Goal: Transaction & Acquisition: Obtain resource

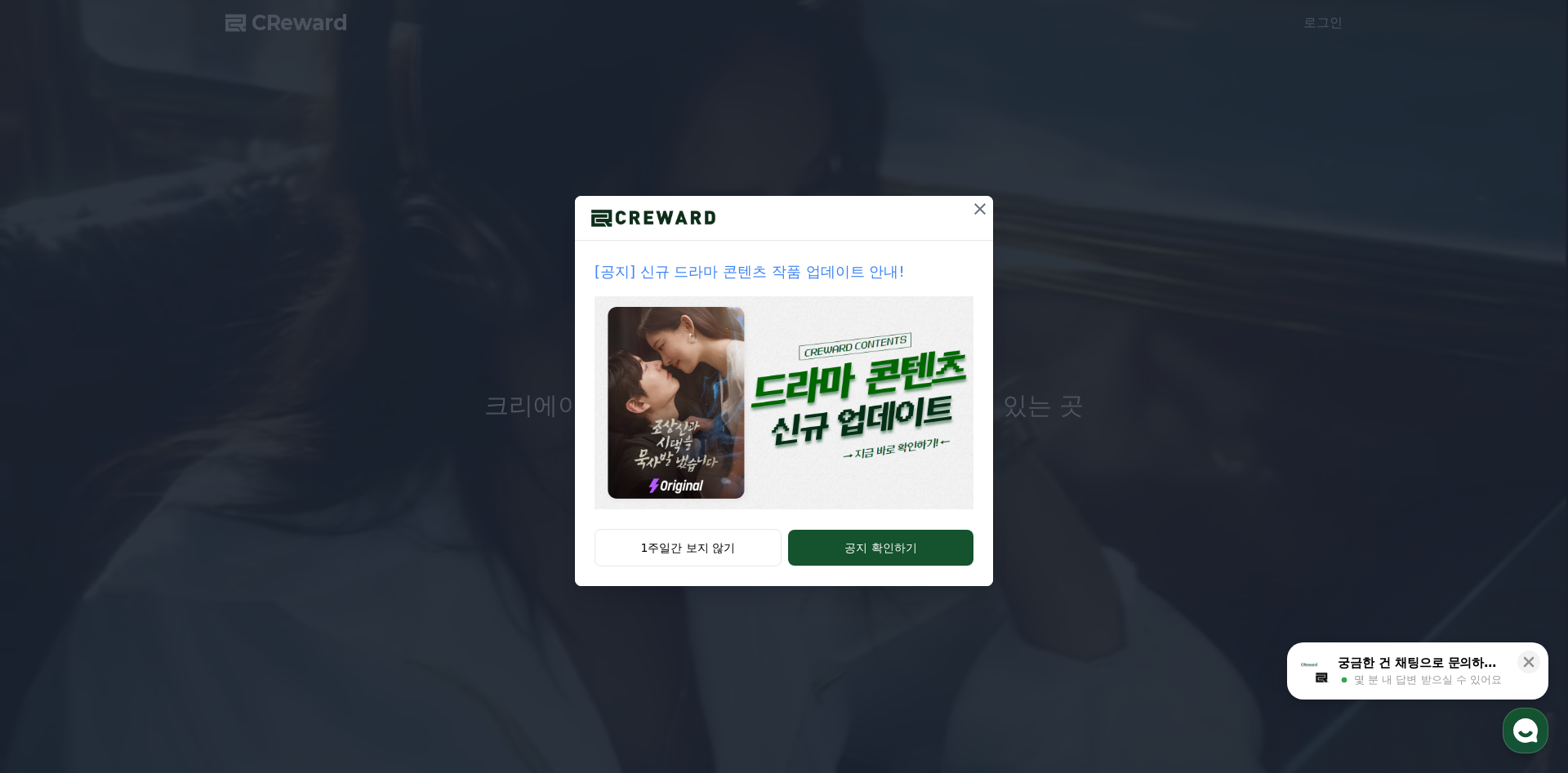
click at [983, 207] on icon at bounding box center [979, 209] width 19 height 19
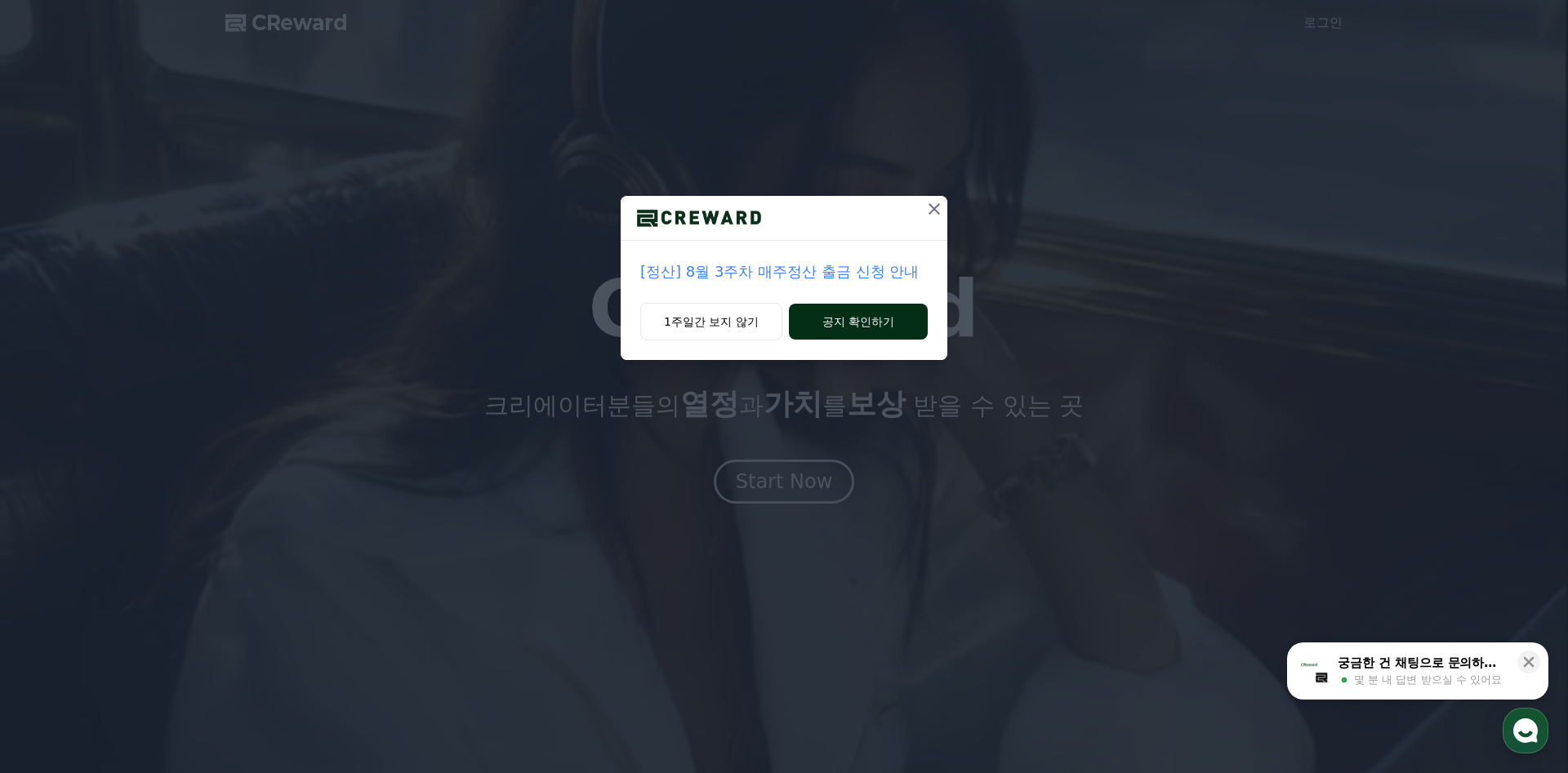
drag, startPoint x: 937, startPoint y: 209, endPoint x: 882, endPoint y: 316, distance: 120.3
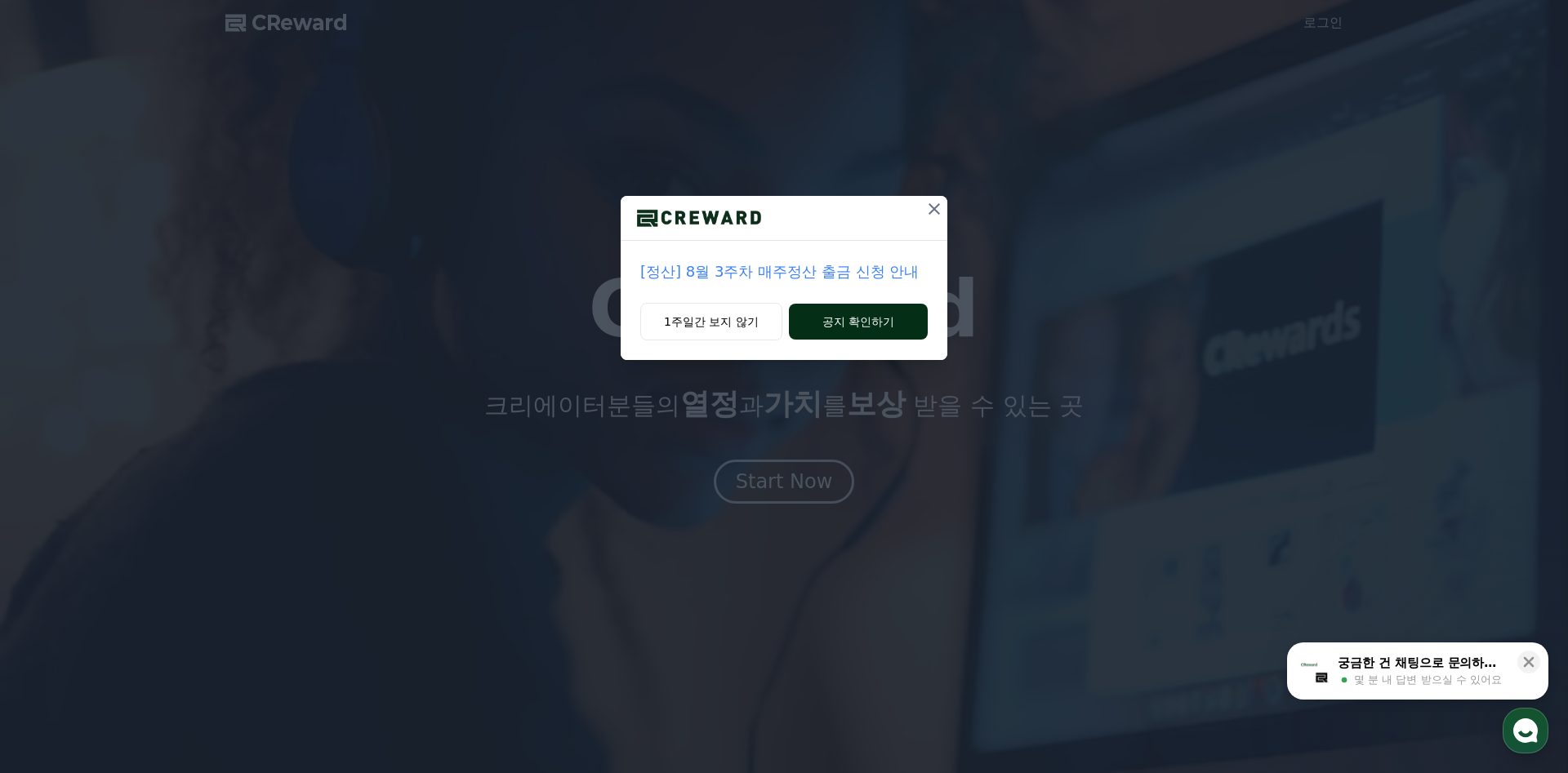
click at [886, 310] on div "[정산] 8월 3주차 매주정산 출금 신청 안내 1주일간 보지 않기 공지 확인하기" at bounding box center [784, 278] width 327 height 164
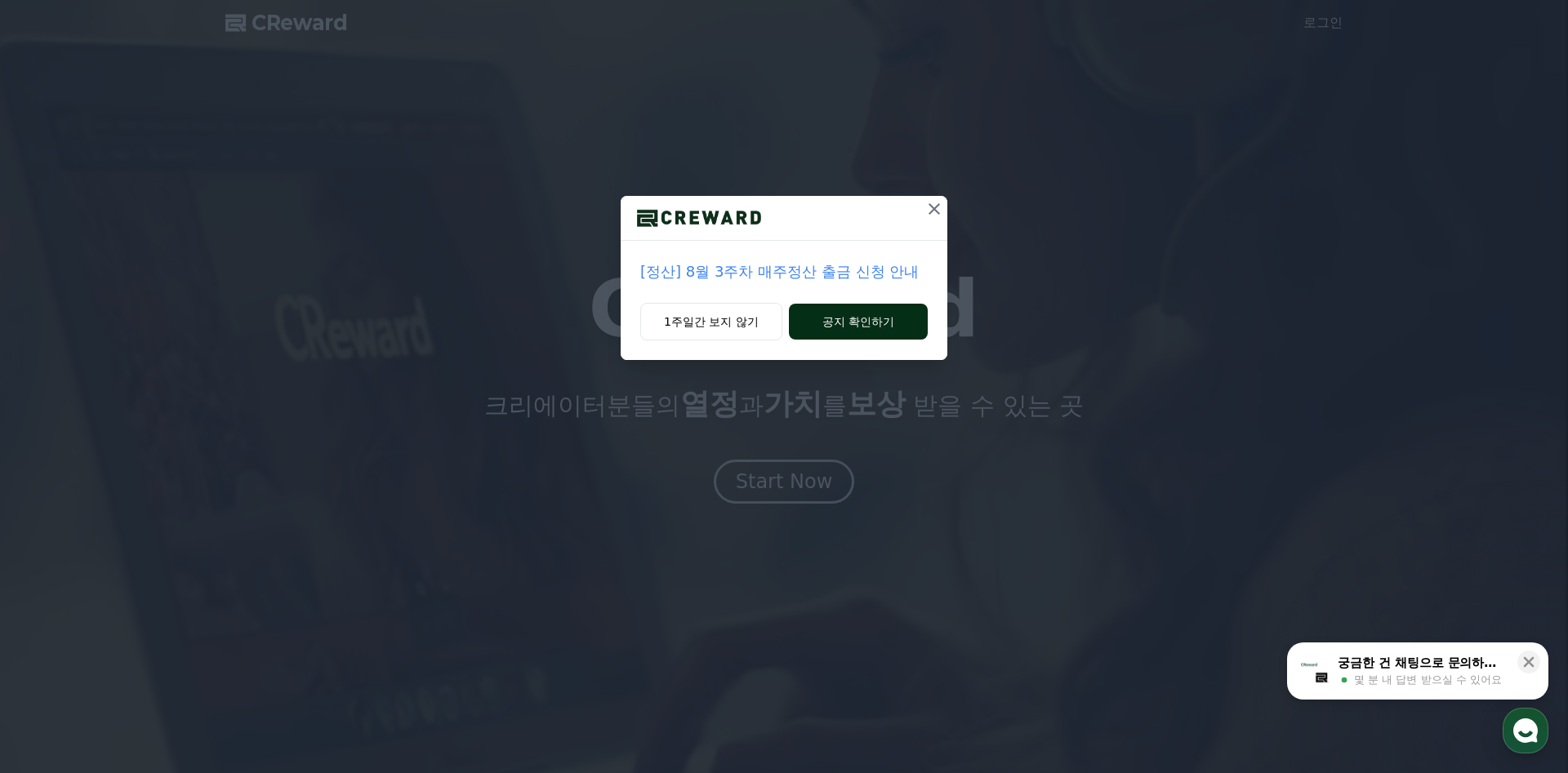
click at [882, 316] on button "공지 확인하기" at bounding box center [858, 321] width 139 height 36
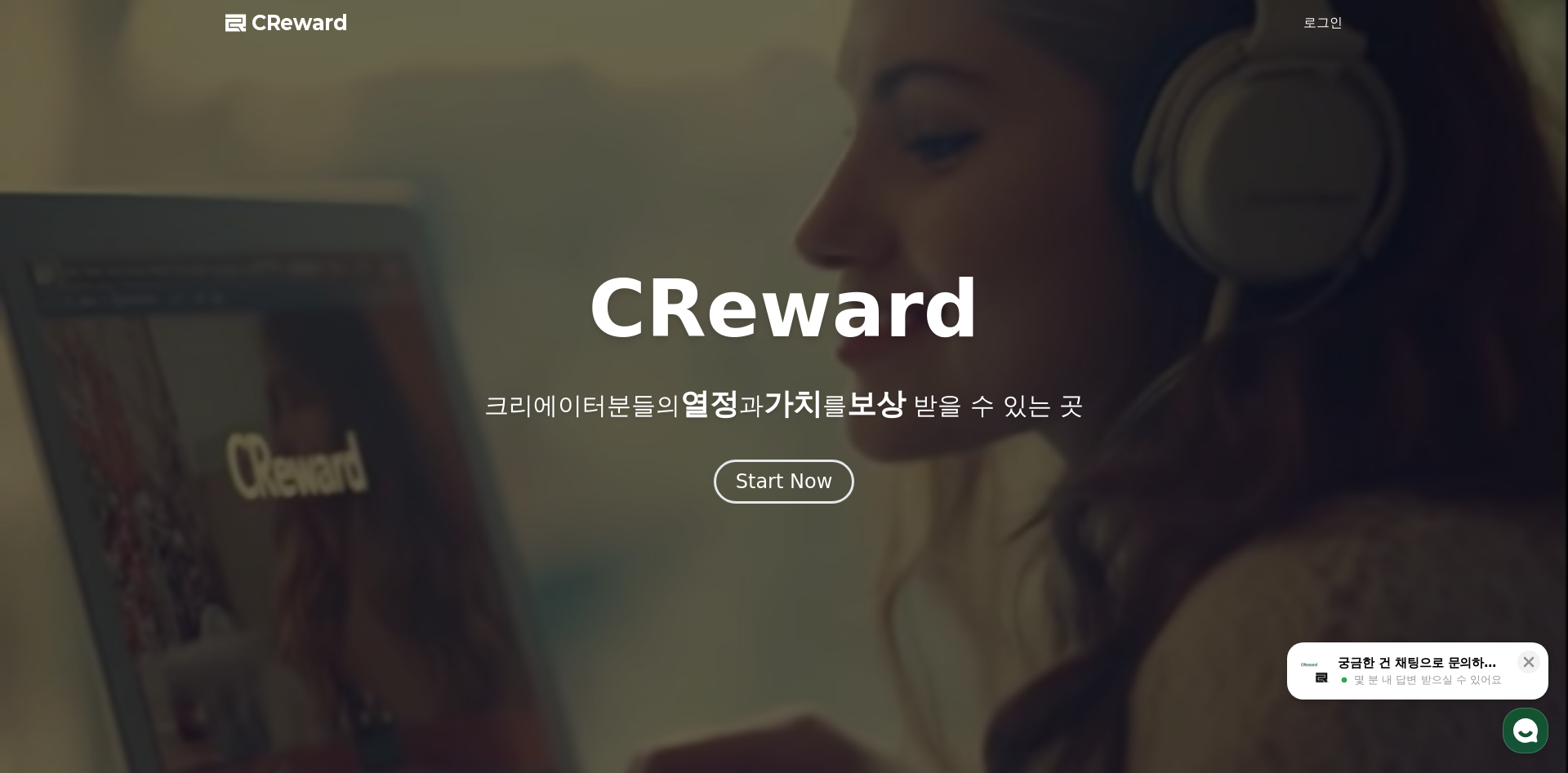
click at [1321, 31] on link "로그인" at bounding box center [1322, 23] width 39 height 19
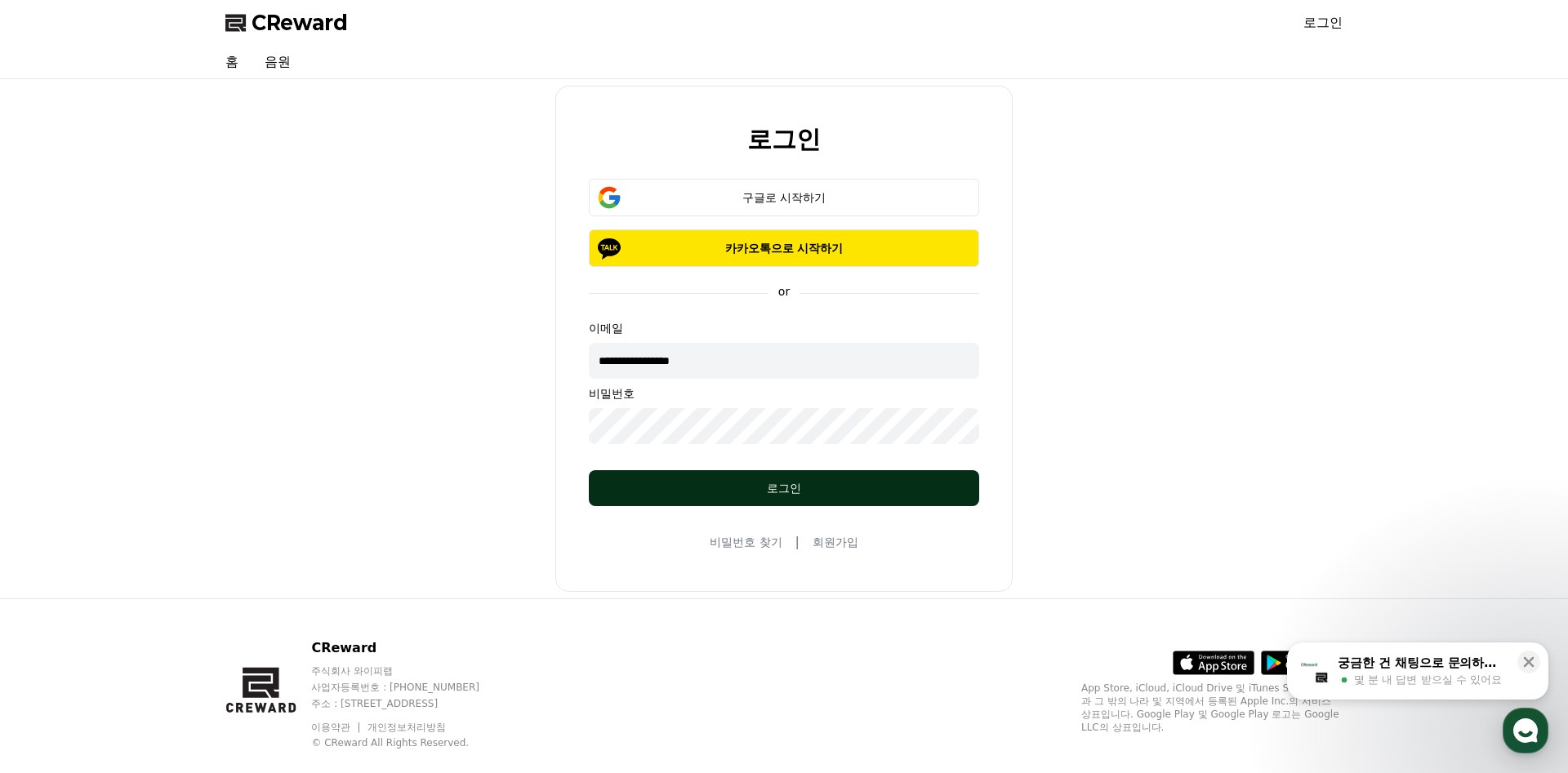
click at [764, 494] on div "로그인" at bounding box center [784, 488] width 325 height 17
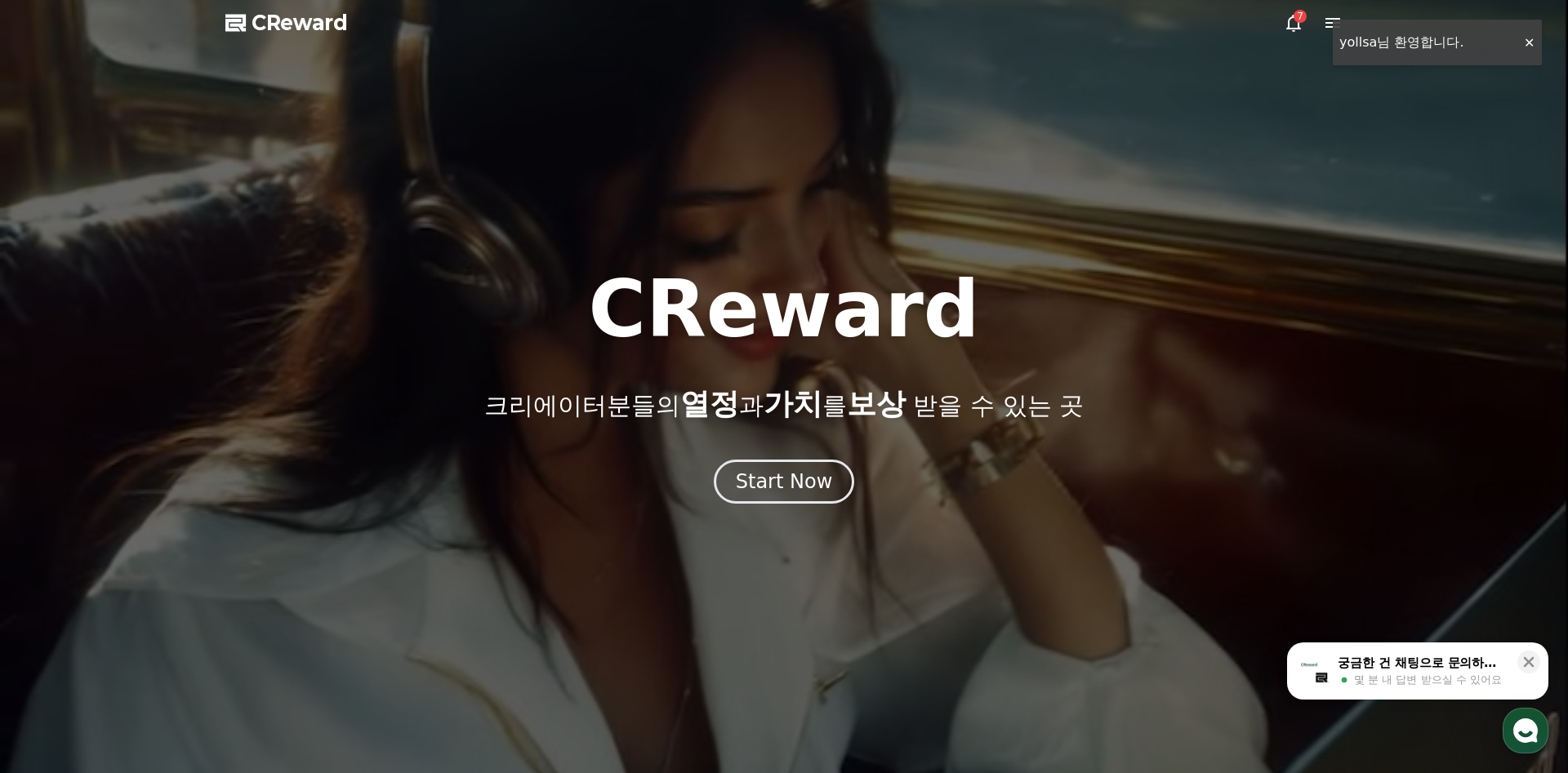
click at [1288, 21] on icon at bounding box center [1293, 24] width 15 height 17
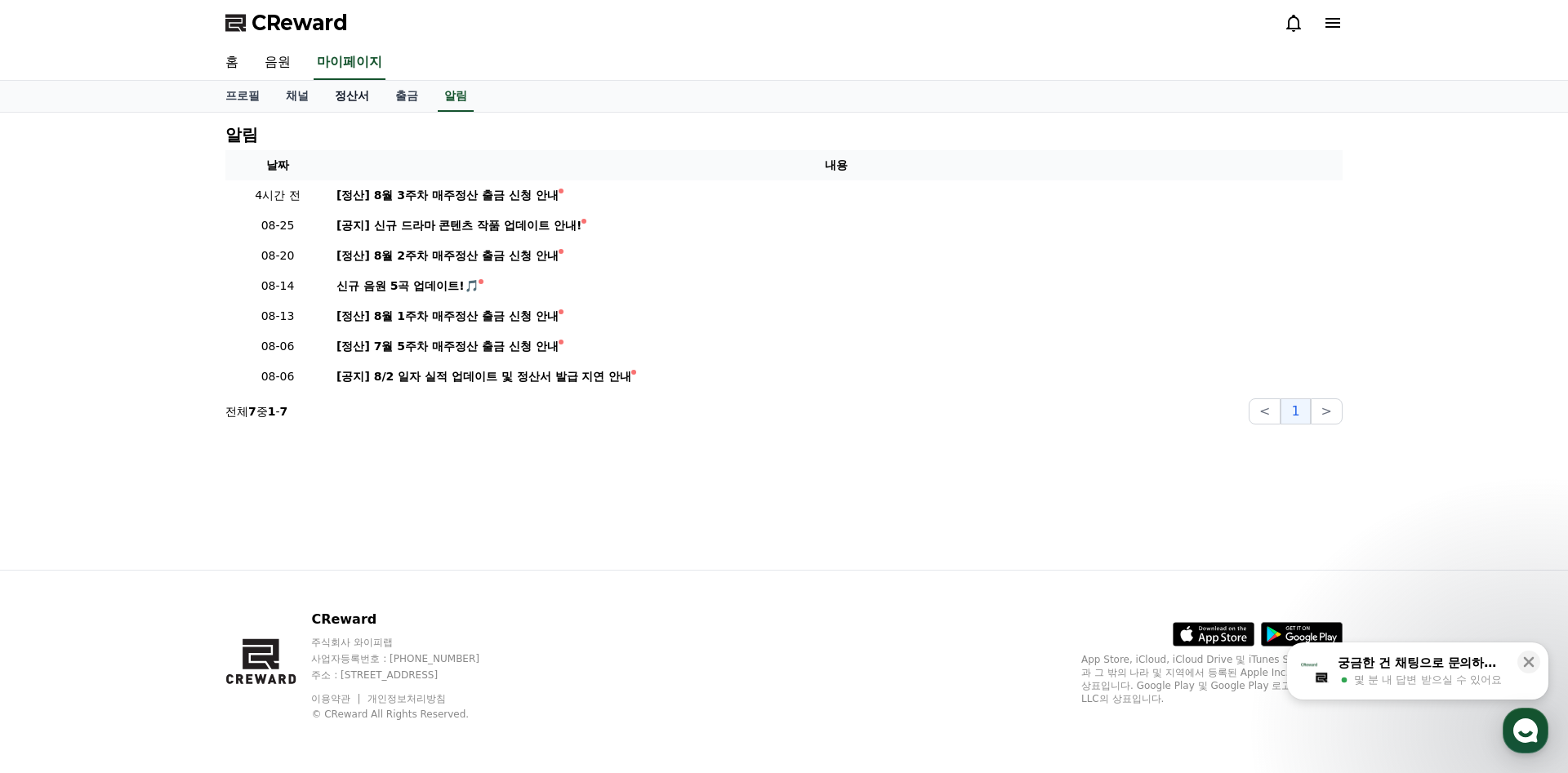
click at [358, 99] on link "정산서" at bounding box center [352, 95] width 60 height 31
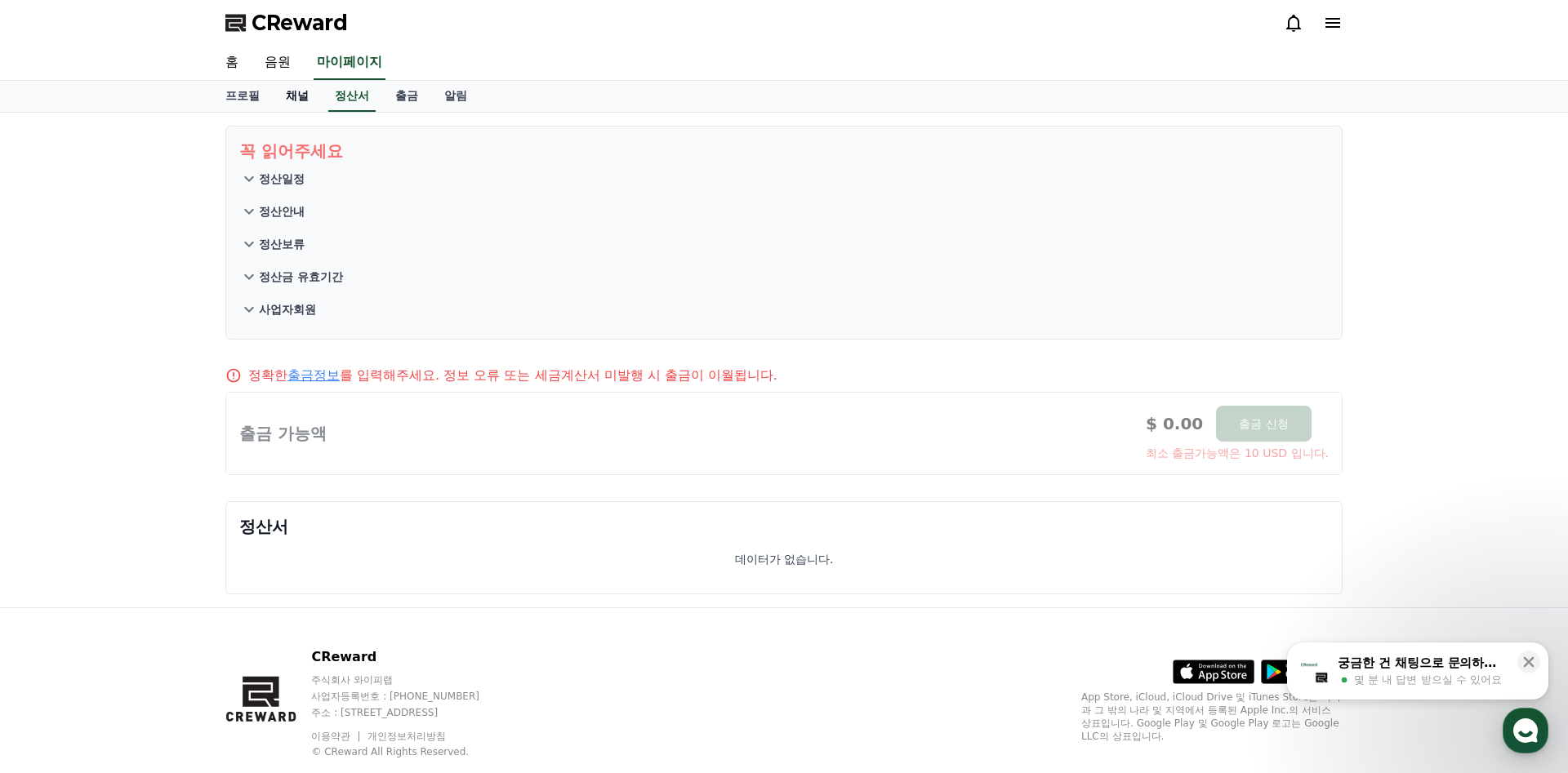
click at [295, 101] on link "채널" at bounding box center [297, 95] width 49 height 31
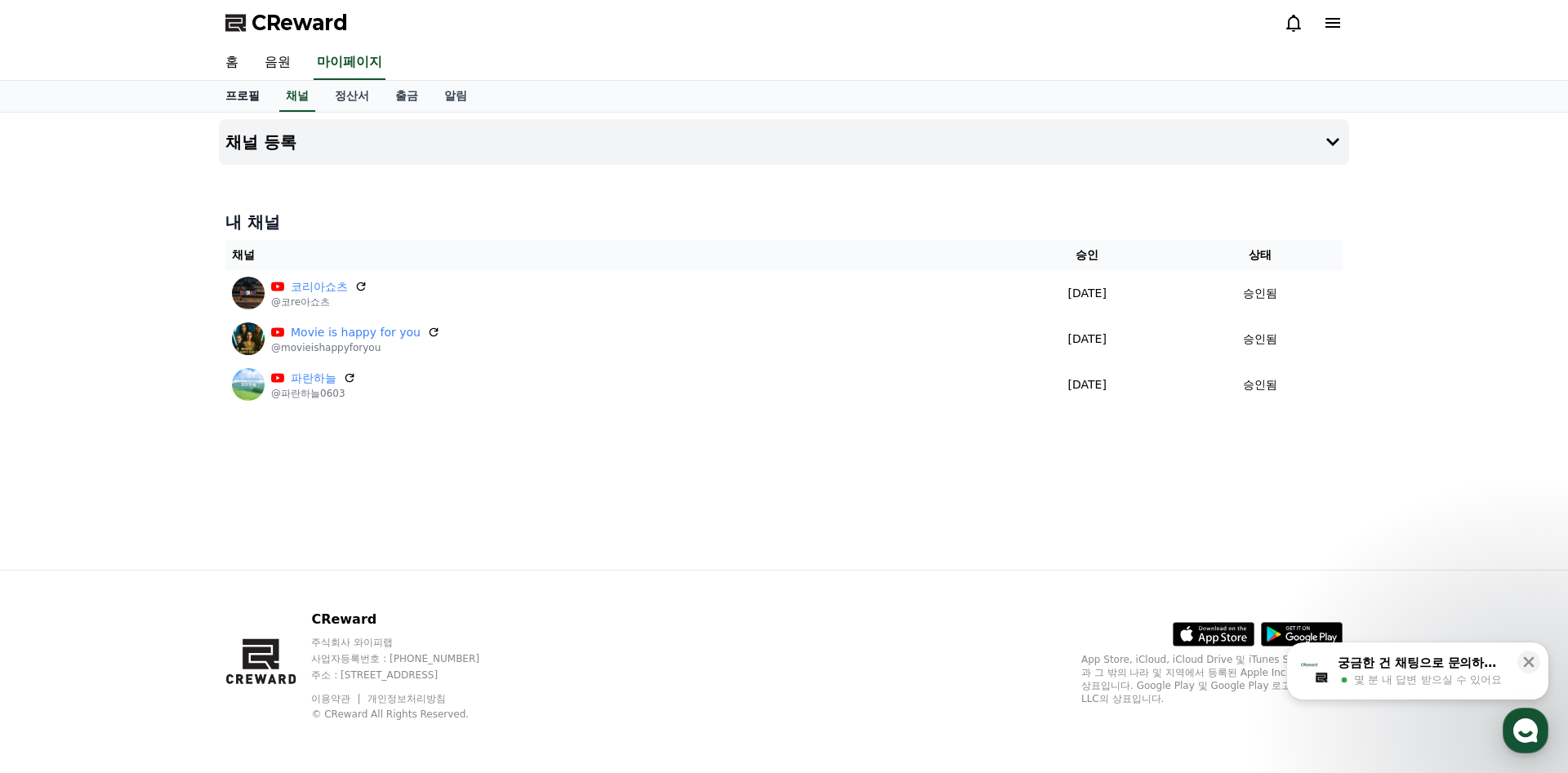
click at [251, 103] on link "프로필" at bounding box center [242, 95] width 60 height 31
select select "**********"
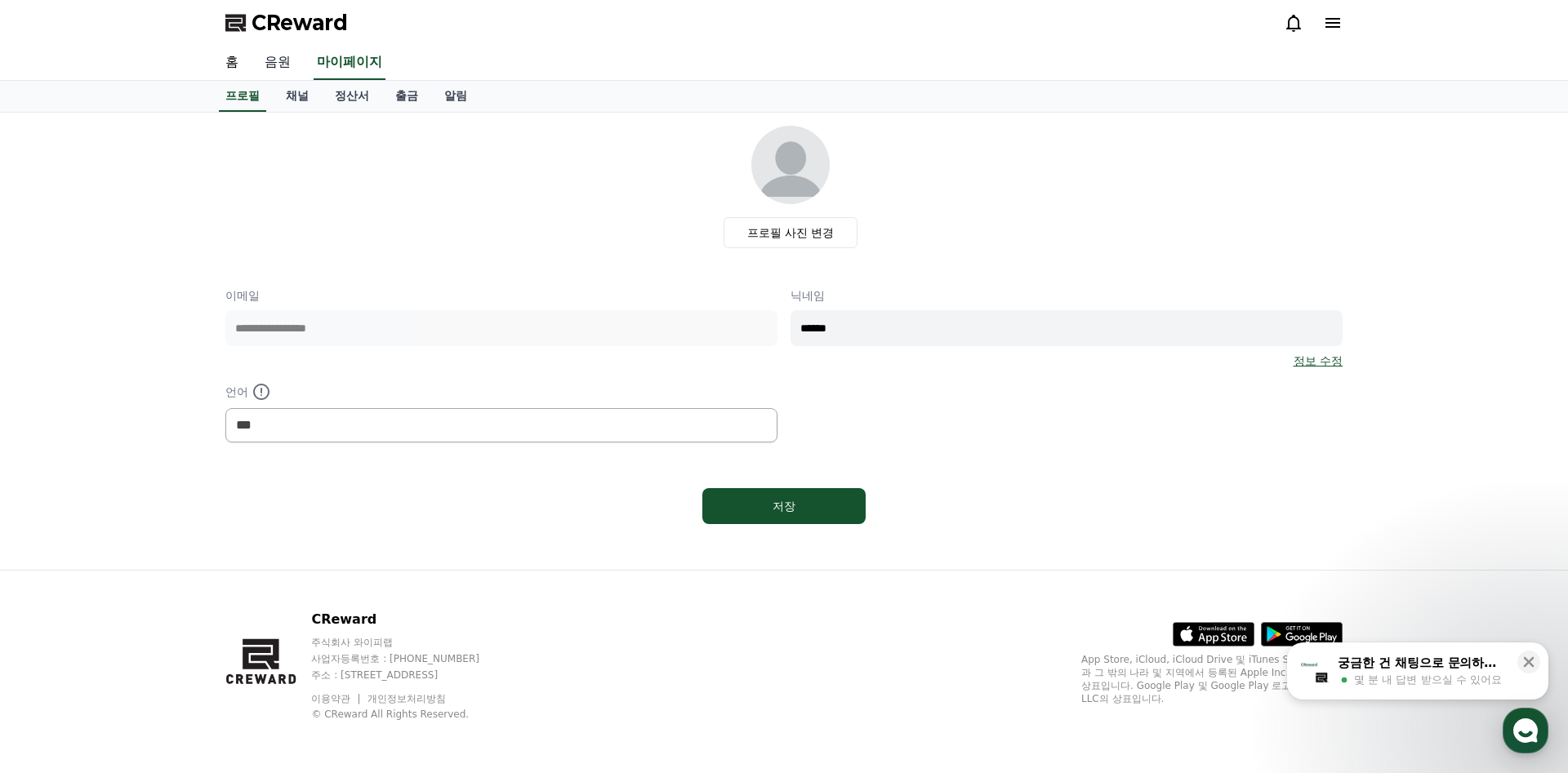
click at [279, 68] on link "음원" at bounding box center [278, 62] width 52 height 34
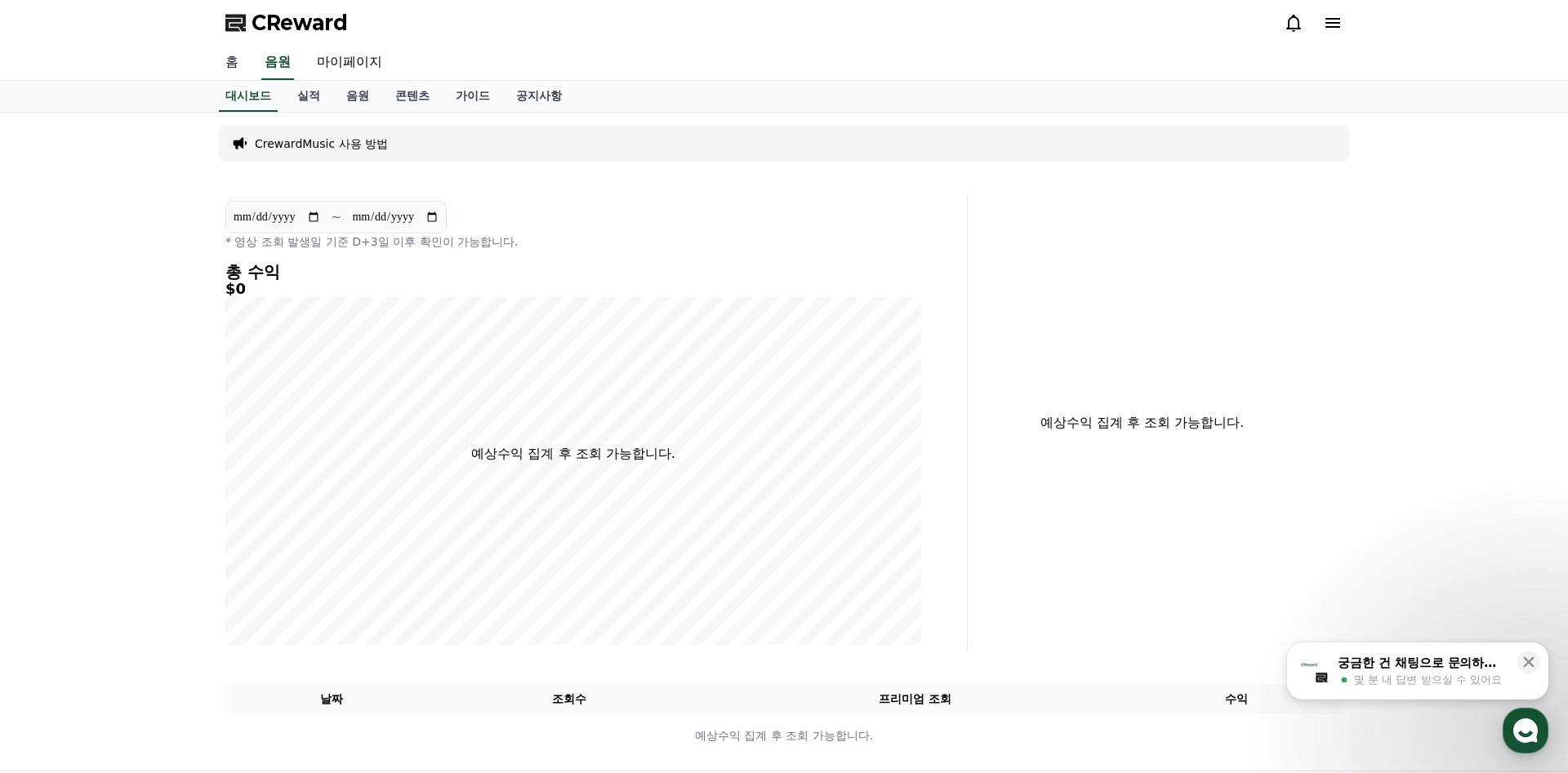
click at [233, 58] on link "홈" at bounding box center [232, 62] width 39 height 34
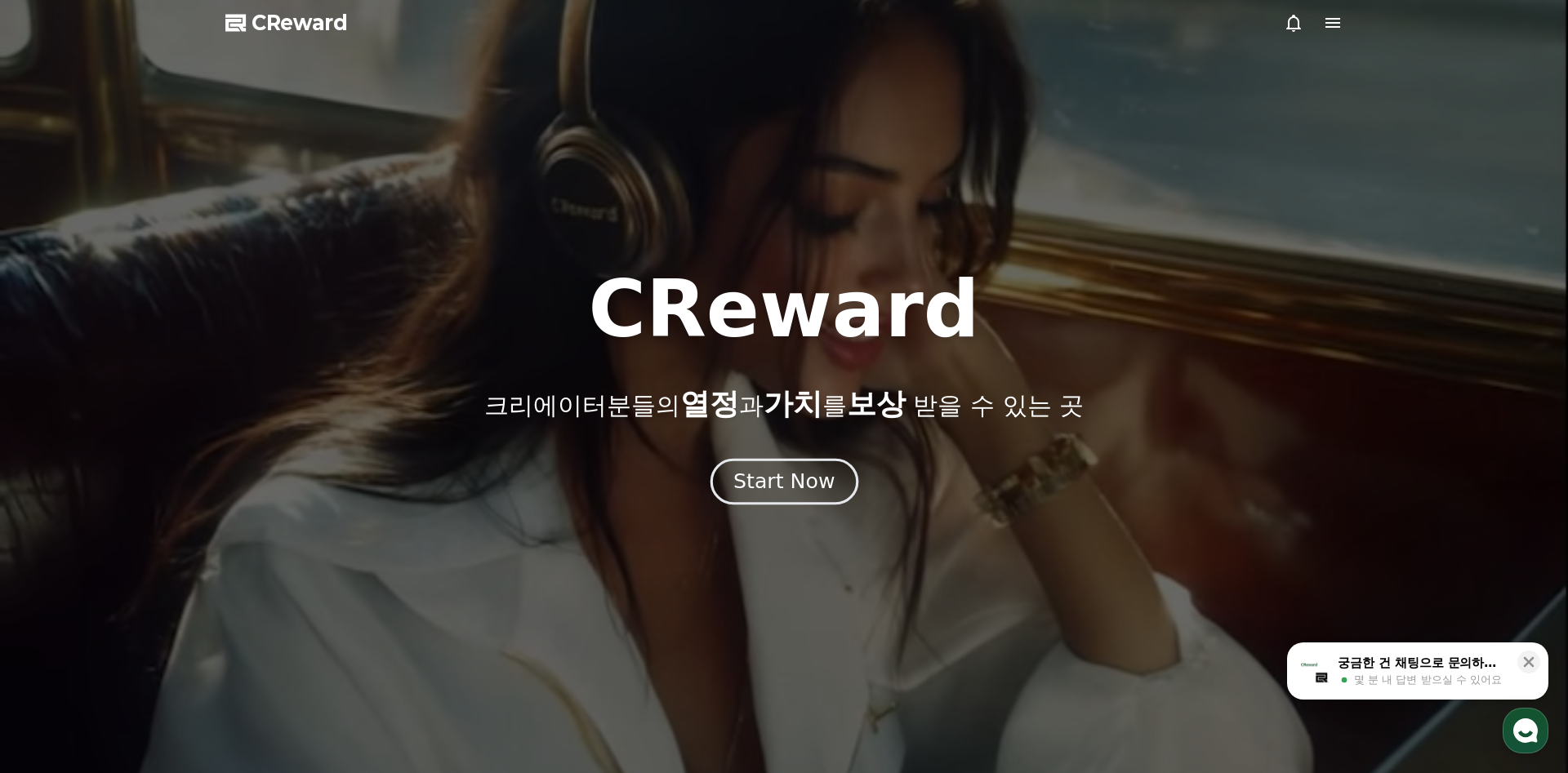
click at [787, 460] on div "Start Now" at bounding box center [784, 482] width 1568 height 44
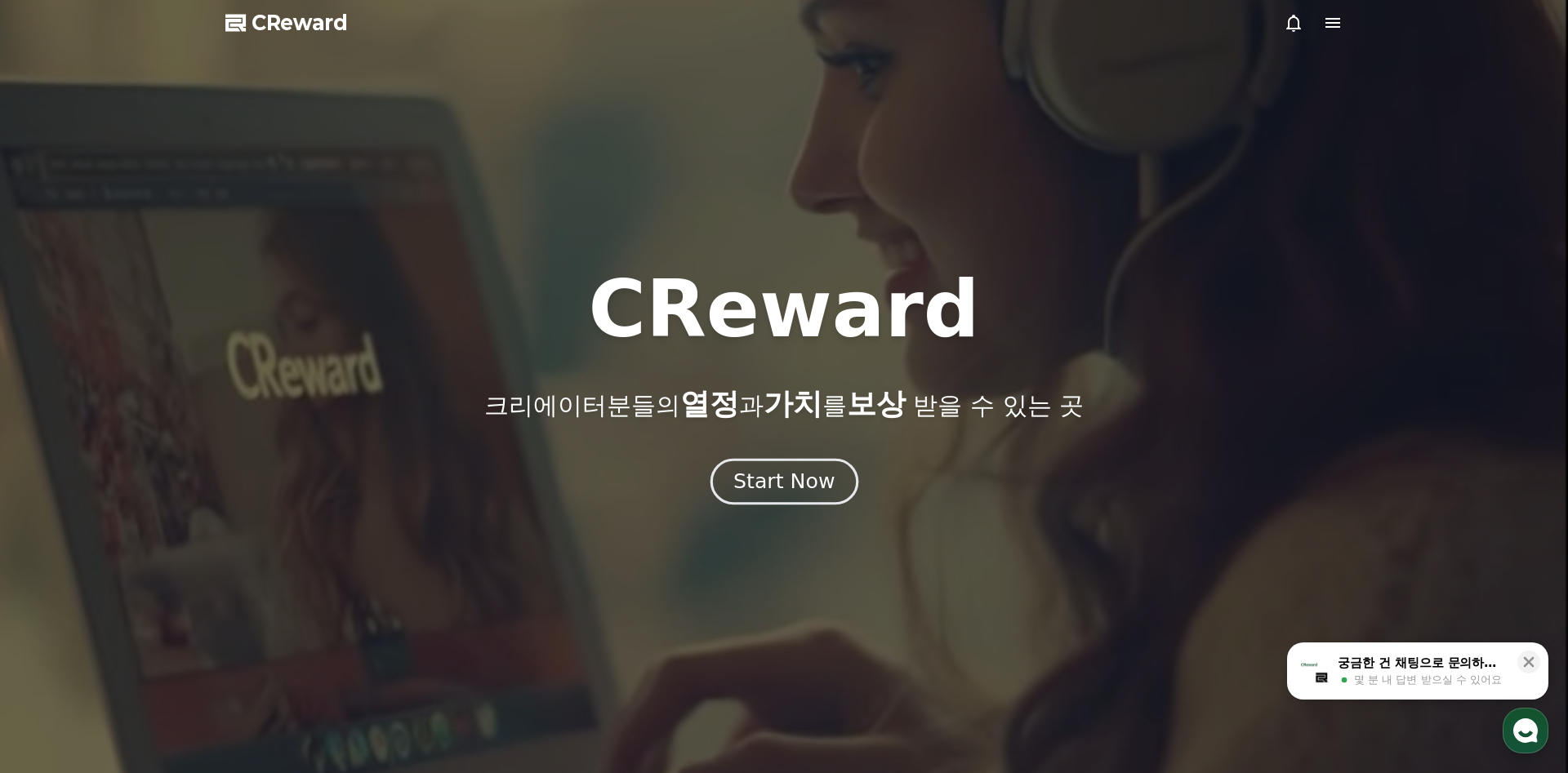
click at [752, 479] on div "Start Now" at bounding box center [784, 482] width 101 height 28
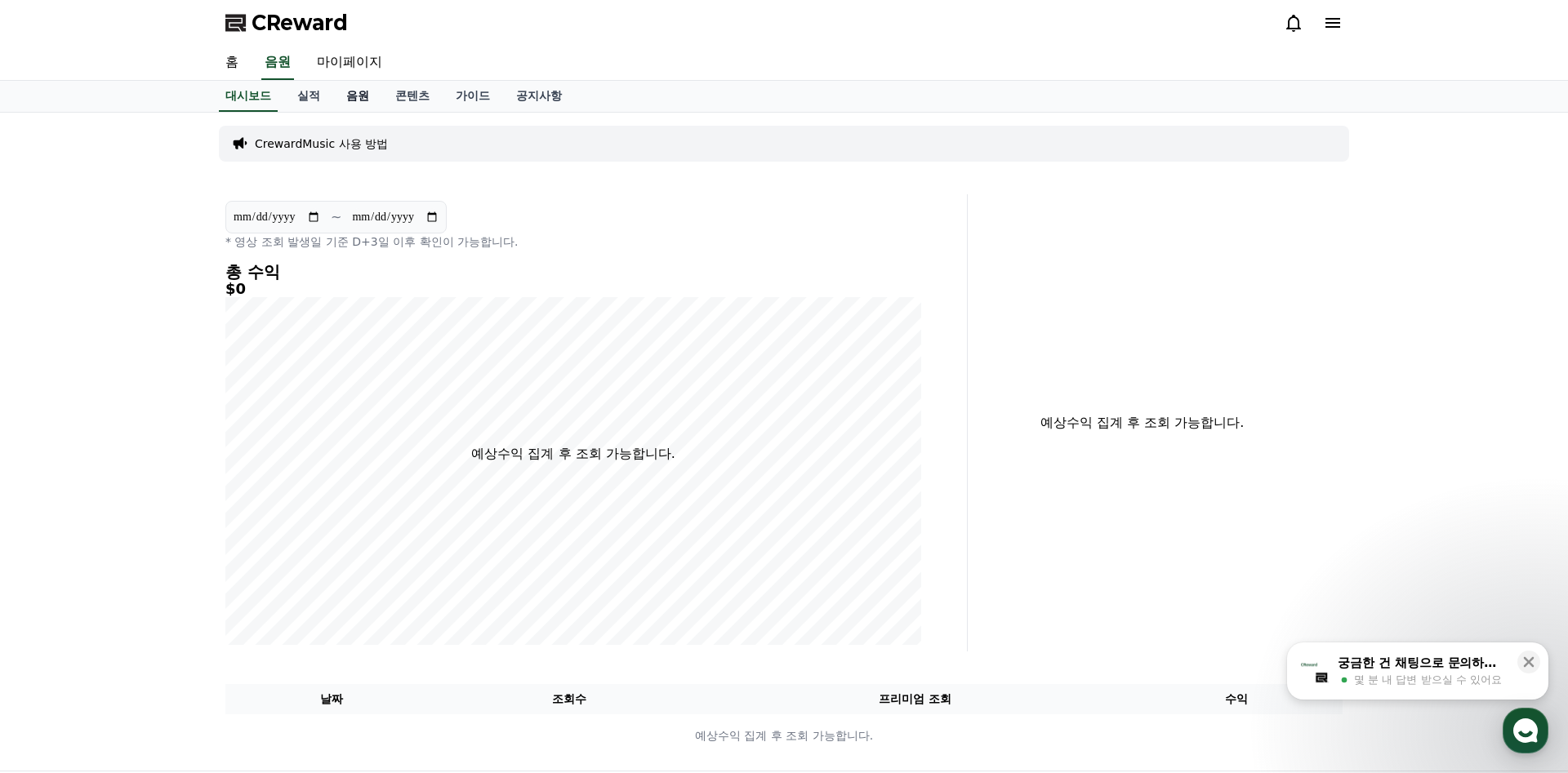
click at [354, 101] on link "음원" at bounding box center [358, 95] width 49 height 31
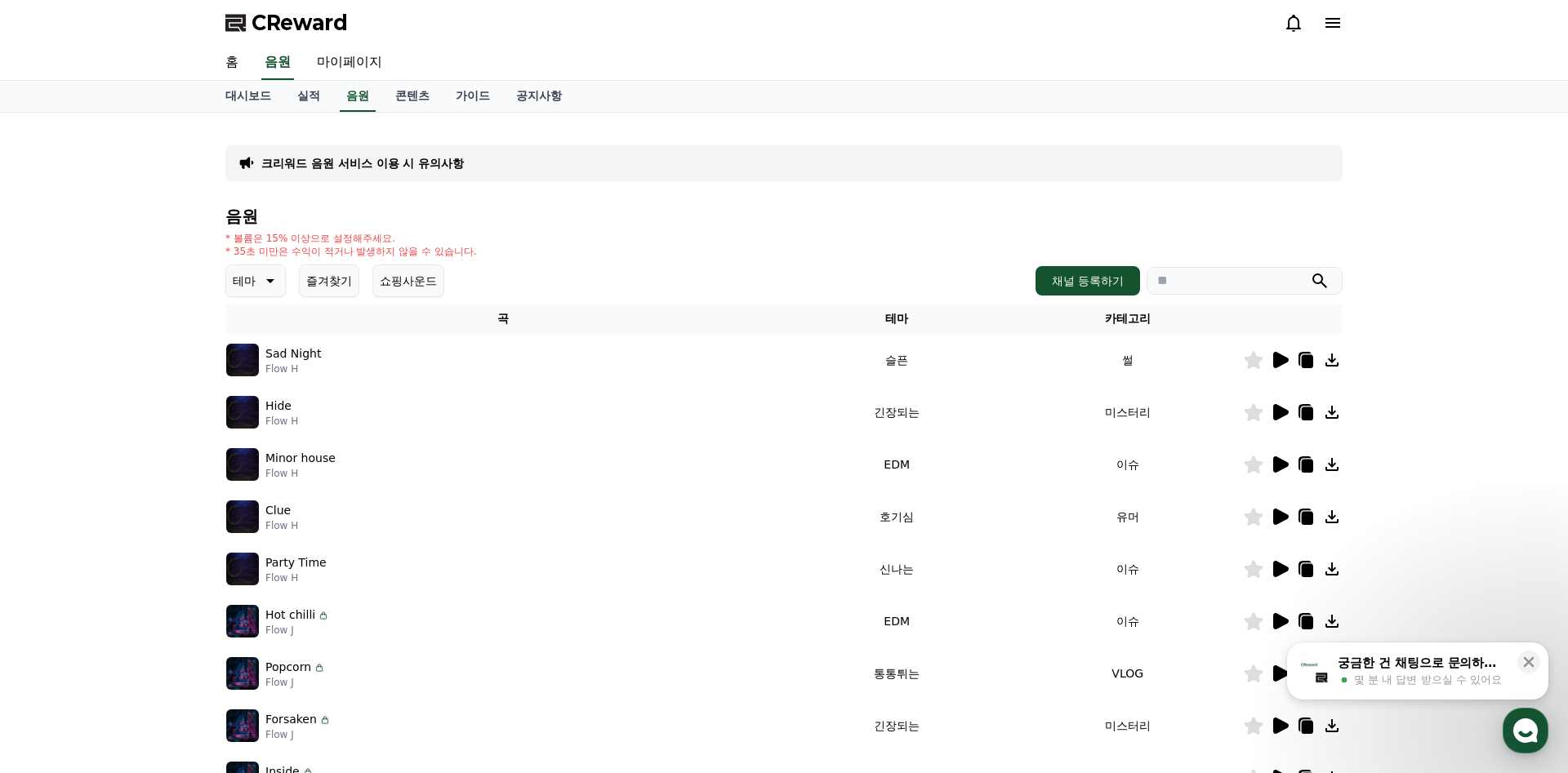
click at [261, 284] on icon at bounding box center [268, 281] width 19 height 19
click at [258, 407] on button "호기심" at bounding box center [252, 408] width 47 height 36
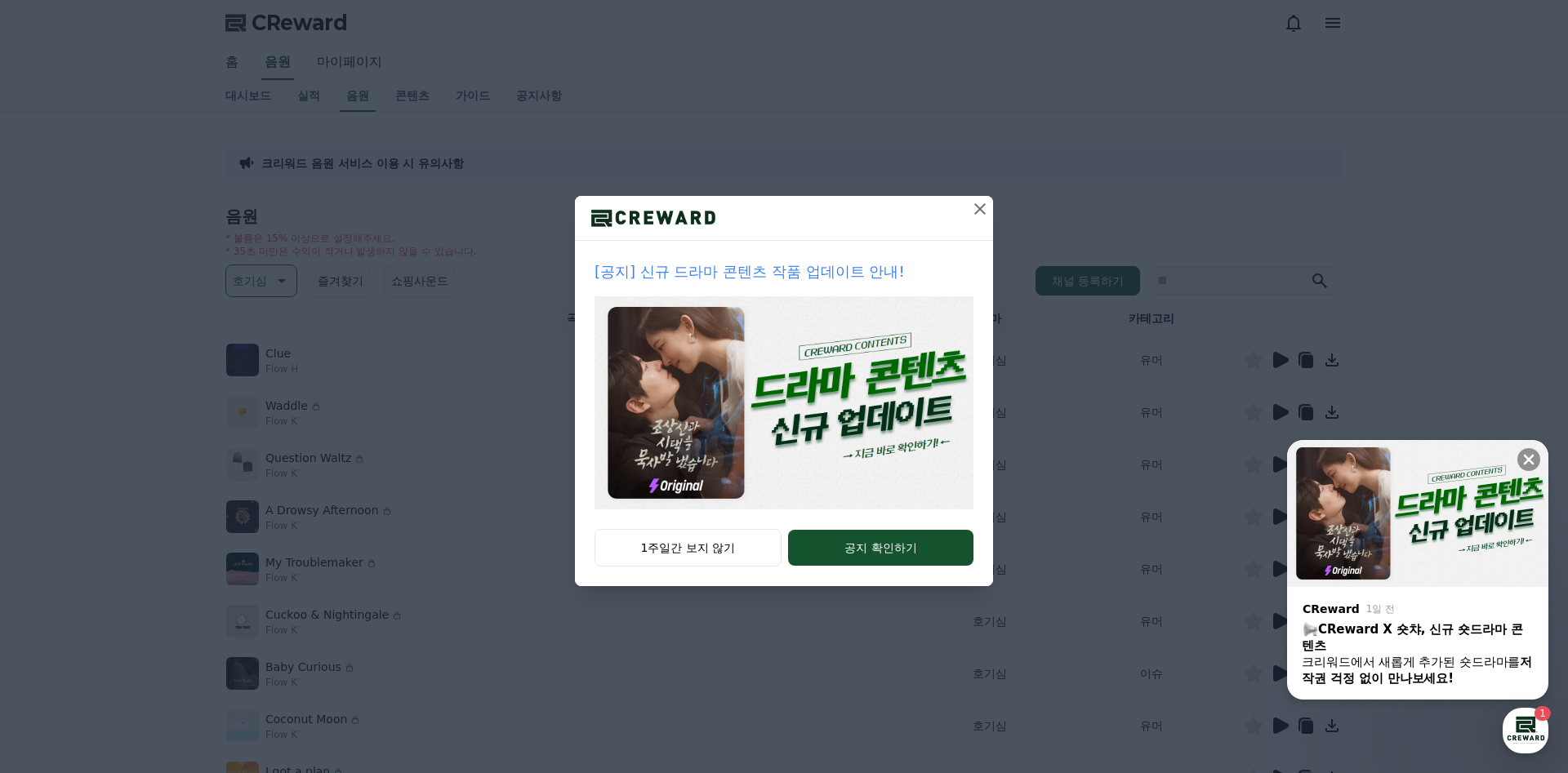
click at [715, 421] on img at bounding box center [784, 403] width 379 height 213
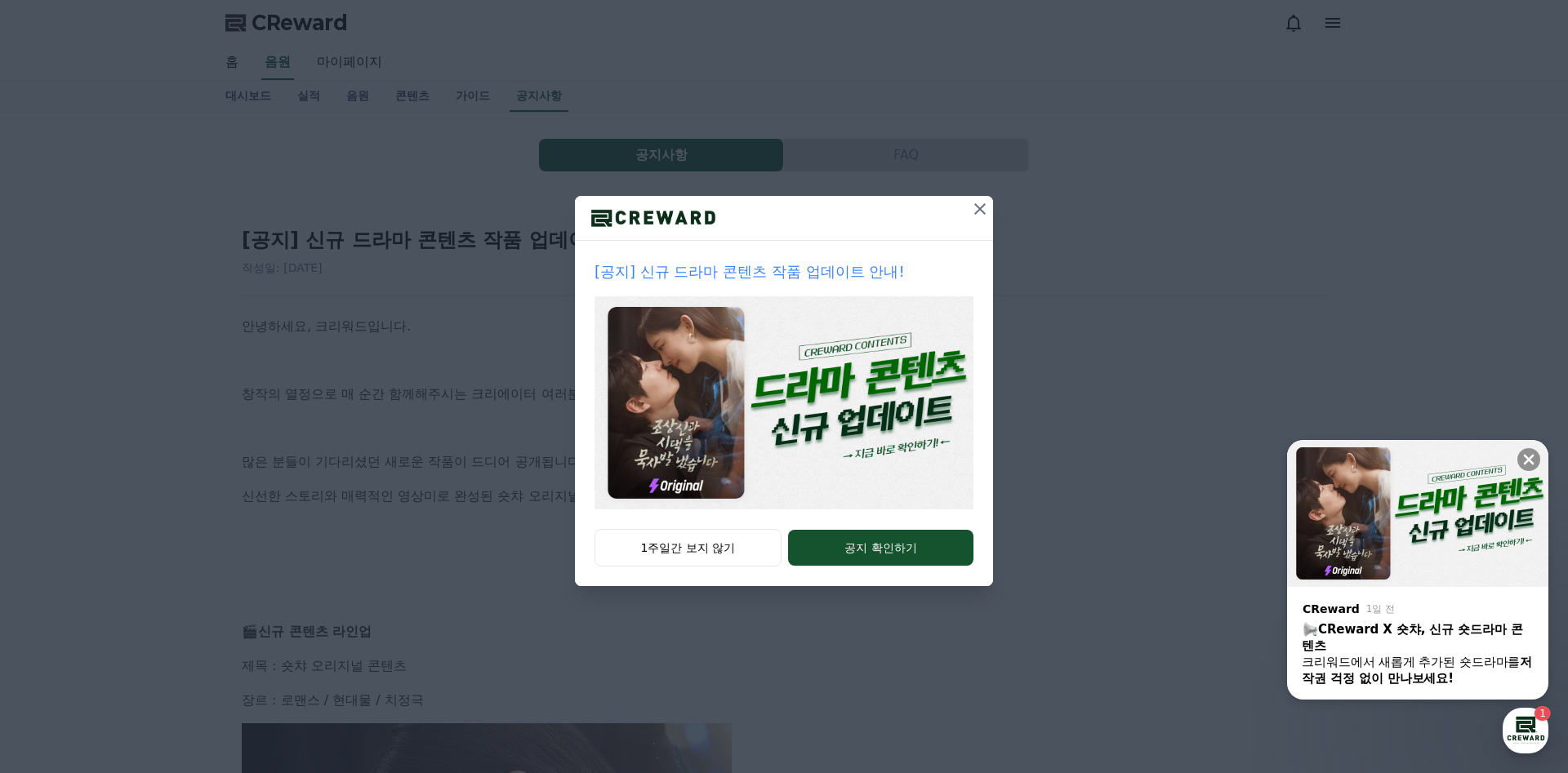
click at [974, 209] on icon at bounding box center [979, 209] width 19 height 19
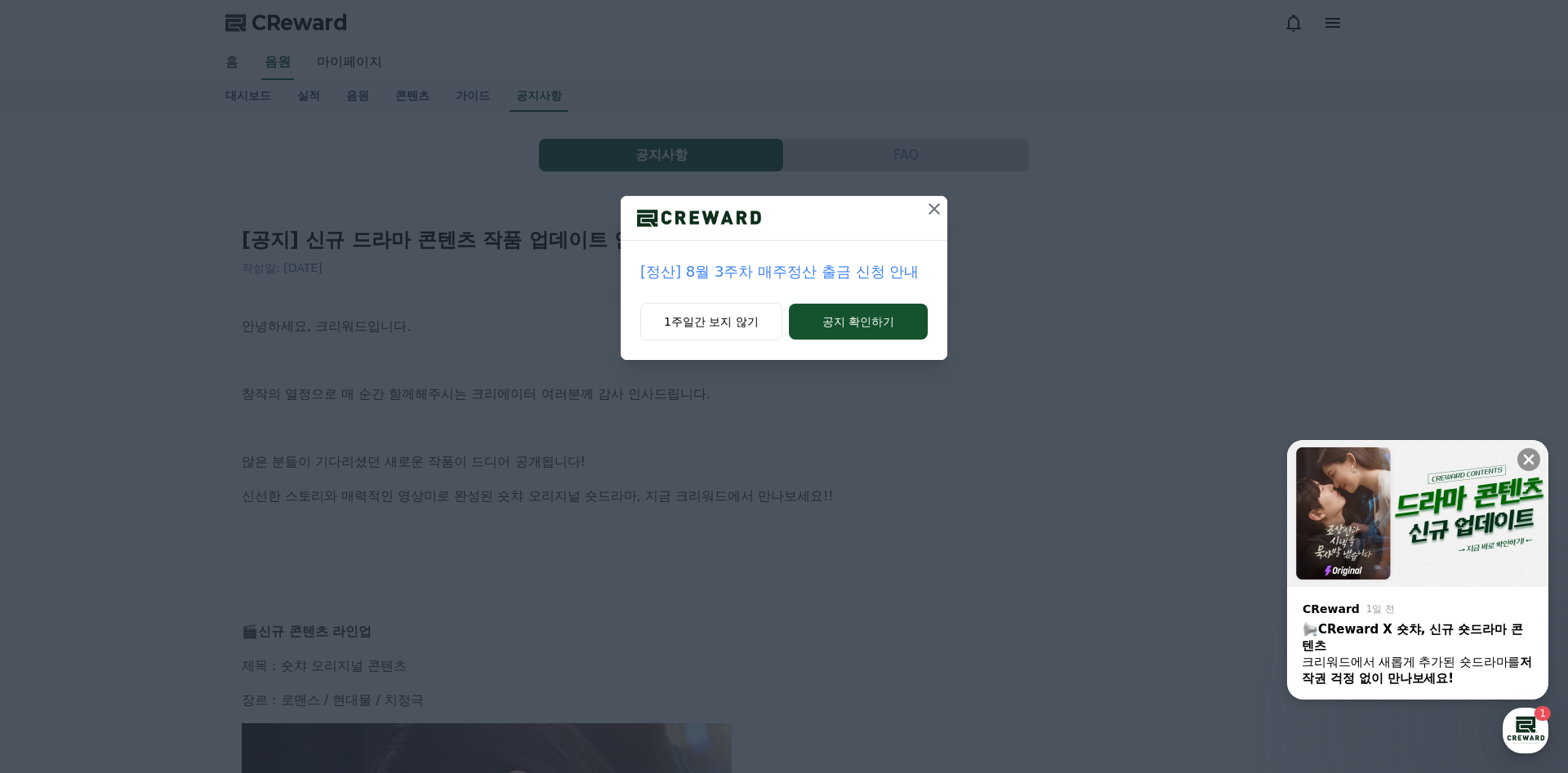
click at [935, 209] on icon at bounding box center [934, 209] width 11 height 11
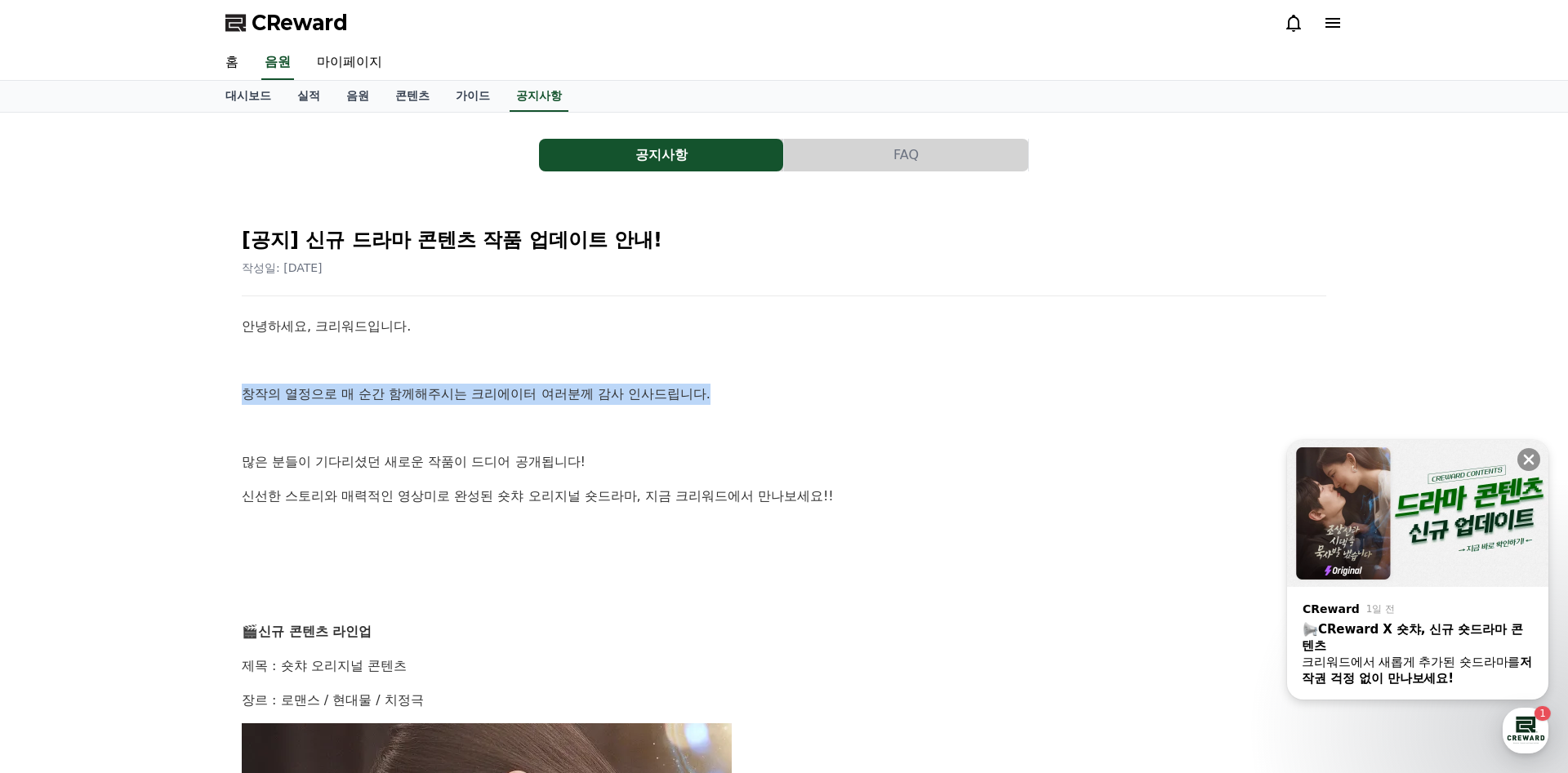
drag, startPoint x: 246, startPoint y: 387, endPoint x: 715, endPoint y: 406, distance: 469.4
click at [720, 404] on p "창작의 열정으로 매 순간 함께해주시는 크리에이터 여러분께 감사 인사드립니다." at bounding box center [784, 394] width 1084 height 21
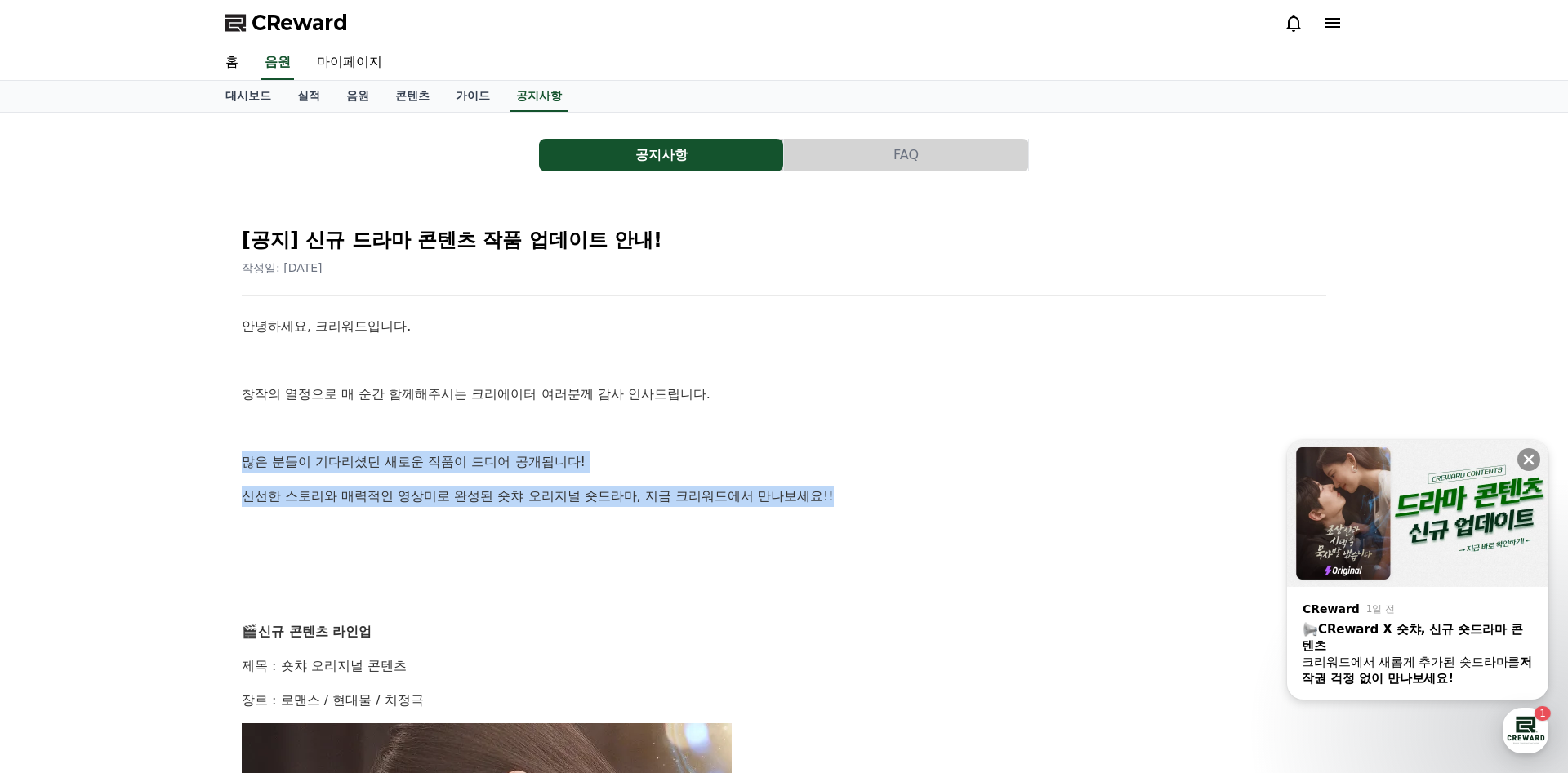
drag, startPoint x: 277, startPoint y: 462, endPoint x: 882, endPoint y: 491, distance: 605.7
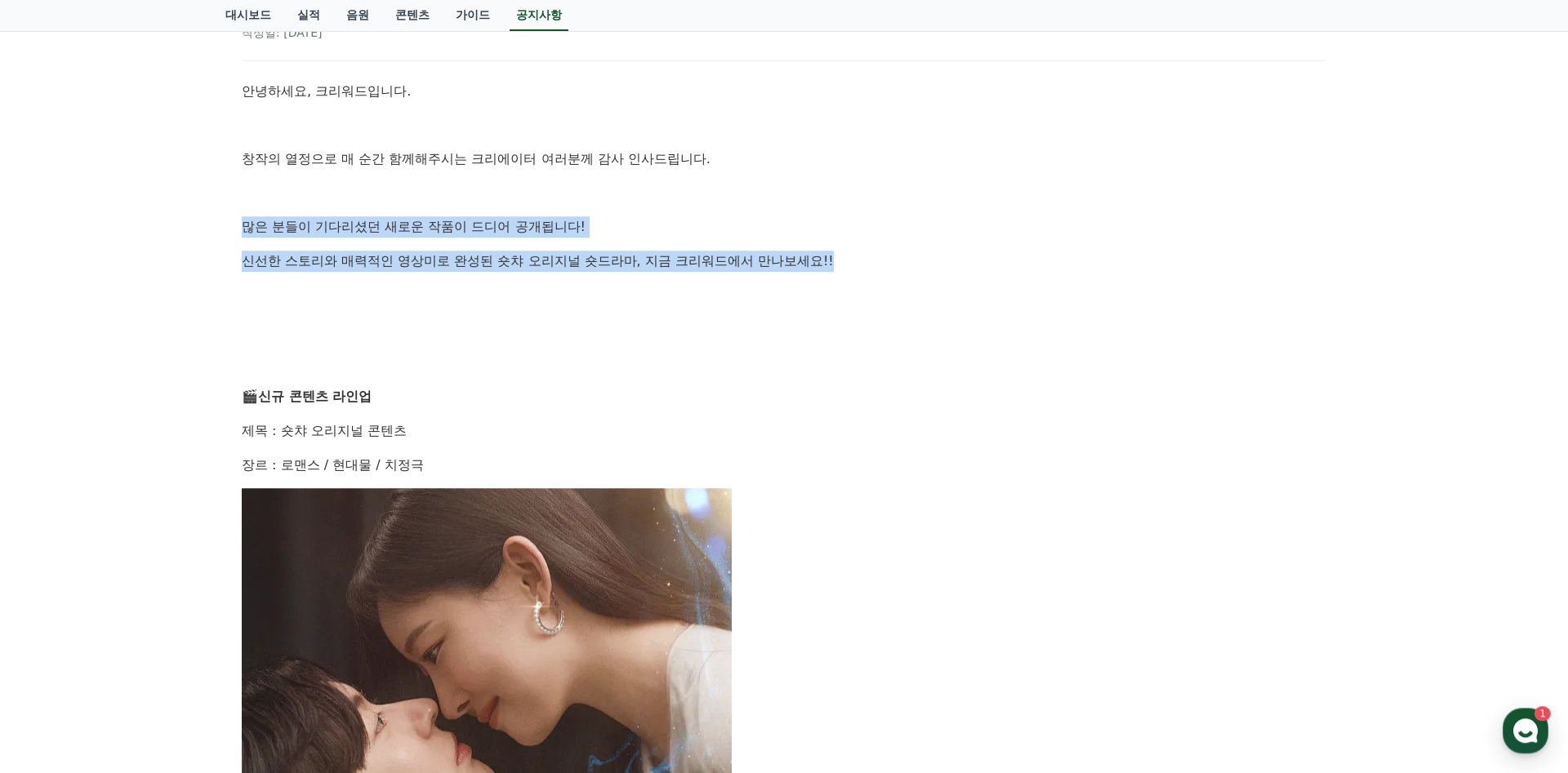
scroll to position [309, 0]
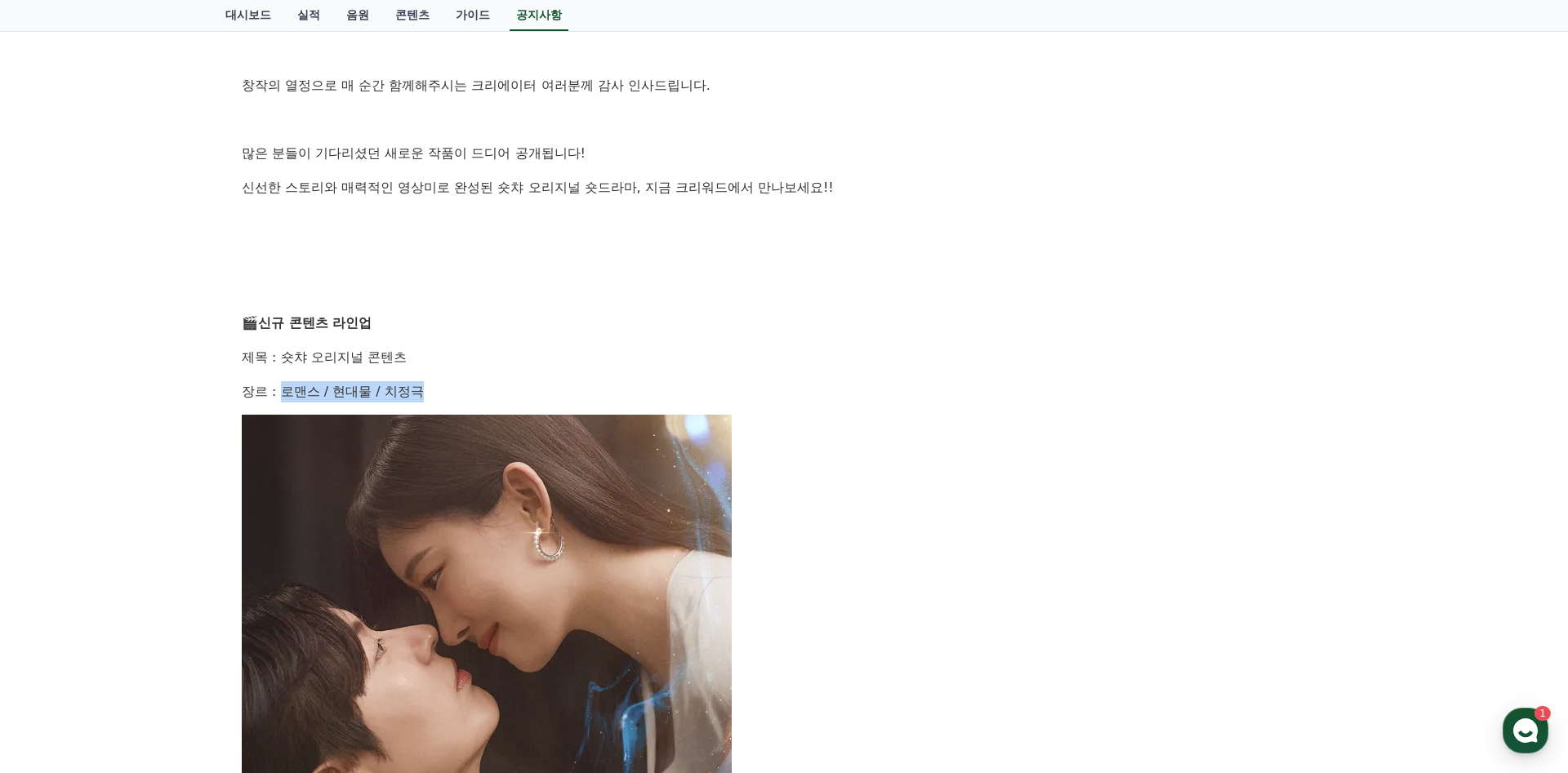
drag, startPoint x: 286, startPoint y: 392, endPoint x: 507, endPoint y: 393, distance: 221.0
click at [464, 392] on p "장르 : 로맨스 / 현대물 / 치정극" at bounding box center [784, 392] width 1084 height 21
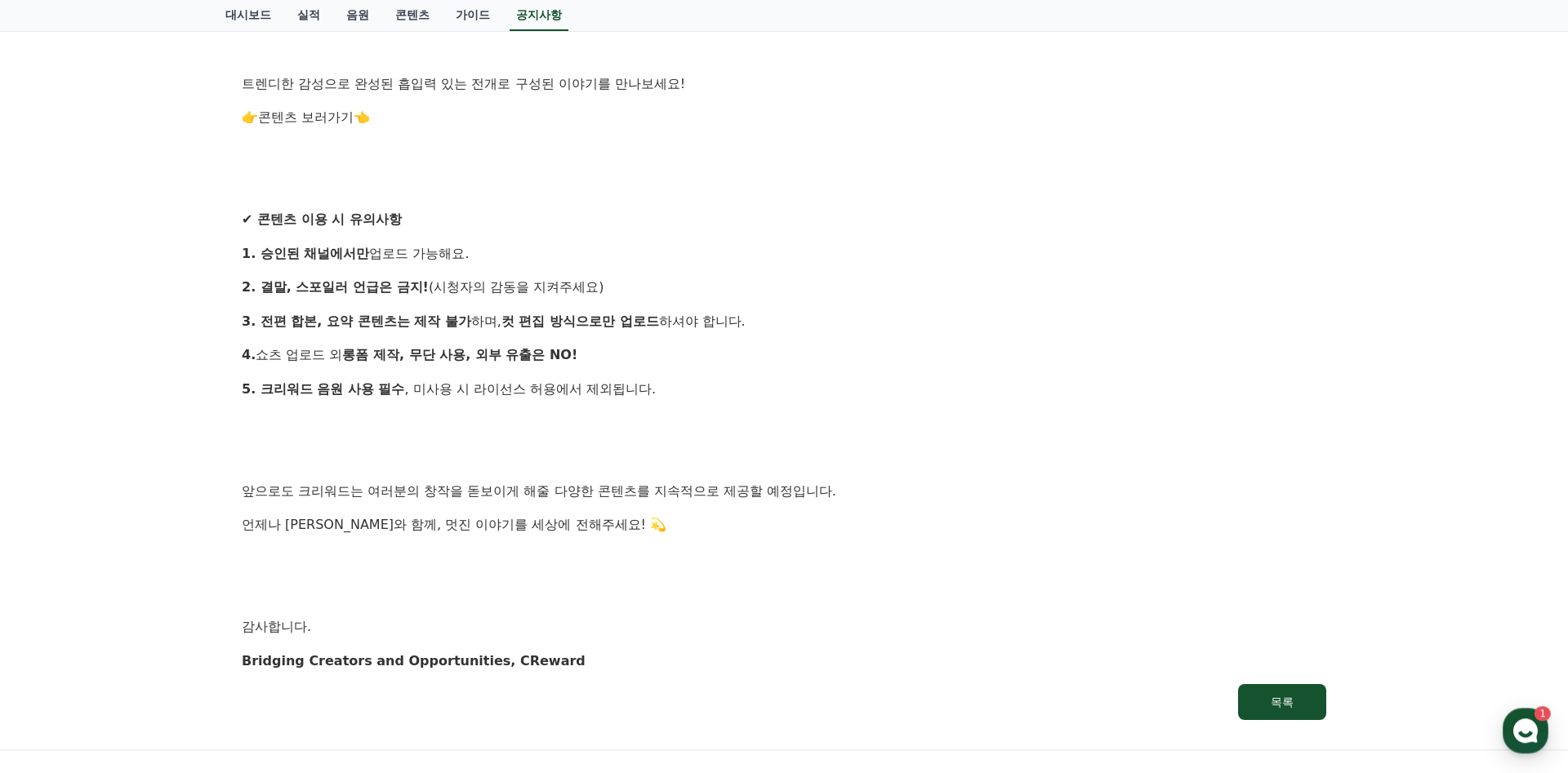
scroll to position [1295, 0]
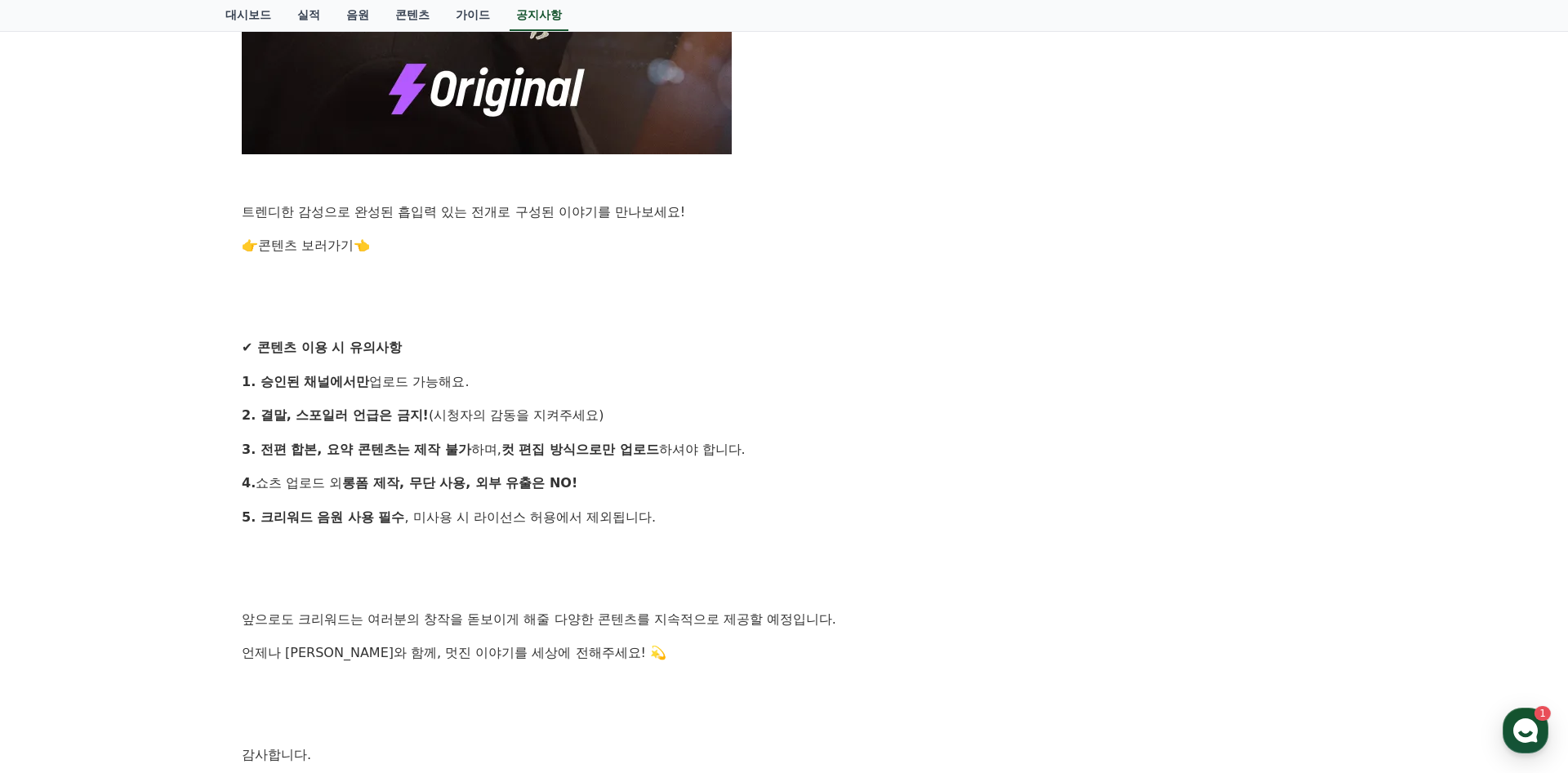
click at [319, 245] on link "콘텐츠 보러가기" at bounding box center [305, 246] width 95 height 16
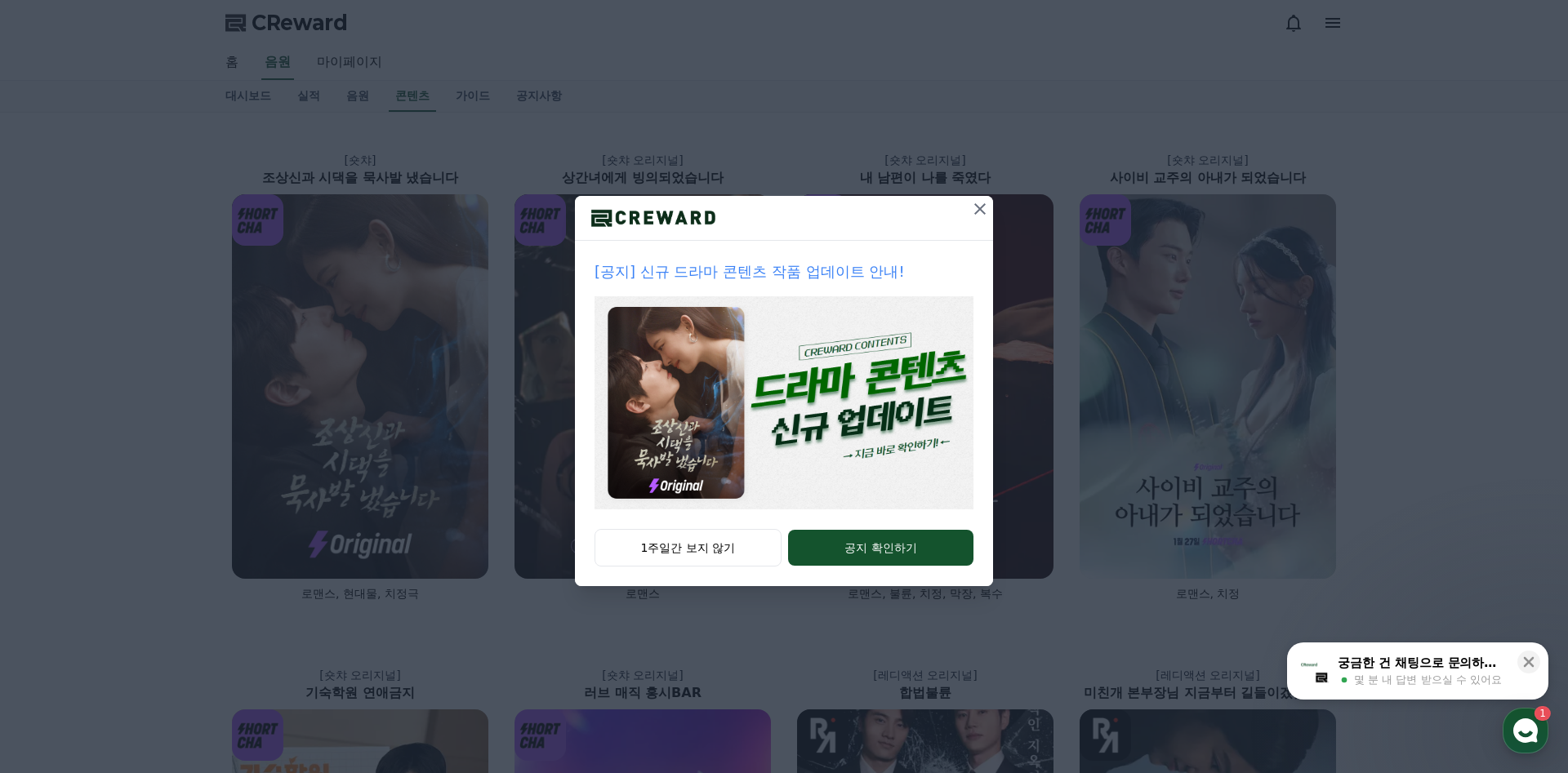
click at [982, 209] on icon at bounding box center [979, 209] width 19 height 19
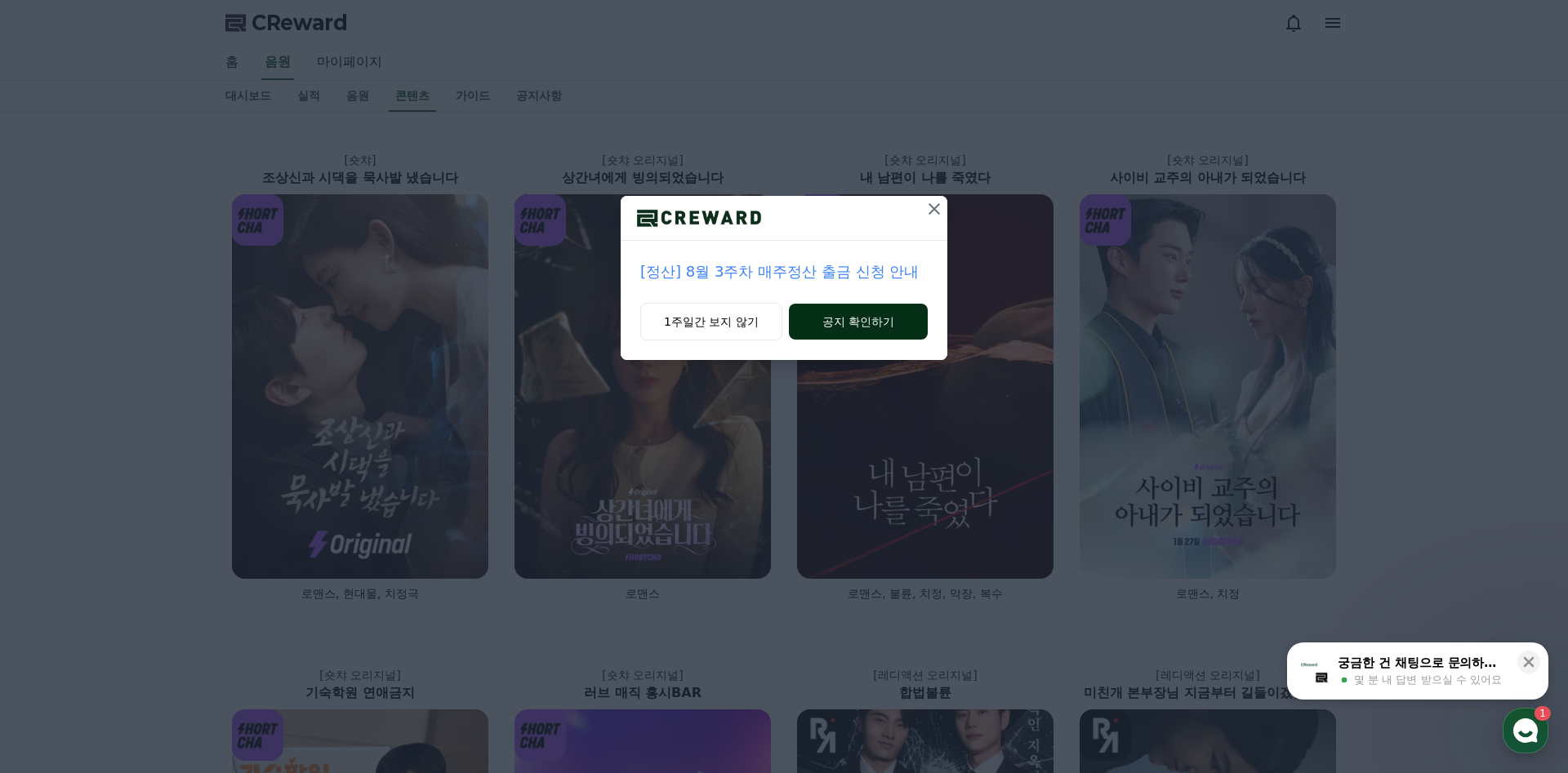
click at [834, 324] on button "공지 확인하기" at bounding box center [858, 321] width 139 height 36
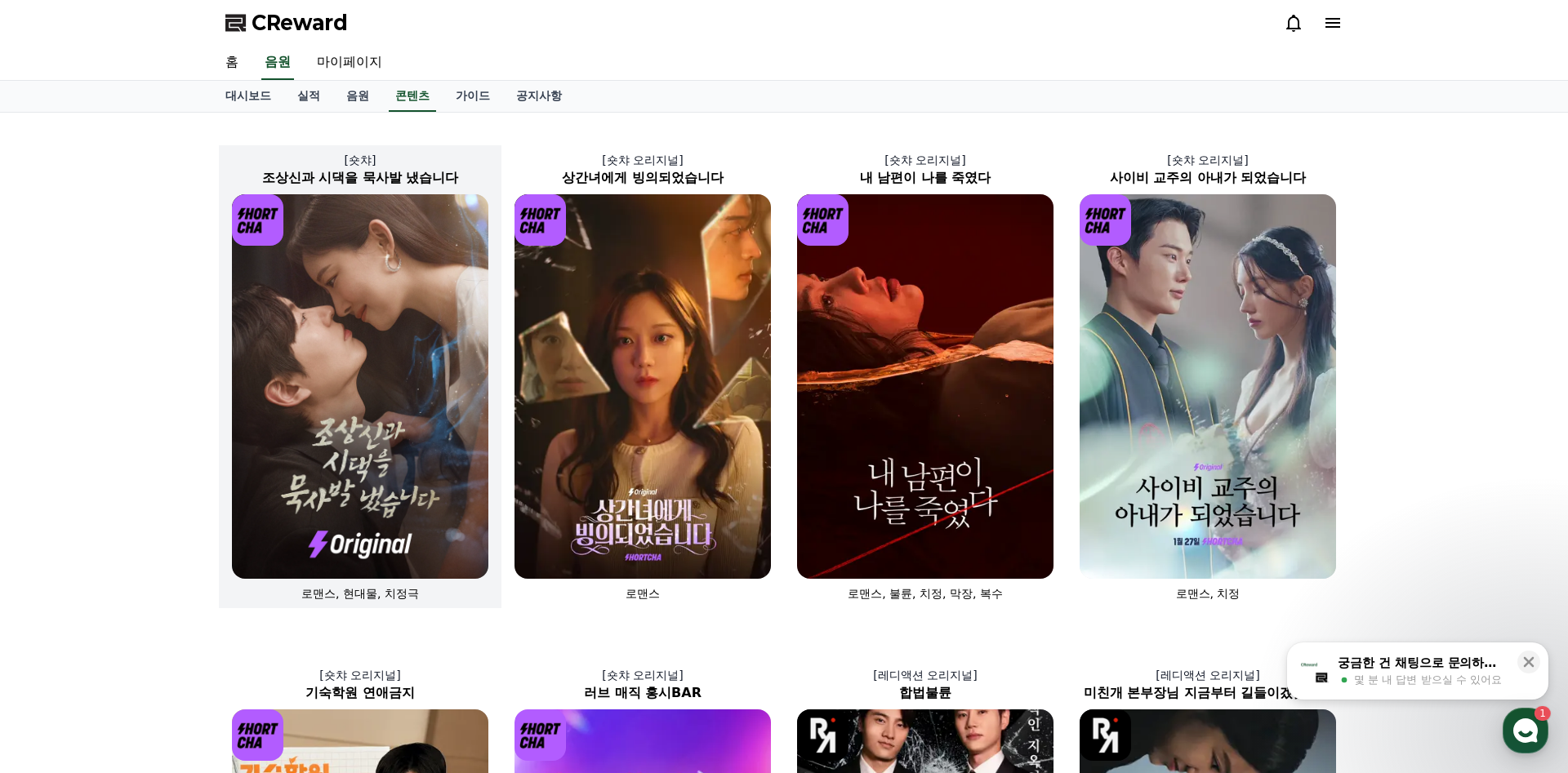
click at [359, 355] on img at bounding box center [359, 386] width 256 height 385
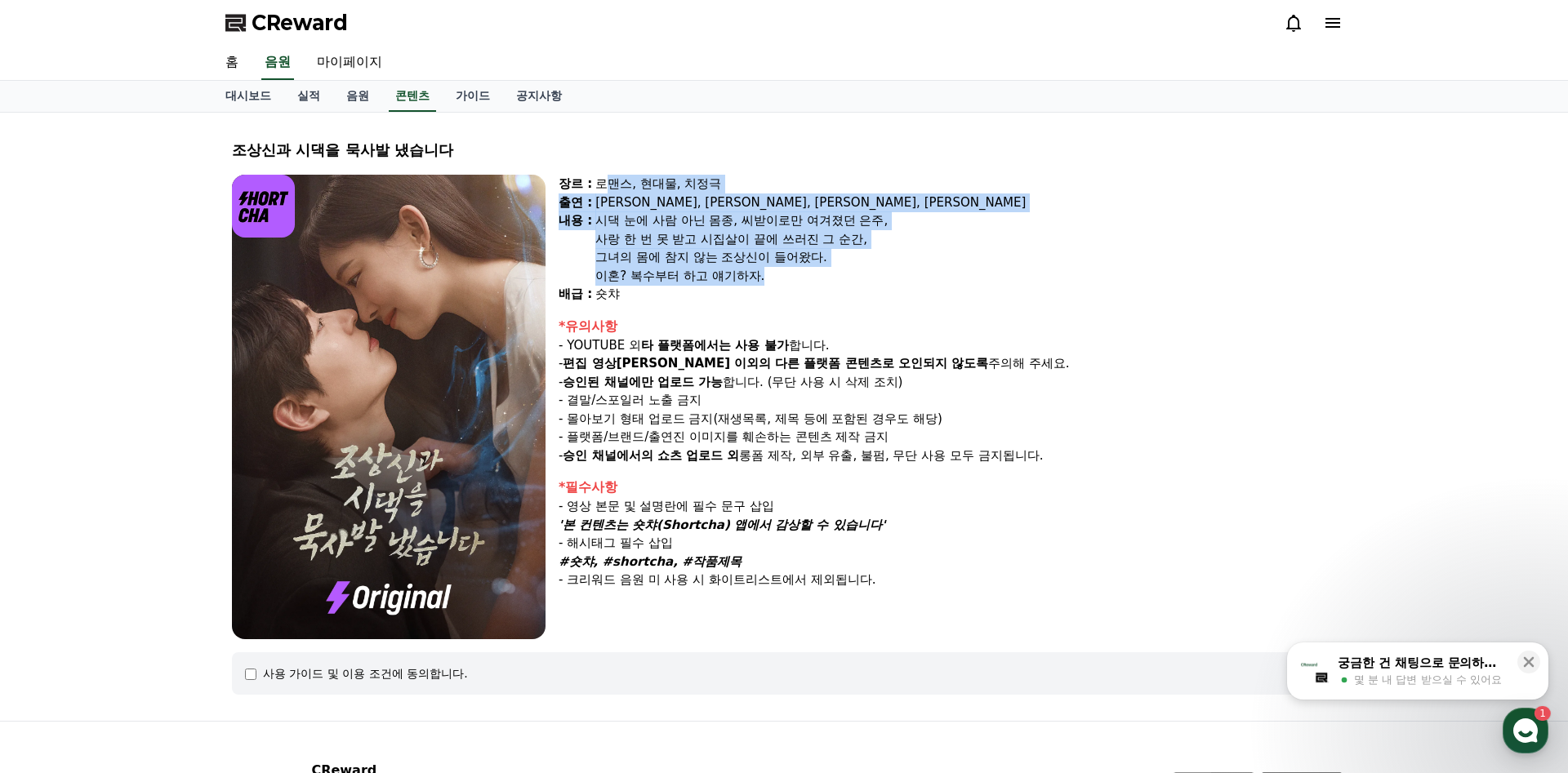
drag, startPoint x: 600, startPoint y: 186, endPoint x: 888, endPoint y: 275, distance: 301.4
click at [888, 275] on div "장르 : 로맨스, 현대물, 치정극 출연 : [PERSON_NAME], [PERSON_NAME], [PERSON_NAME], [PERSON_NA…" at bounding box center [947, 240] width 777 height 129
click at [697, 222] on div "시댁 눈에 사람 아닌 몸종, 씨받이로만 여겨졌던 은주," at bounding box center [965, 220] width 741 height 18
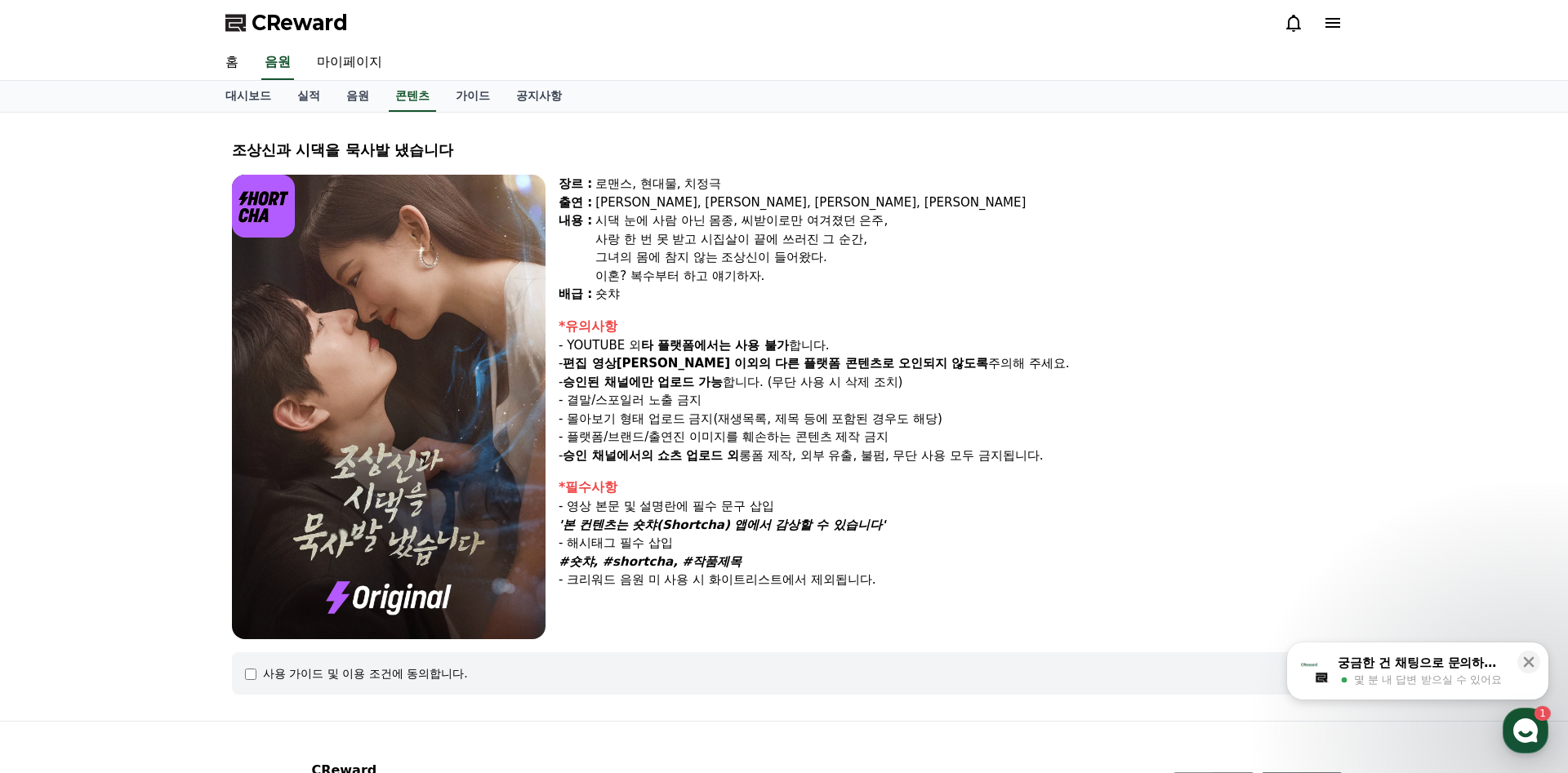
drag, startPoint x: 592, startPoint y: 222, endPoint x: 870, endPoint y: 240, distance: 278.6
click at [870, 240] on div "장르 : 로맨스, 현대물, 치정극 출연 : [PERSON_NAME], [PERSON_NAME], [PERSON_NAME], [PERSON_NA…" at bounding box center [947, 240] width 777 height 129
click at [618, 241] on div "사랑 한 번 못 받고 시집살이 끝에 쓰러진 그 순간," at bounding box center [965, 239] width 741 height 18
drag, startPoint x: 610, startPoint y: 239, endPoint x: 854, endPoint y: 257, distance: 244.7
click at [854, 257] on div "시댁 눈에 사람 아닌 몸종, 씨받이로만 여겨졌던 은주, 사랑 한 번 못 받고 시집살이 끝에 쓰러진 그 순간, 그녀의 몸에 참지 않는 조상신이 …" at bounding box center [965, 248] width 741 height 73
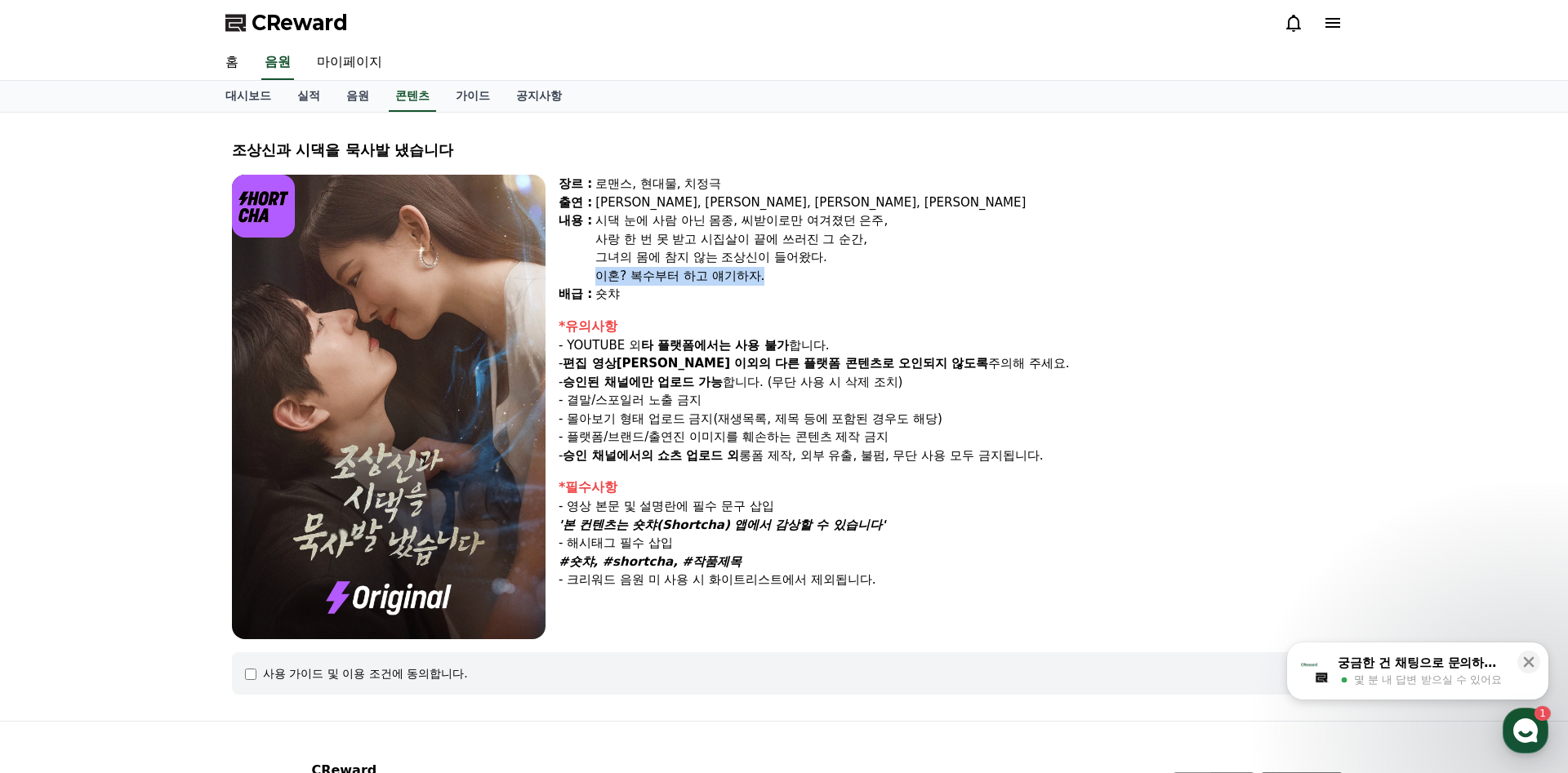
drag, startPoint x: 606, startPoint y: 274, endPoint x: 804, endPoint y: 282, distance: 198.2
click at [801, 282] on div "이혼? 복수부터 하고 얘기하자." at bounding box center [965, 275] width 741 height 18
drag, startPoint x: 603, startPoint y: 346, endPoint x: 817, endPoint y: 359, distance: 214.4
click at [844, 352] on p "- YOUTUBE 외 타 플랫폼에서는 사용 불가 합니다." at bounding box center [947, 345] width 777 height 18
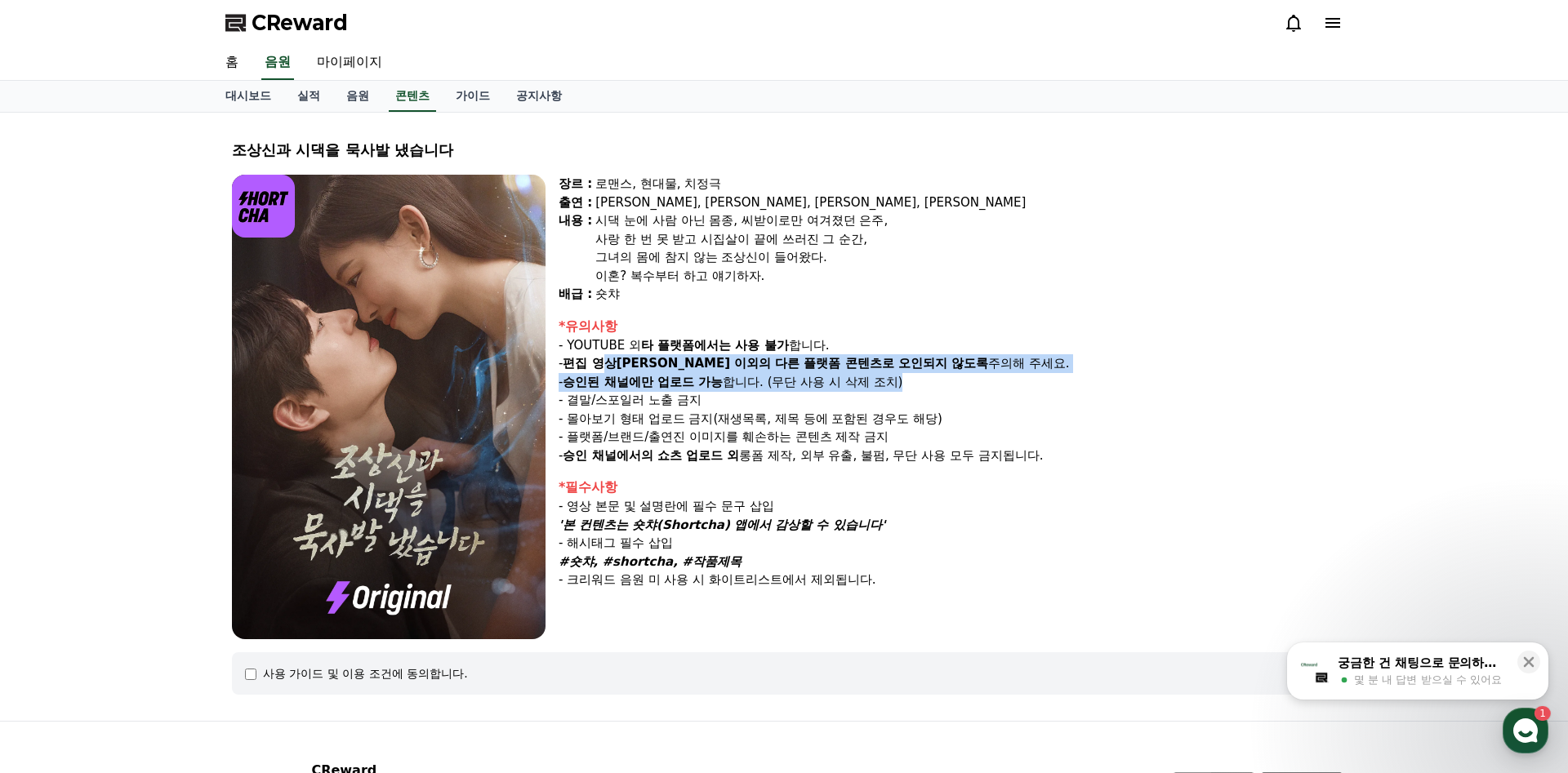
drag, startPoint x: 610, startPoint y: 364, endPoint x: 1008, endPoint y: 379, distance: 398.3
click at [1013, 377] on div "*유의사항 - YOUTUBE 외 타 플랫폼에서는 사용 불가 합니다. - 편집 영상[PERSON_NAME] 이외의 다른 플랫폼 콘텐츠로 오인되지…" at bounding box center [947, 391] width 777 height 149
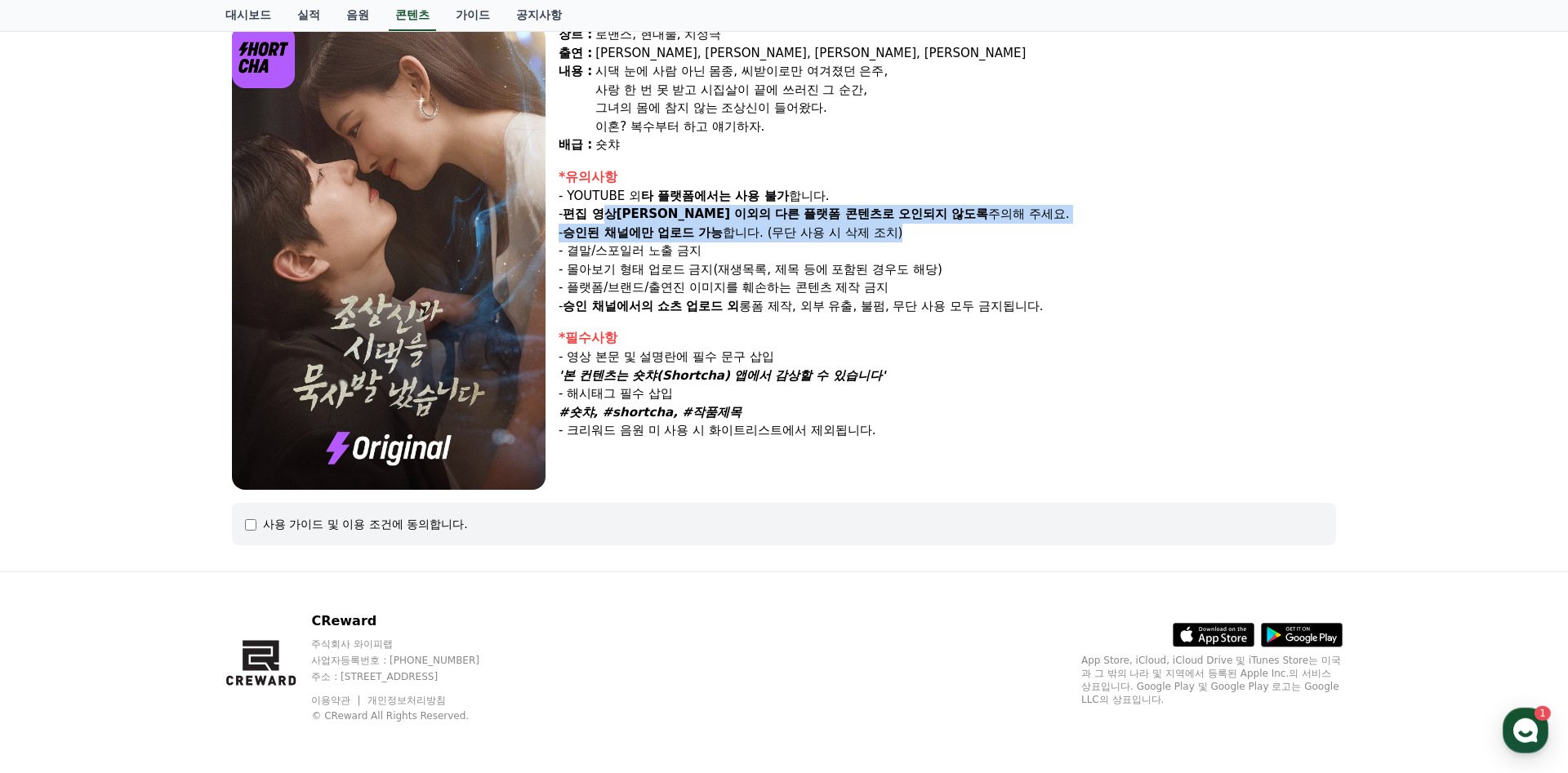
scroll to position [151, 0]
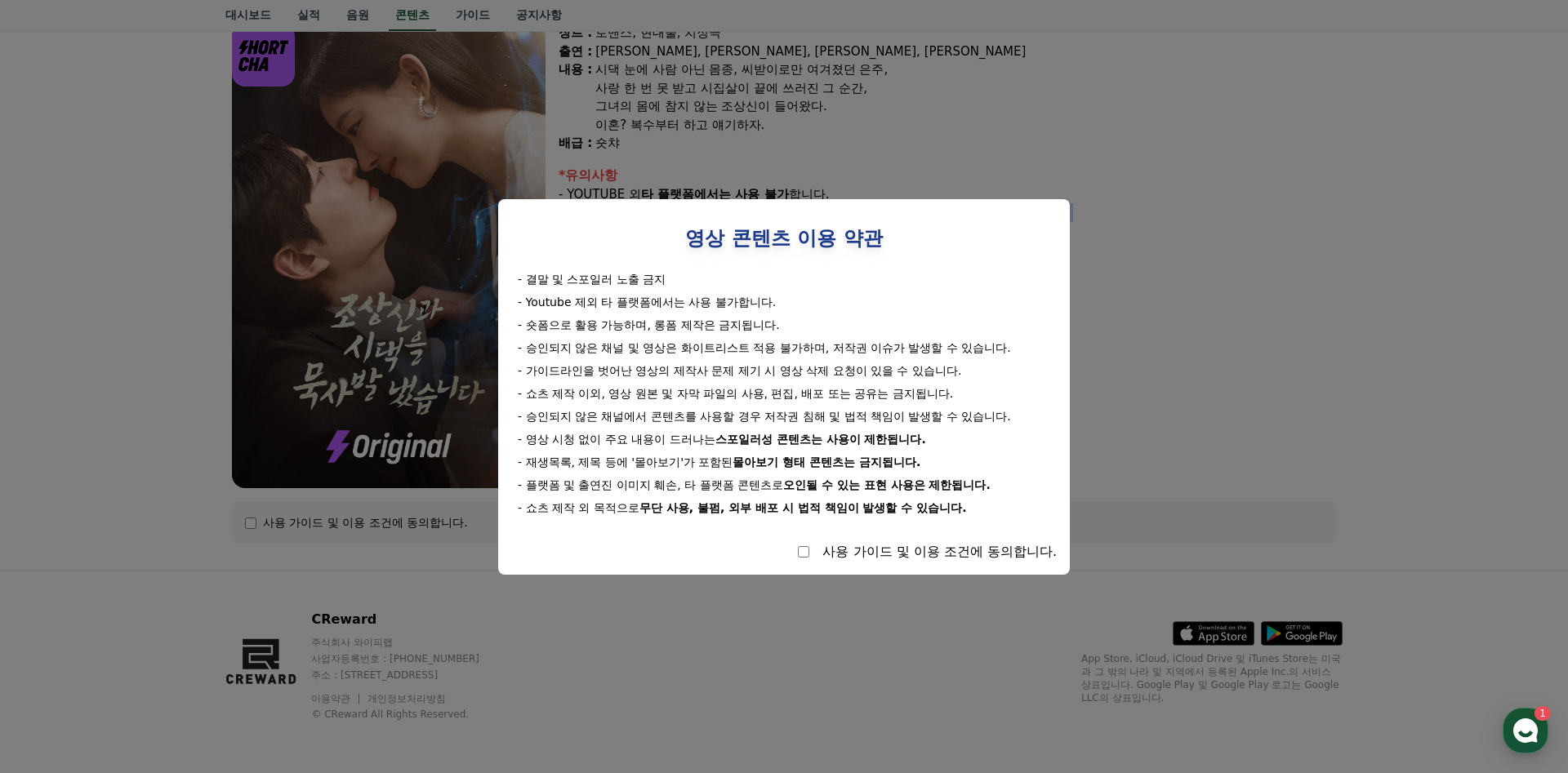
select select
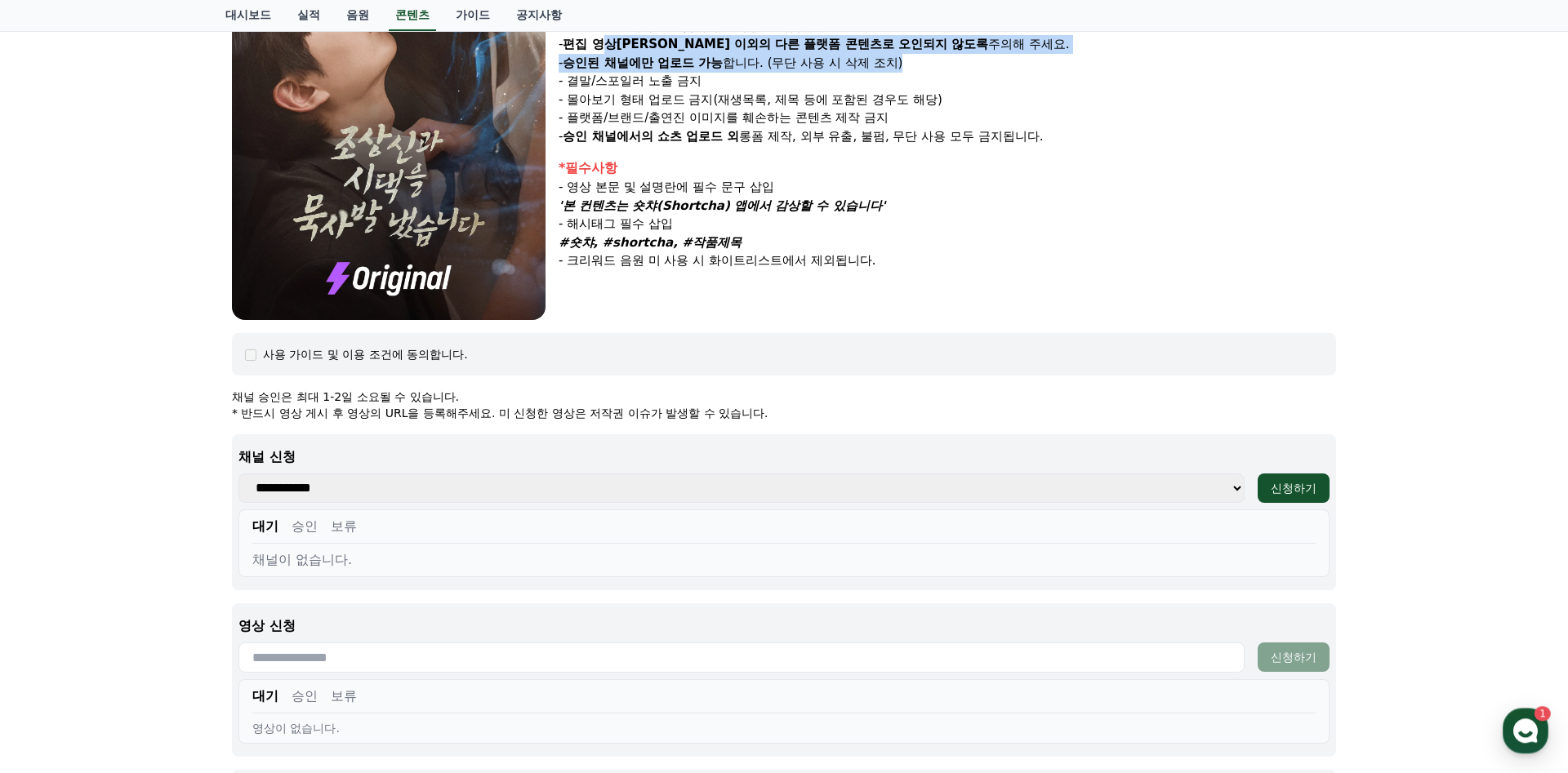
scroll to position [357, 0]
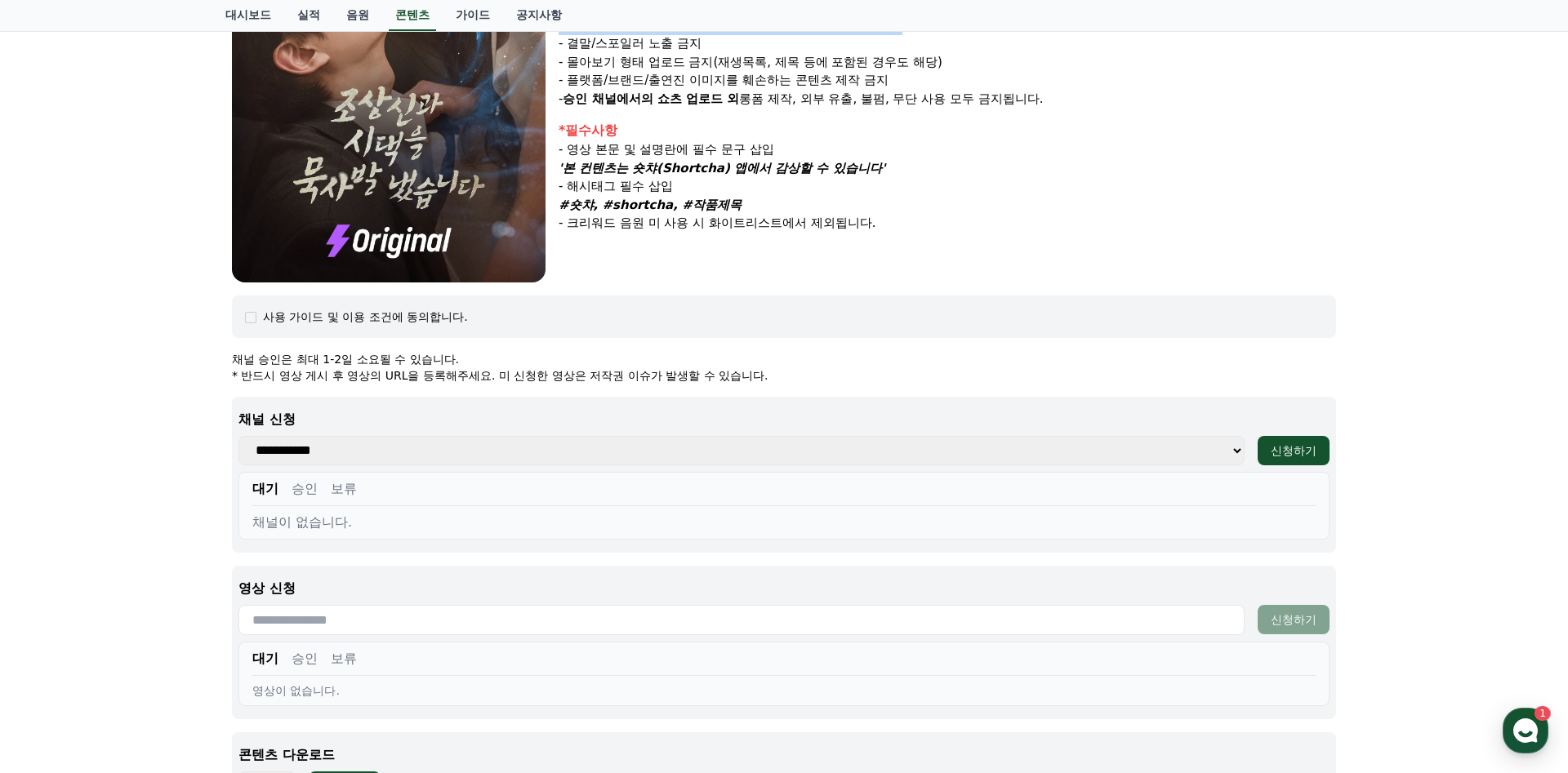
click at [239, 436] on select "**********" at bounding box center [742, 451] width 1006 height 30
select select "**********"
click option "*****" at bounding box center [0, 0] width 0 height 0
click at [1291, 453] on div "신청하기" at bounding box center [1293, 450] width 45 height 17
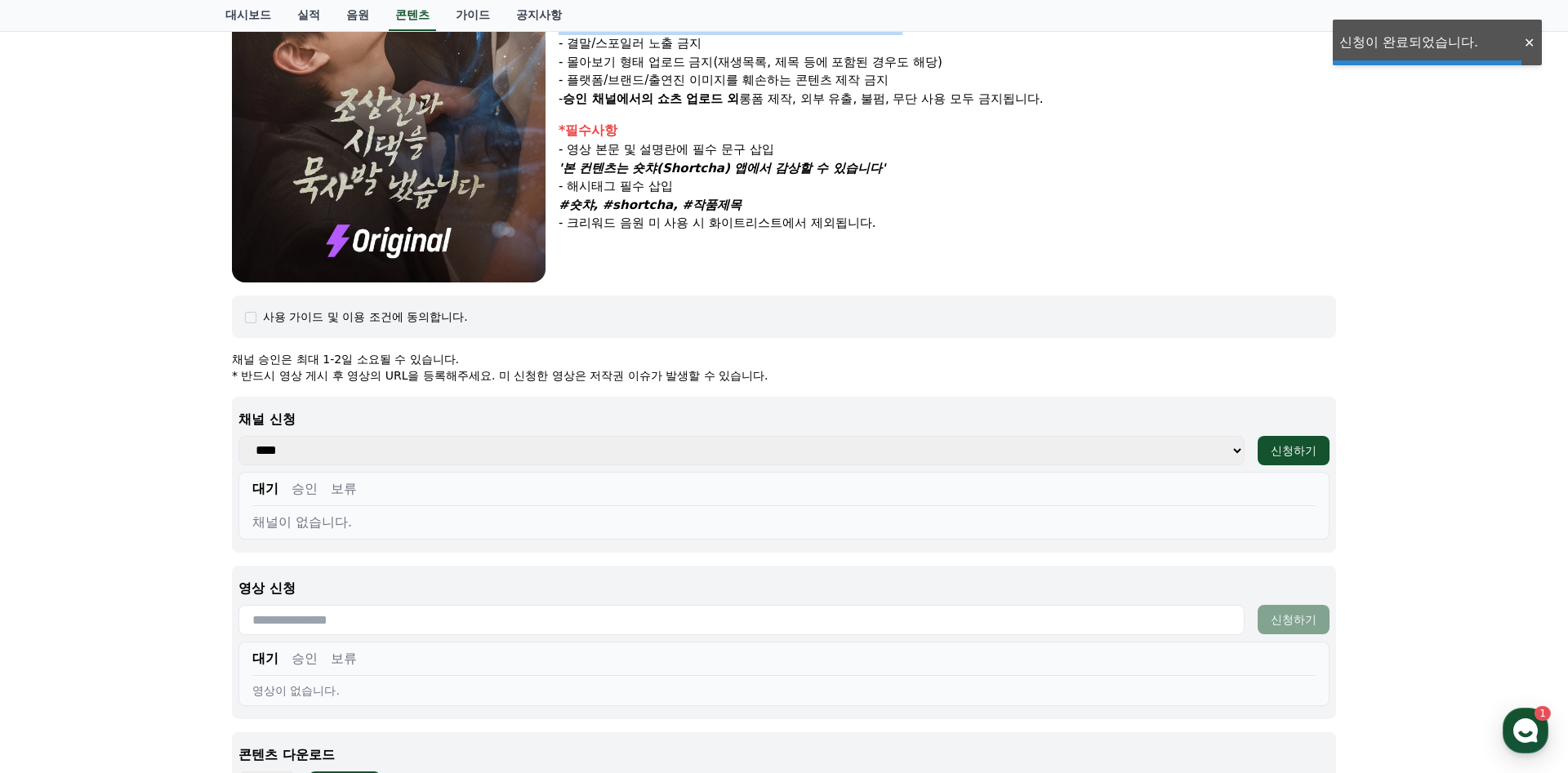
click at [1223, 523] on div "채널이 없습니다." at bounding box center [784, 522] width 1063 height 19
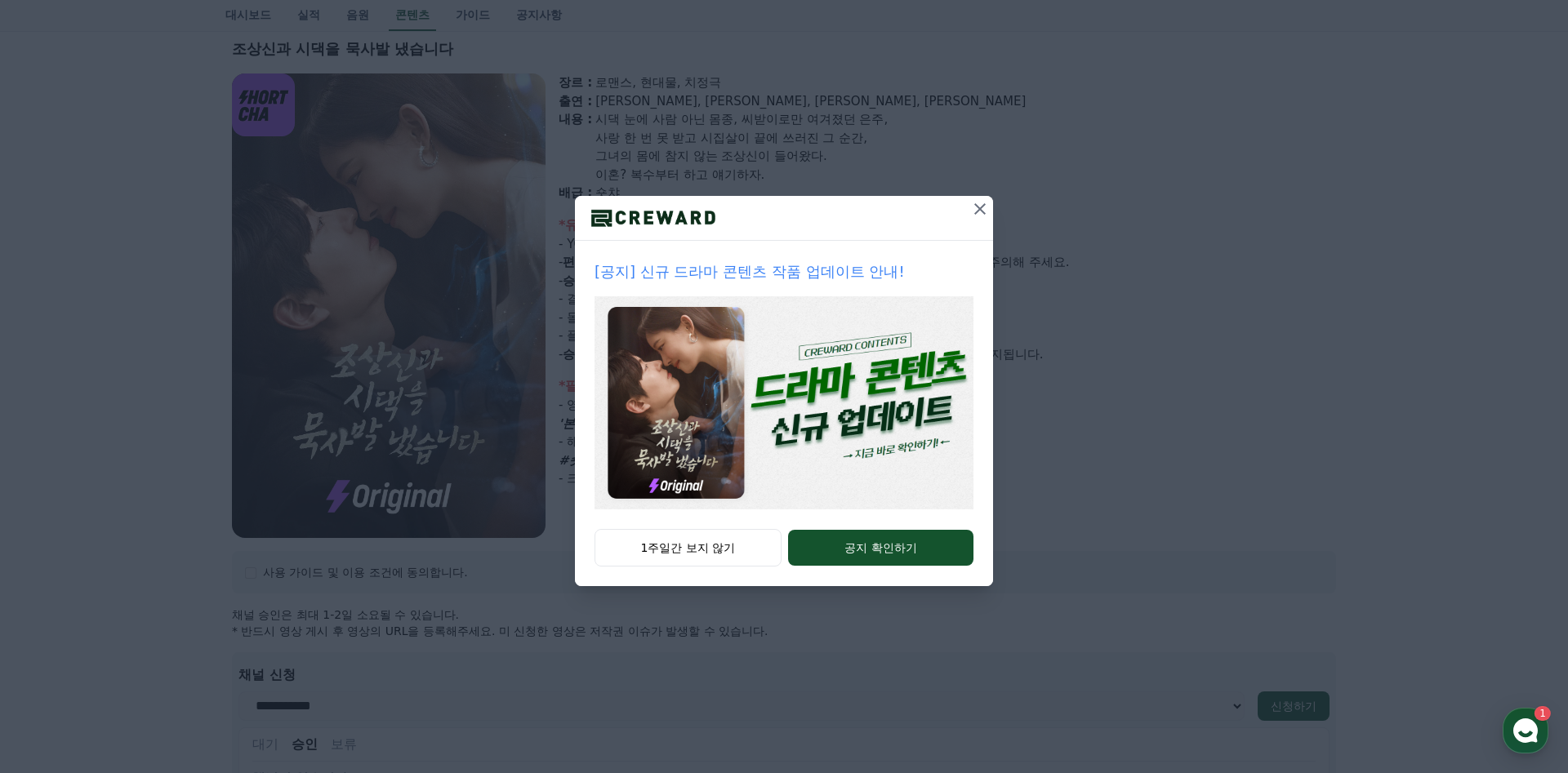
click at [976, 206] on icon at bounding box center [979, 209] width 19 height 19
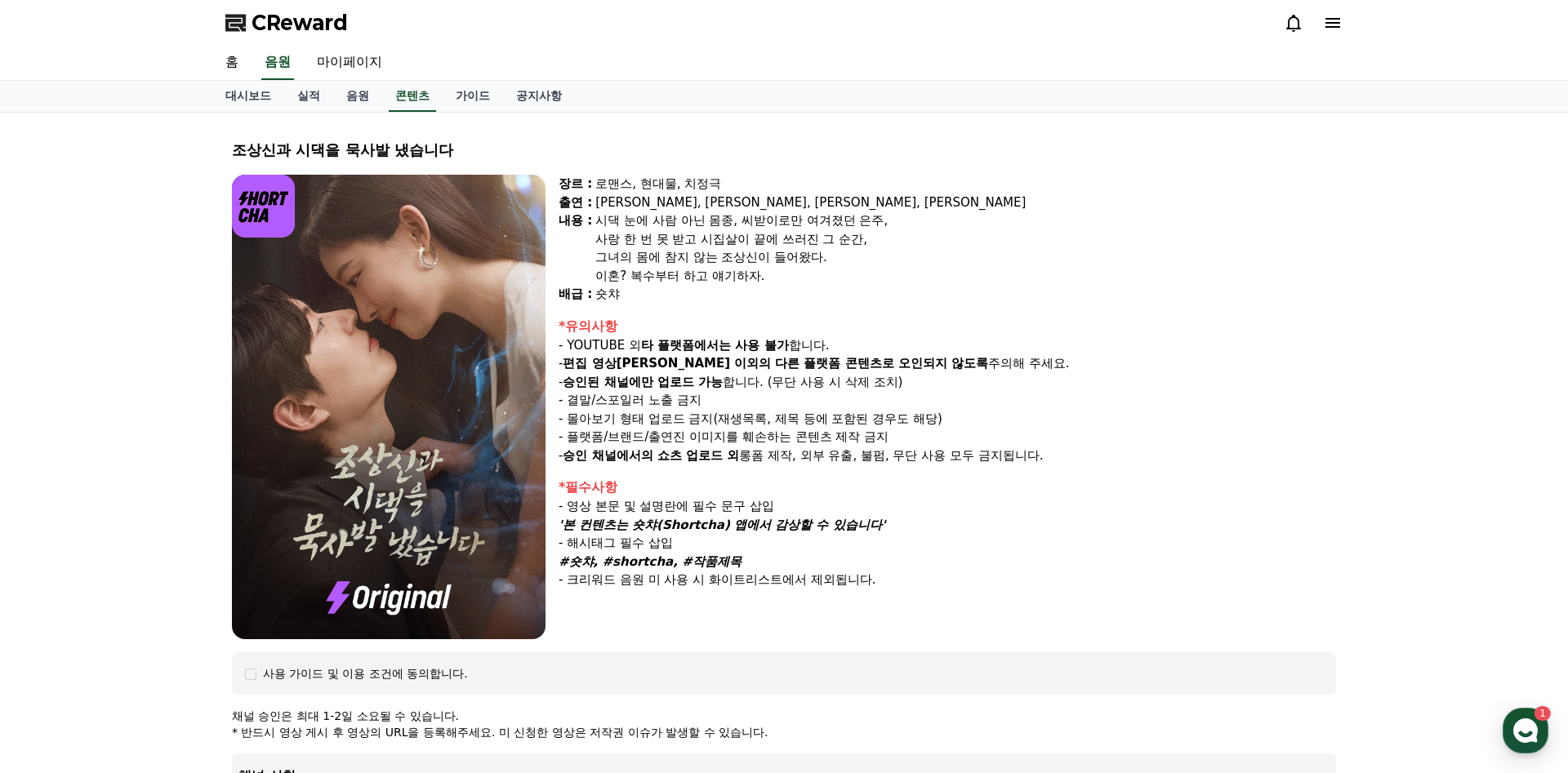
scroll to position [514, 0]
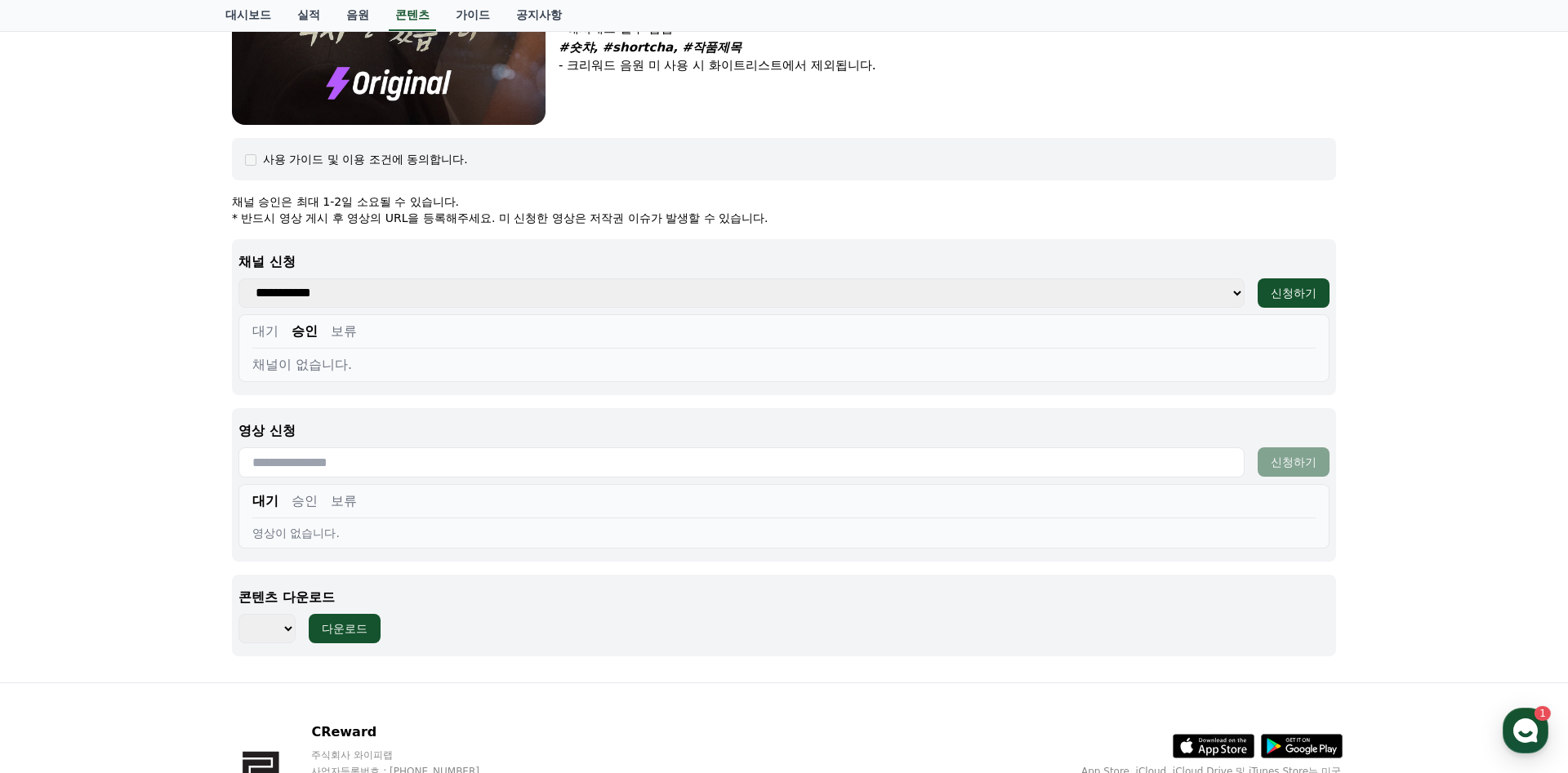
click at [239, 614] on select "*** *** *** *** *** *** *** *** *** *** *** *** *** *** *** *** *** *** *** ***…" at bounding box center [267, 629] width 57 height 30
select select "**********"
click option "***" at bounding box center [0, 0] width 0 height 0
click at [331, 630] on div "다운로드" at bounding box center [345, 629] width 45 height 17
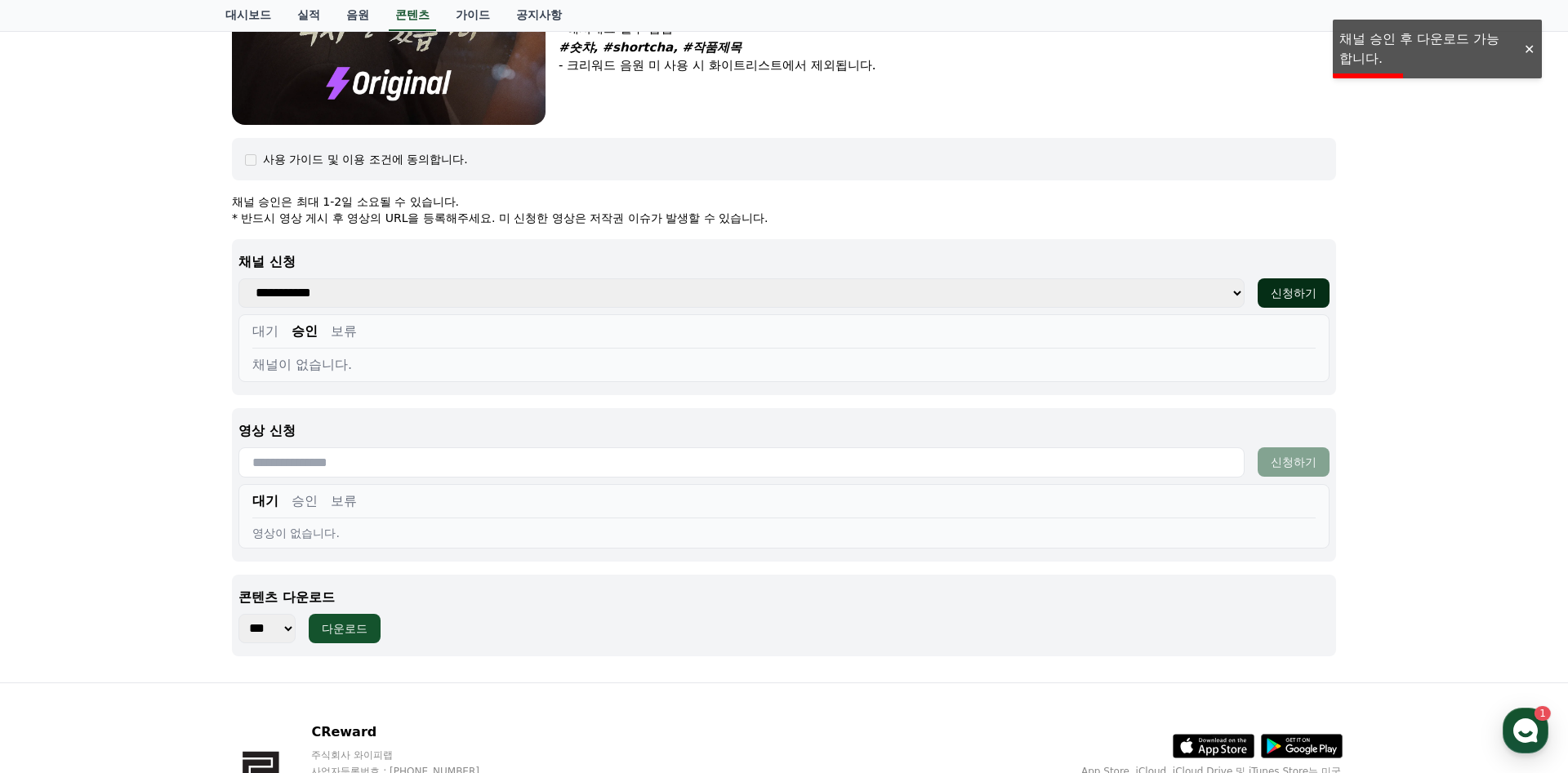
click at [1287, 282] on button "신청하기" at bounding box center [1293, 293] width 72 height 30
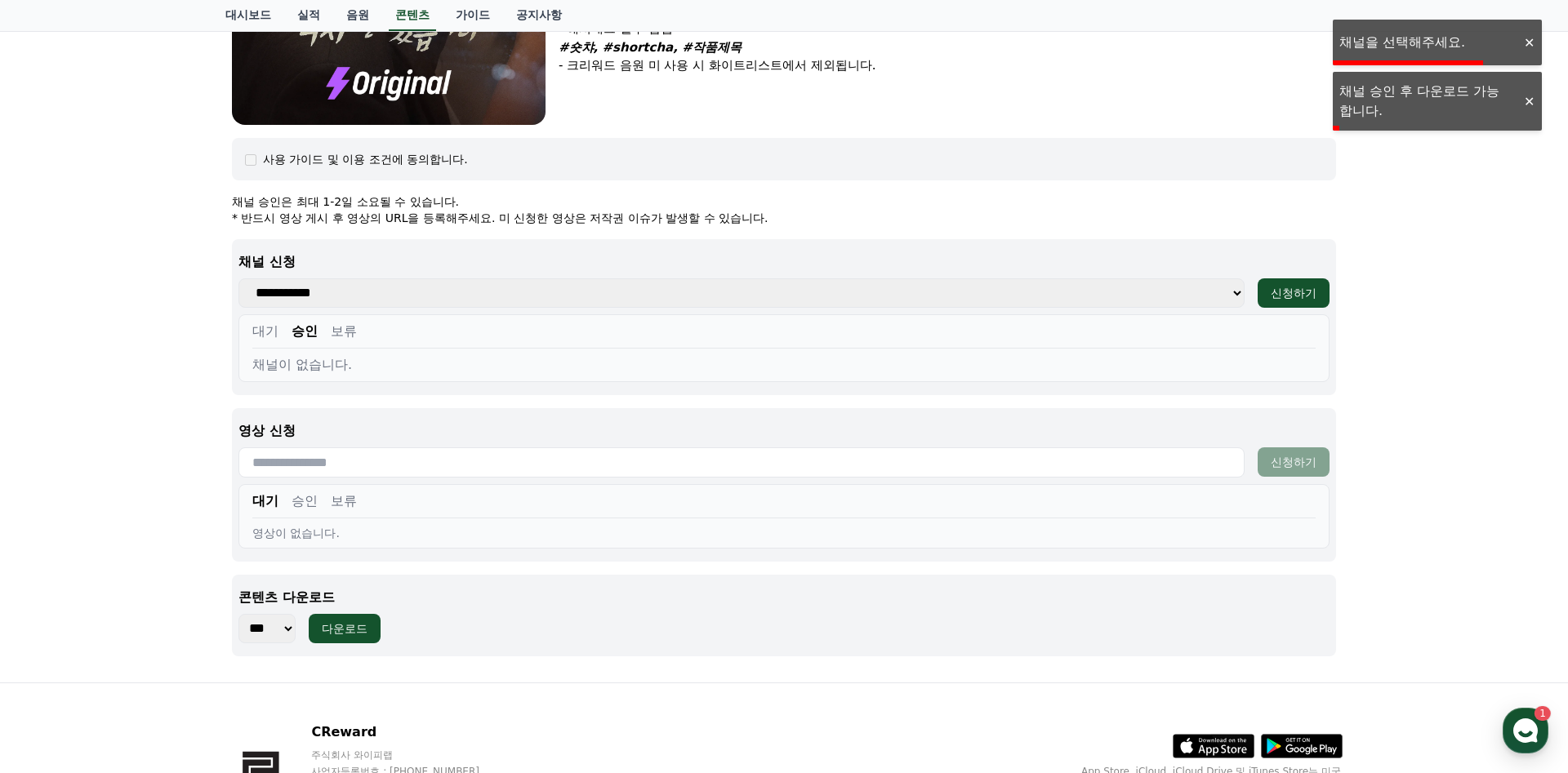
click at [239, 278] on select "**********" at bounding box center [742, 293] width 1006 height 30
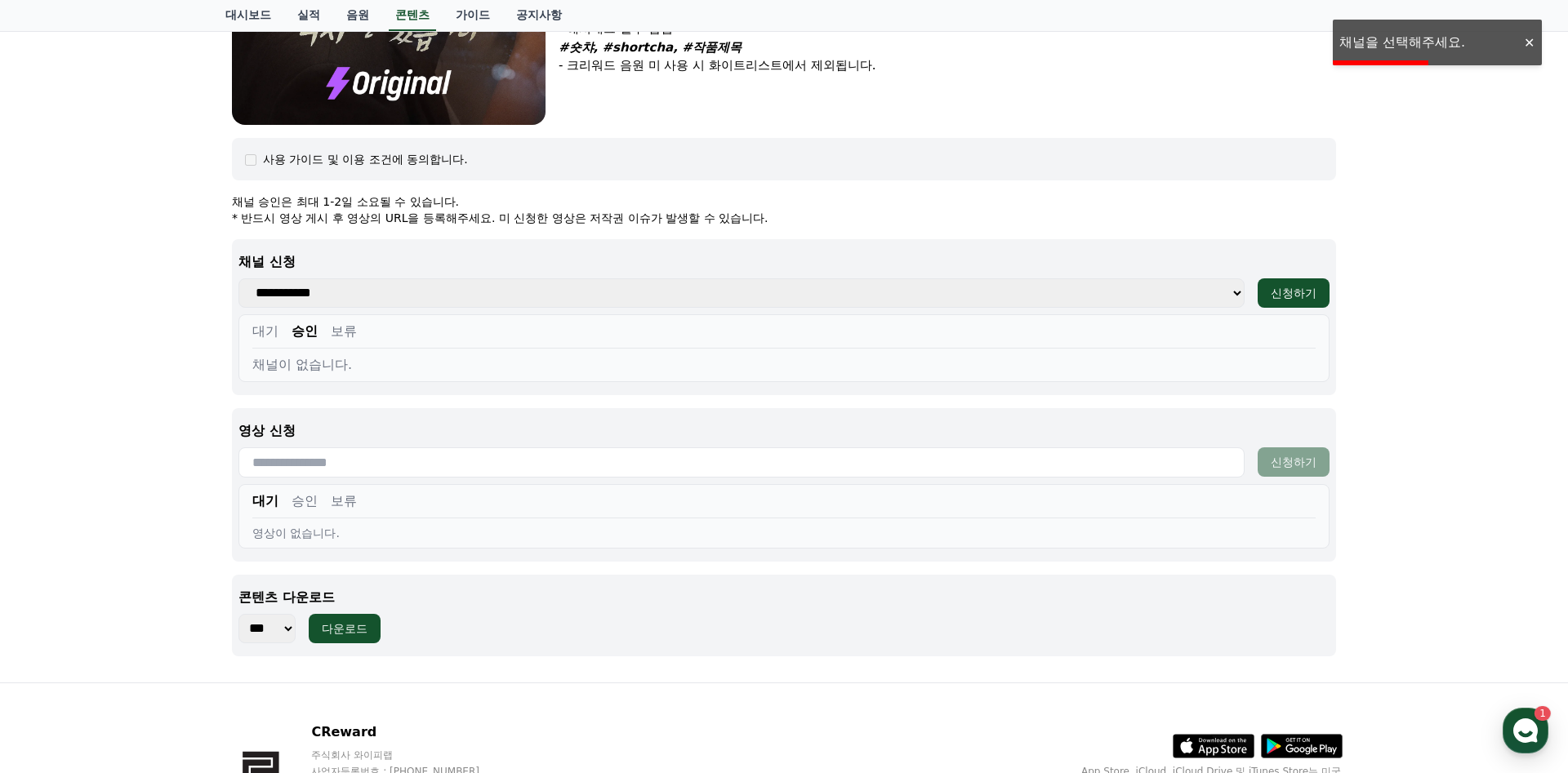
select select "**********"
click option "*****" at bounding box center [0, 0] width 0 height 0
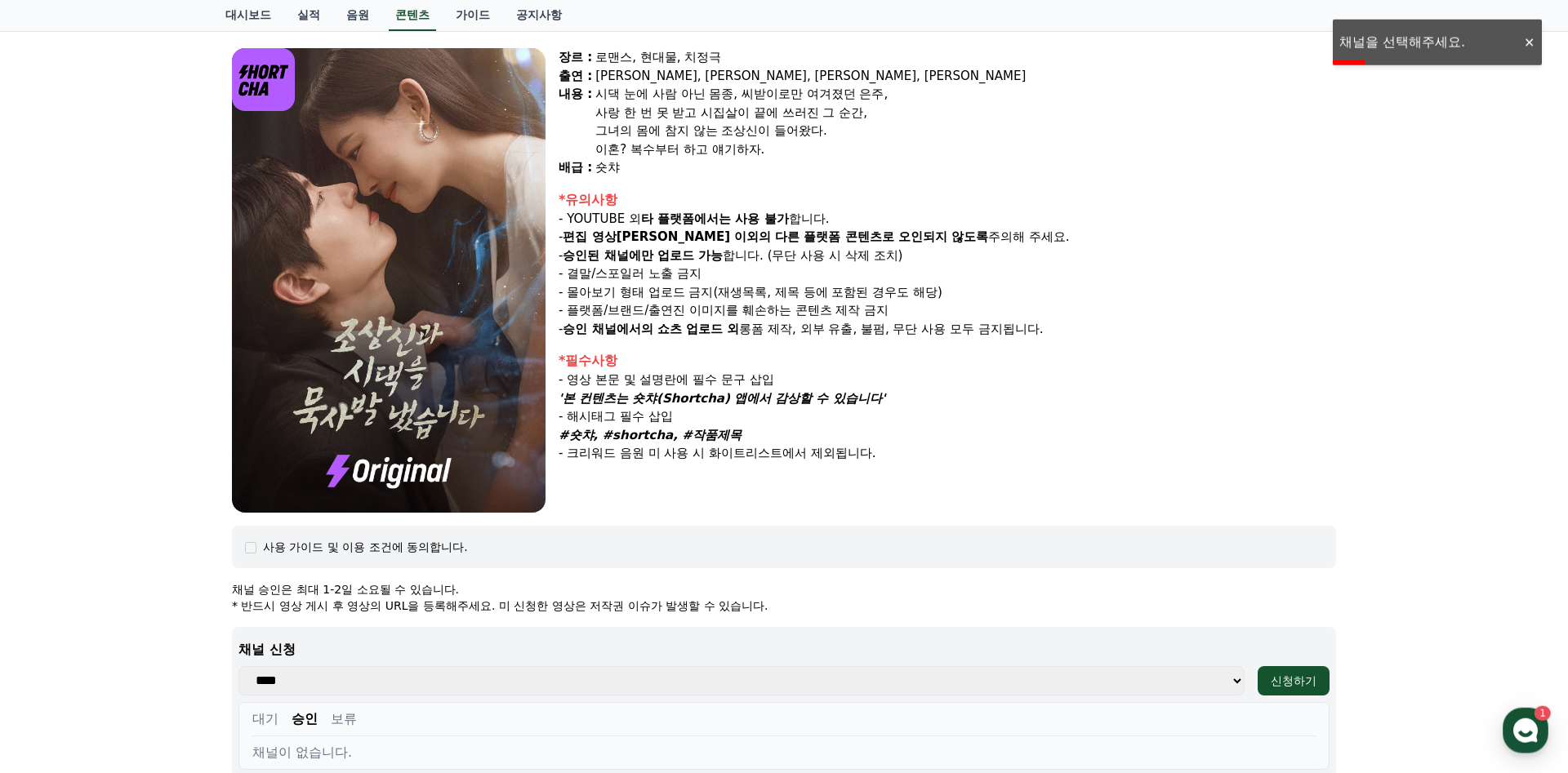
scroll to position [0, 0]
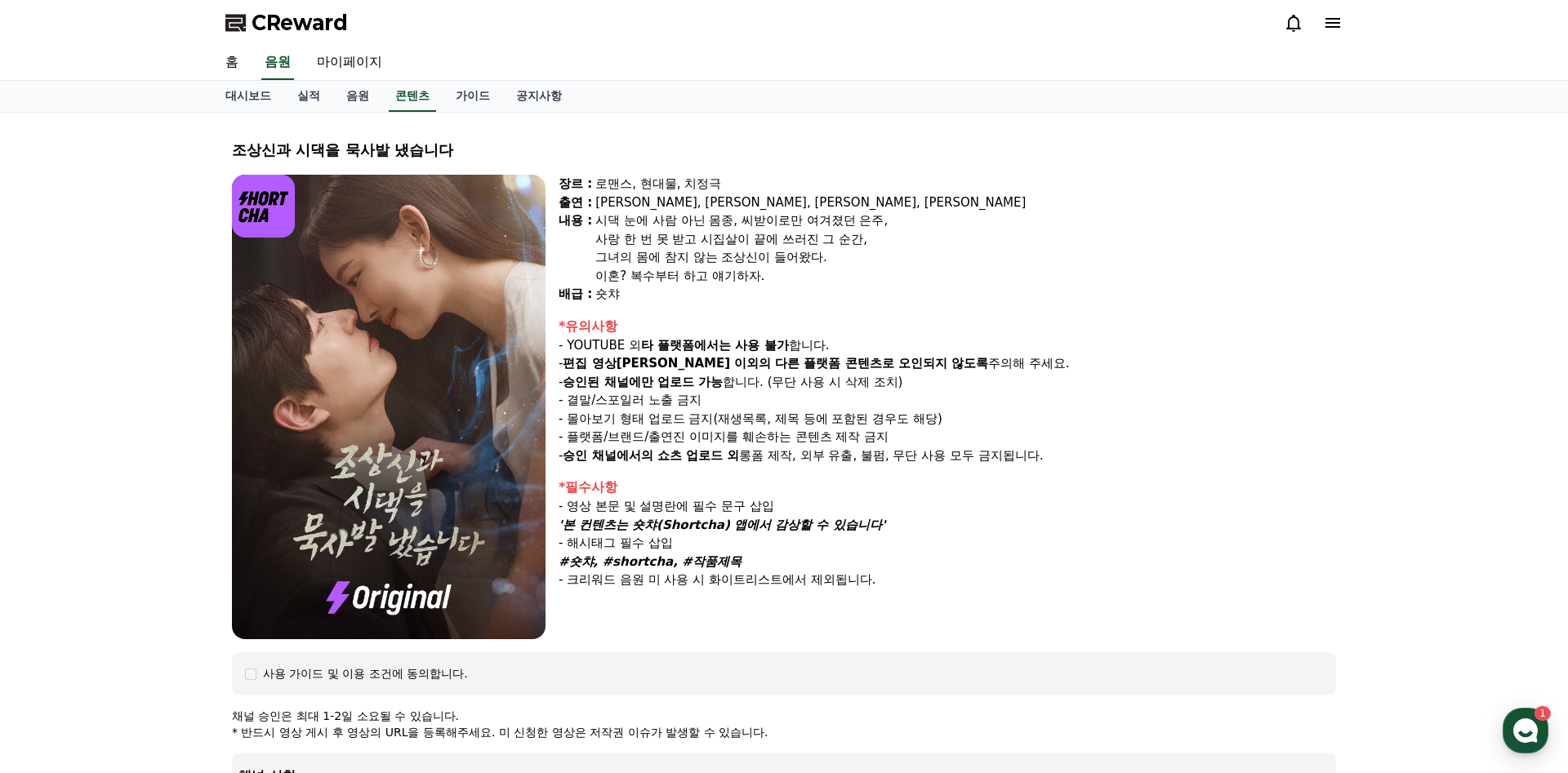
click at [1335, 21] on icon at bounding box center [1333, 23] width 19 height 19
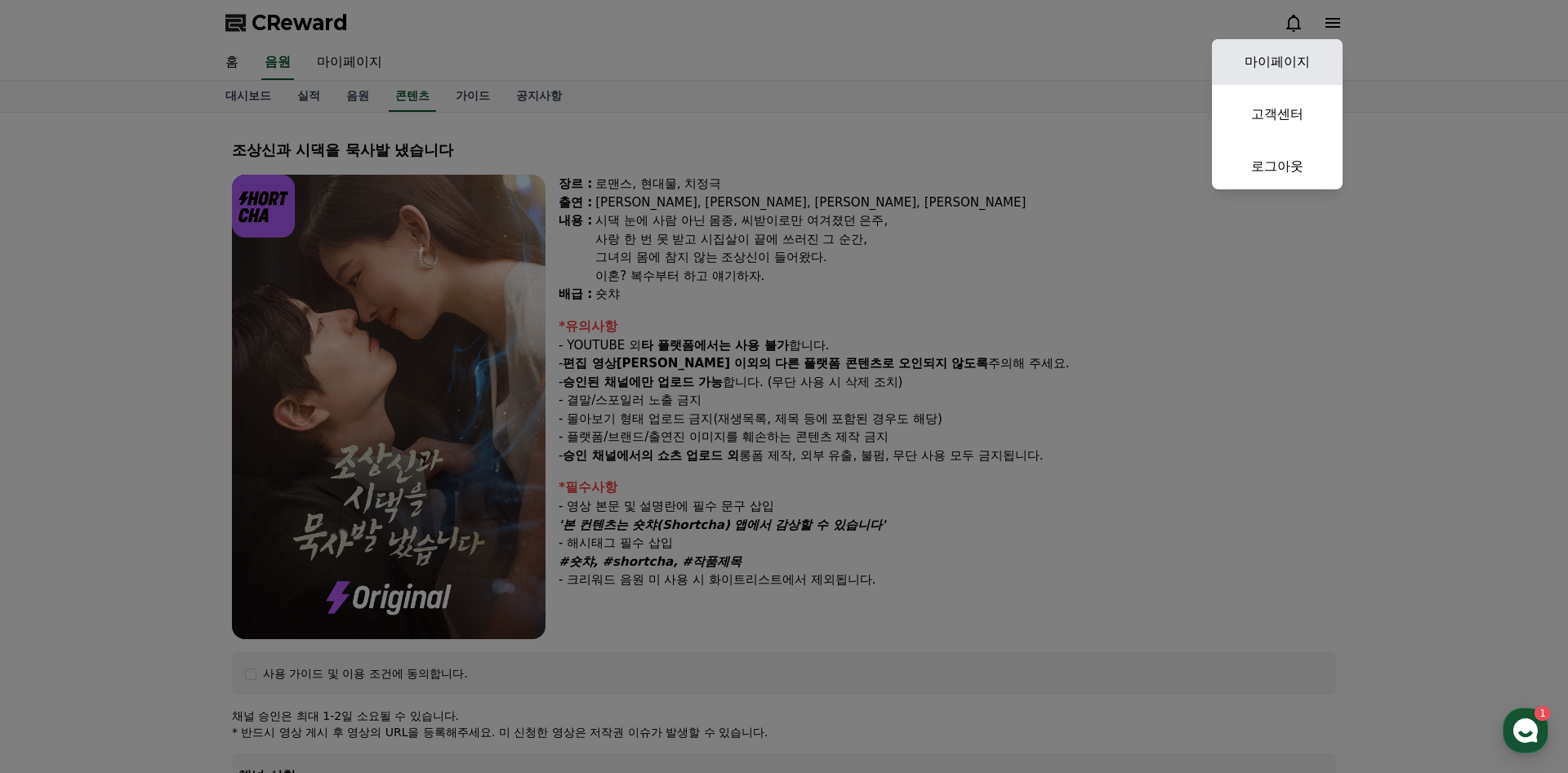
click at [1246, 62] on link "마이페이지" at bounding box center [1277, 62] width 130 height 45
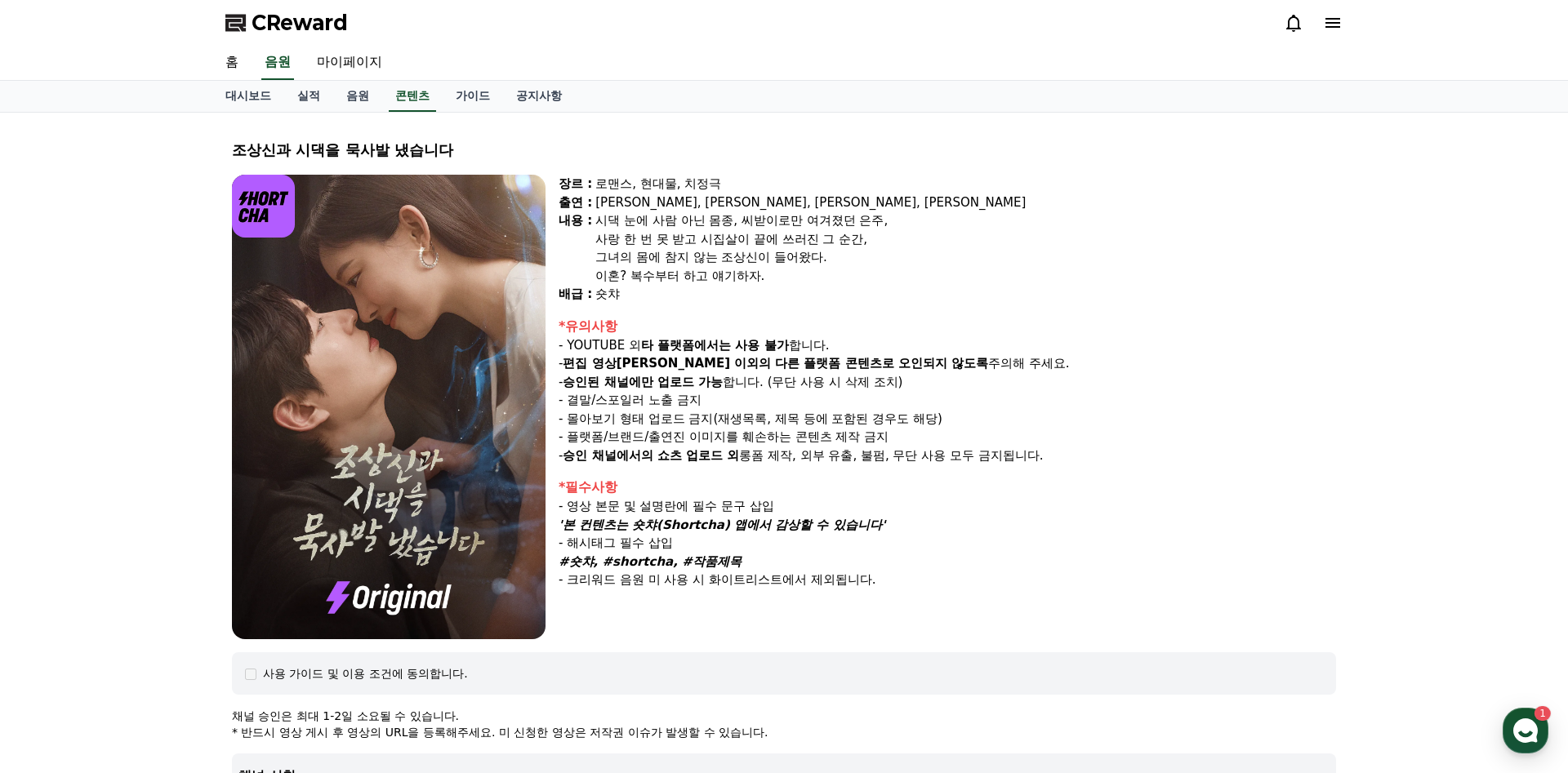
select select "**********"
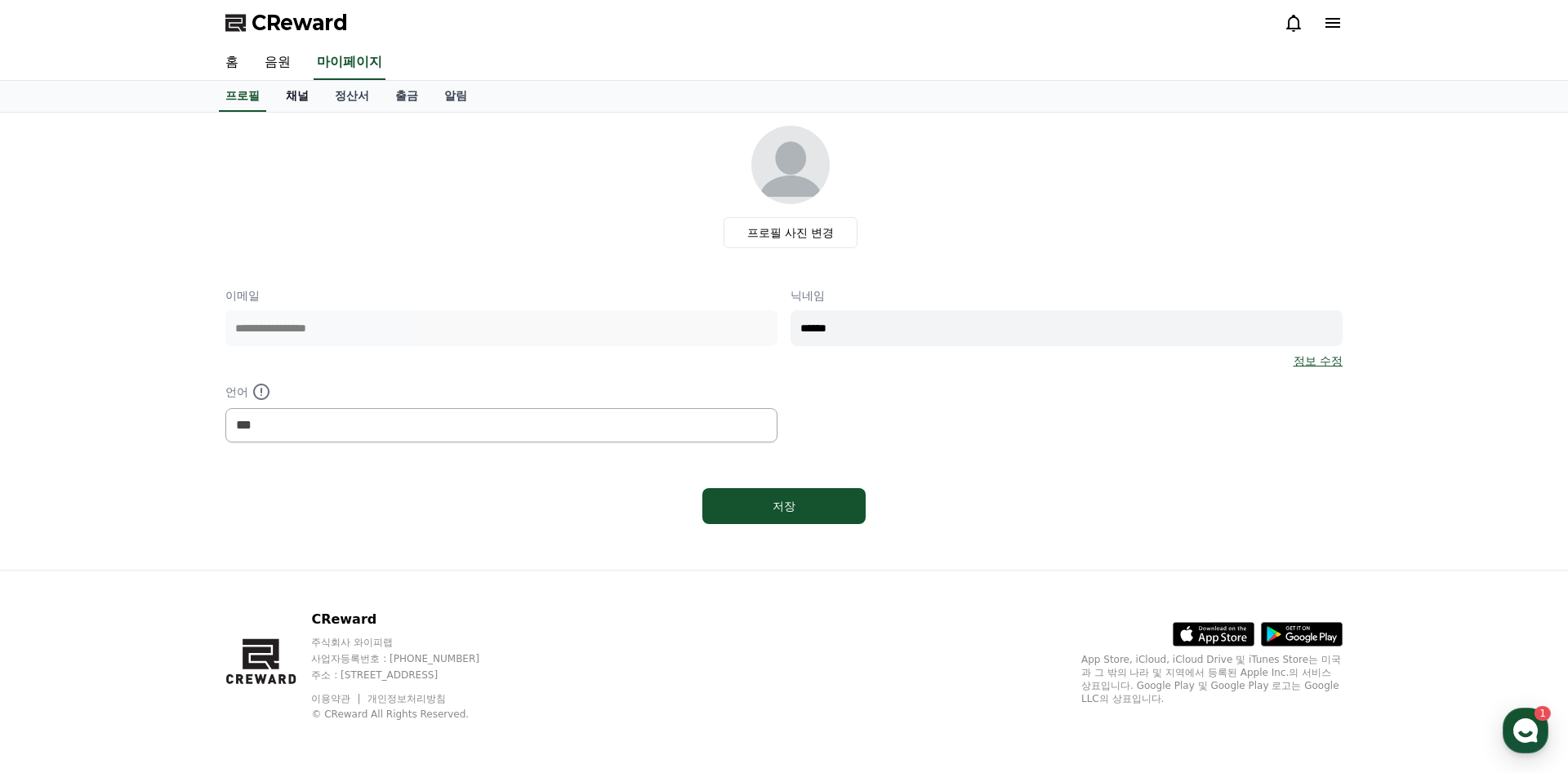
click at [296, 101] on link "채널" at bounding box center [297, 95] width 49 height 31
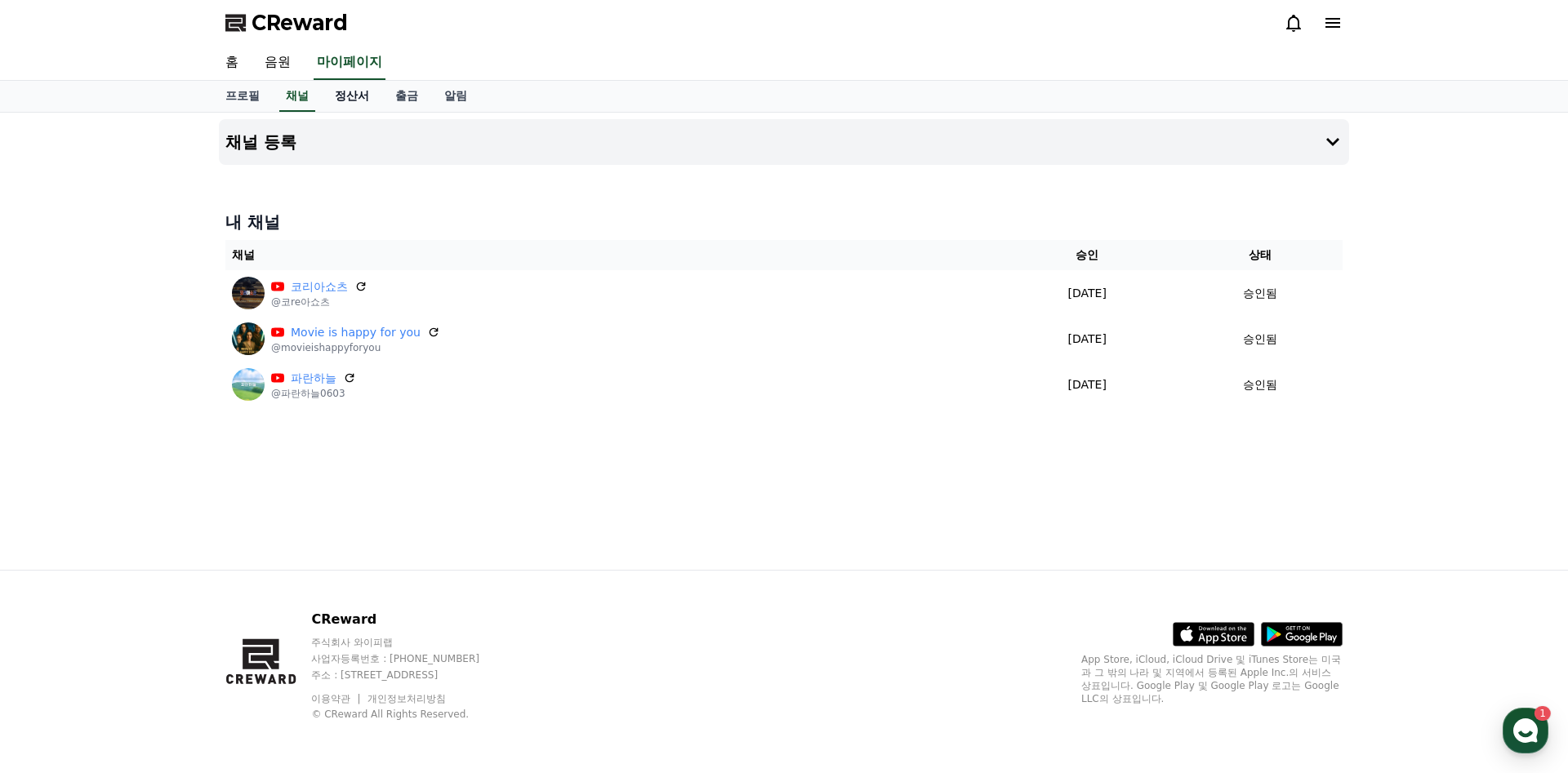
click at [345, 96] on link "정산서" at bounding box center [352, 95] width 60 height 31
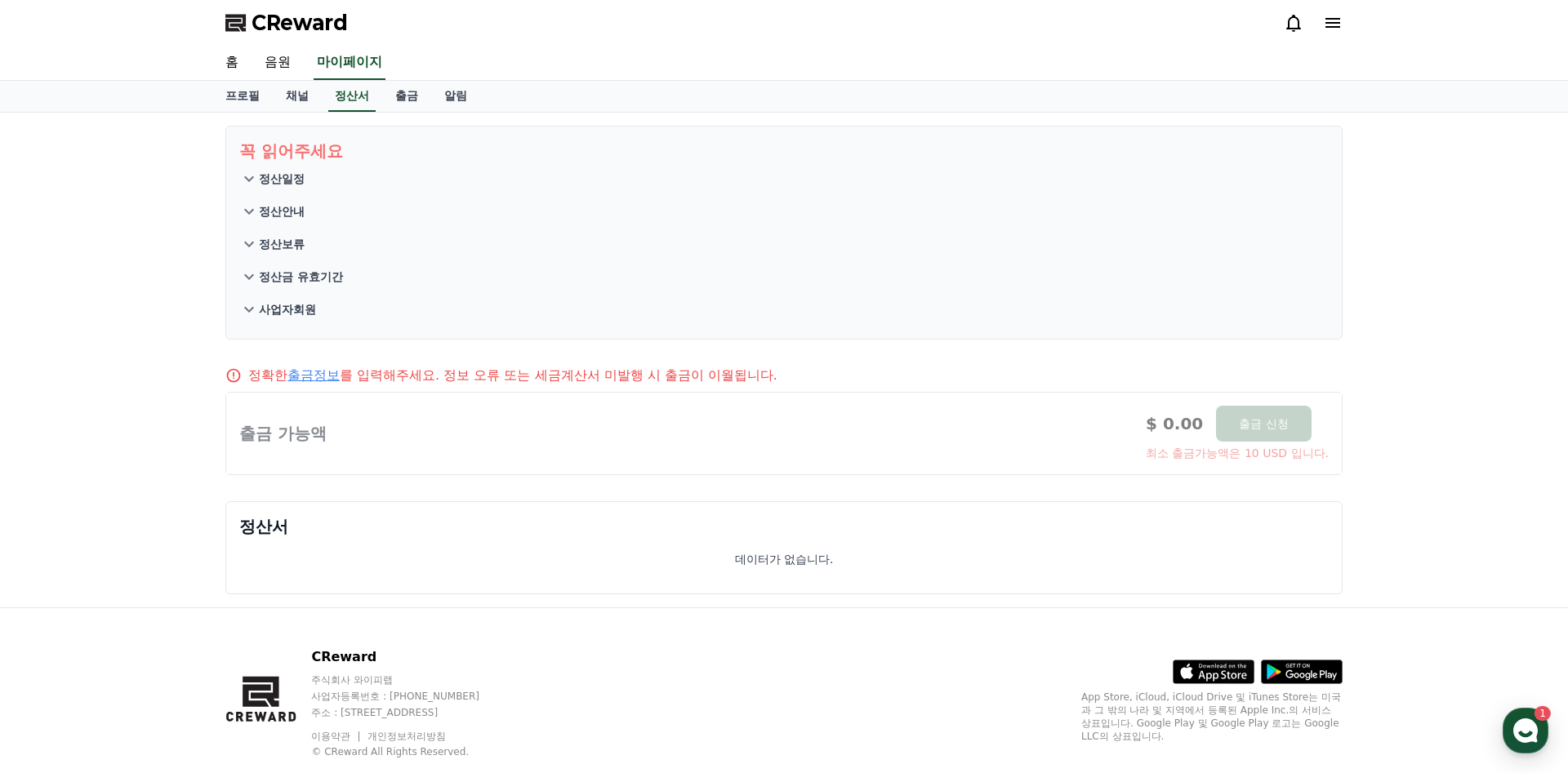
click at [300, 178] on p "정산일정" at bounding box center [282, 178] width 45 height 17
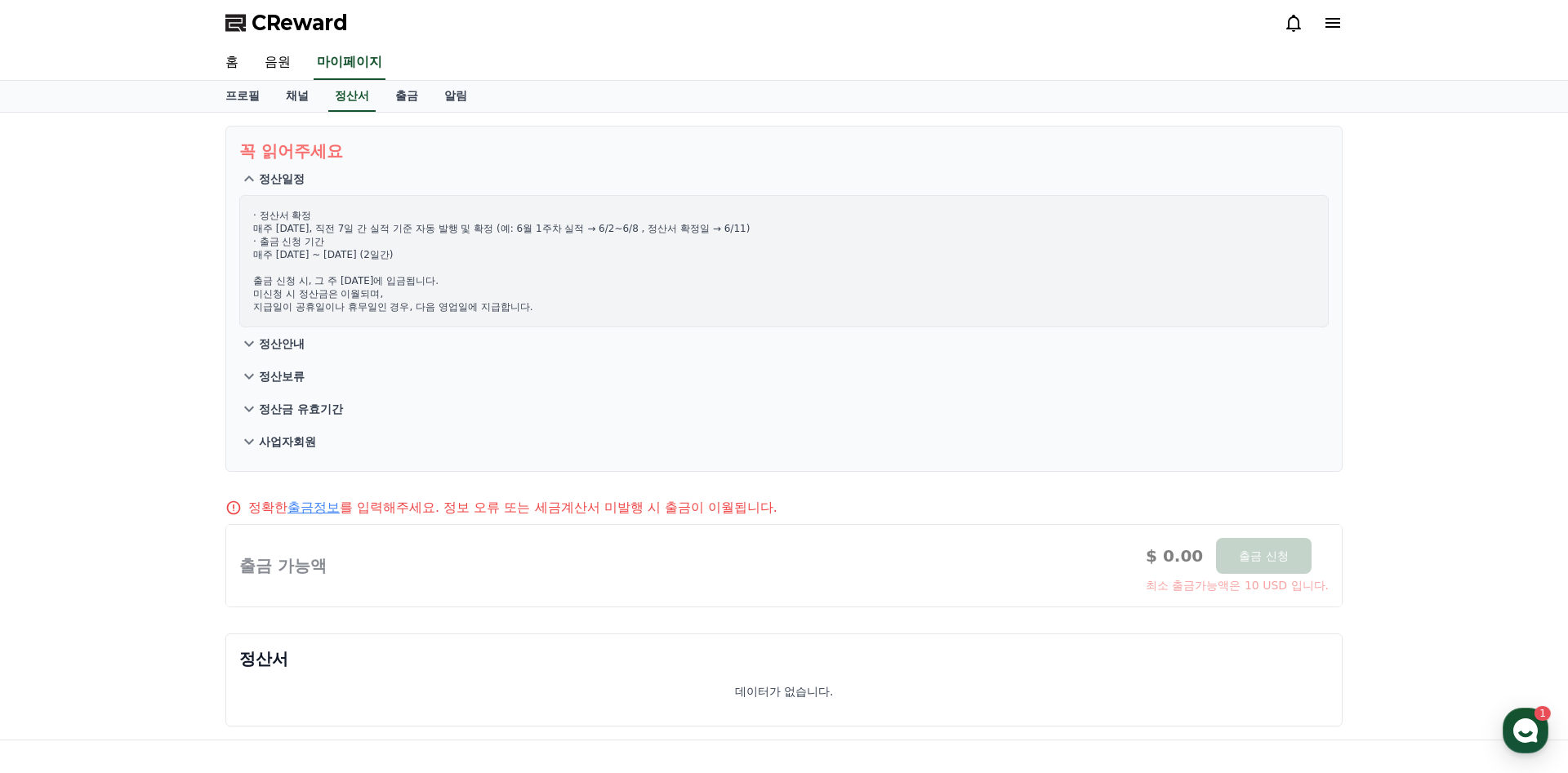
drag, startPoint x: 265, startPoint y: 227, endPoint x: 652, endPoint y: 307, distance: 395.2
click at [652, 307] on p "· 정산서 확정 매주 수요일, 직전 7일 간 실적 기준 자동 발행 및 확정 (예: 6월 1주차 실적 → 6/2~6/8 , 정산서 확정일 → 6…" at bounding box center [784, 261] width 1062 height 105
drag, startPoint x: 242, startPoint y: 276, endPoint x: 382, endPoint y: 278, distance: 140.0
click at [382, 277] on div "· 정산서 확정 매주 수요일, 직전 7일 간 실적 기준 자동 발행 및 확정 (예: 6월 1주차 실적 → 6/2~6/8 , 정산서 확정일 → 6…" at bounding box center [784, 261] width 1090 height 132
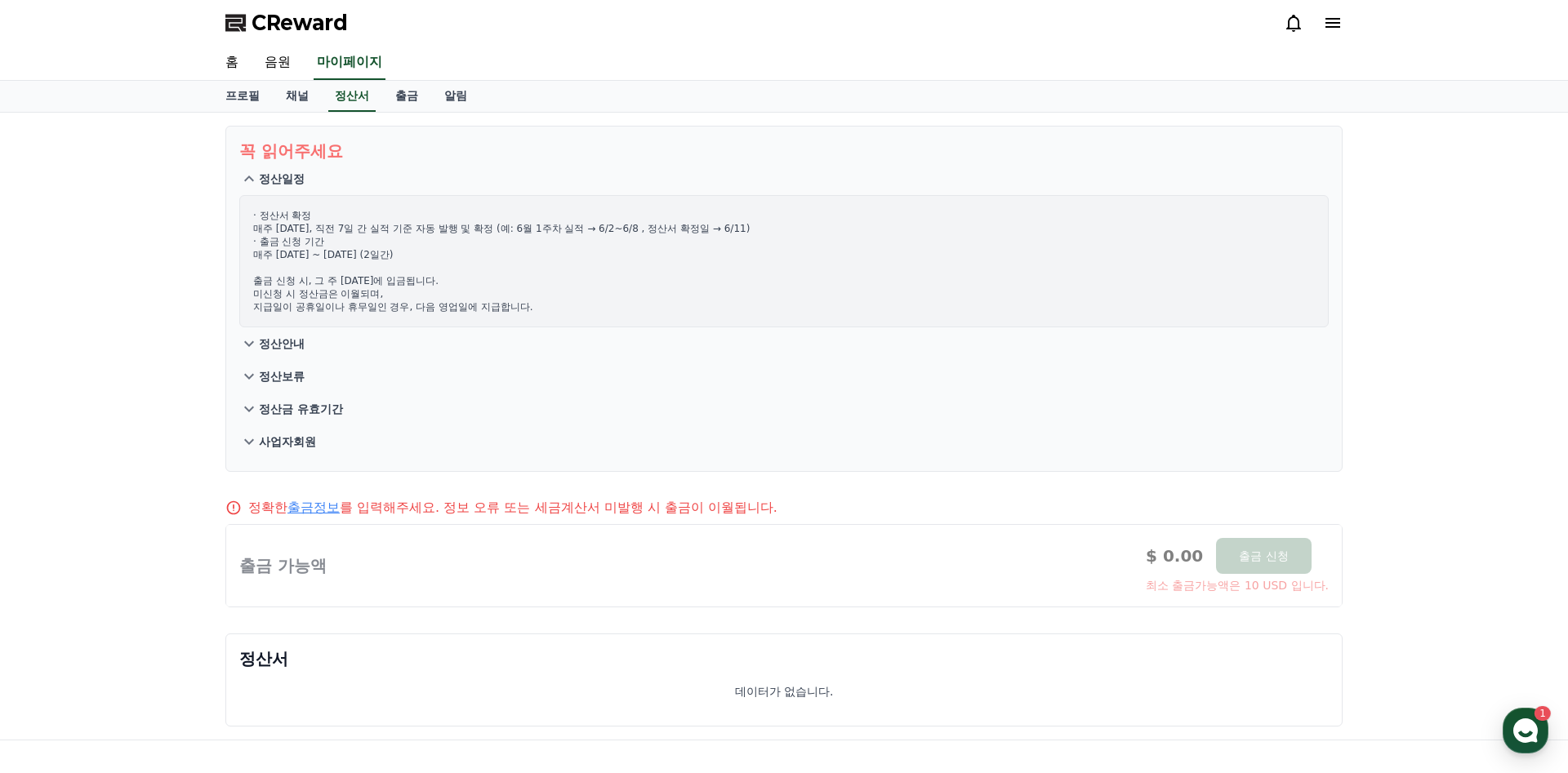
drag, startPoint x: 289, startPoint y: 290, endPoint x: 422, endPoint y: 292, distance: 133.0
click at [422, 292] on p "· 정산서 확정 매주 수요일, 직전 7일 간 실적 기준 자동 발행 및 확정 (예: 6월 1주차 실적 → 6/2~6/8 , 정산서 확정일 → 6…" at bounding box center [784, 261] width 1062 height 105
drag, startPoint x: 257, startPoint y: 311, endPoint x: 533, endPoint y: 320, distance: 276.1
click at [533, 320] on div "· 정산서 확정 매주 수요일, 직전 7일 간 실적 기준 자동 발행 및 확정 (예: 6월 1주차 실적 → 6/2~6/8 , 정산서 확정일 → 6…" at bounding box center [784, 261] width 1090 height 132
click at [292, 347] on p "정산안내" at bounding box center [282, 344] width 45 height 17
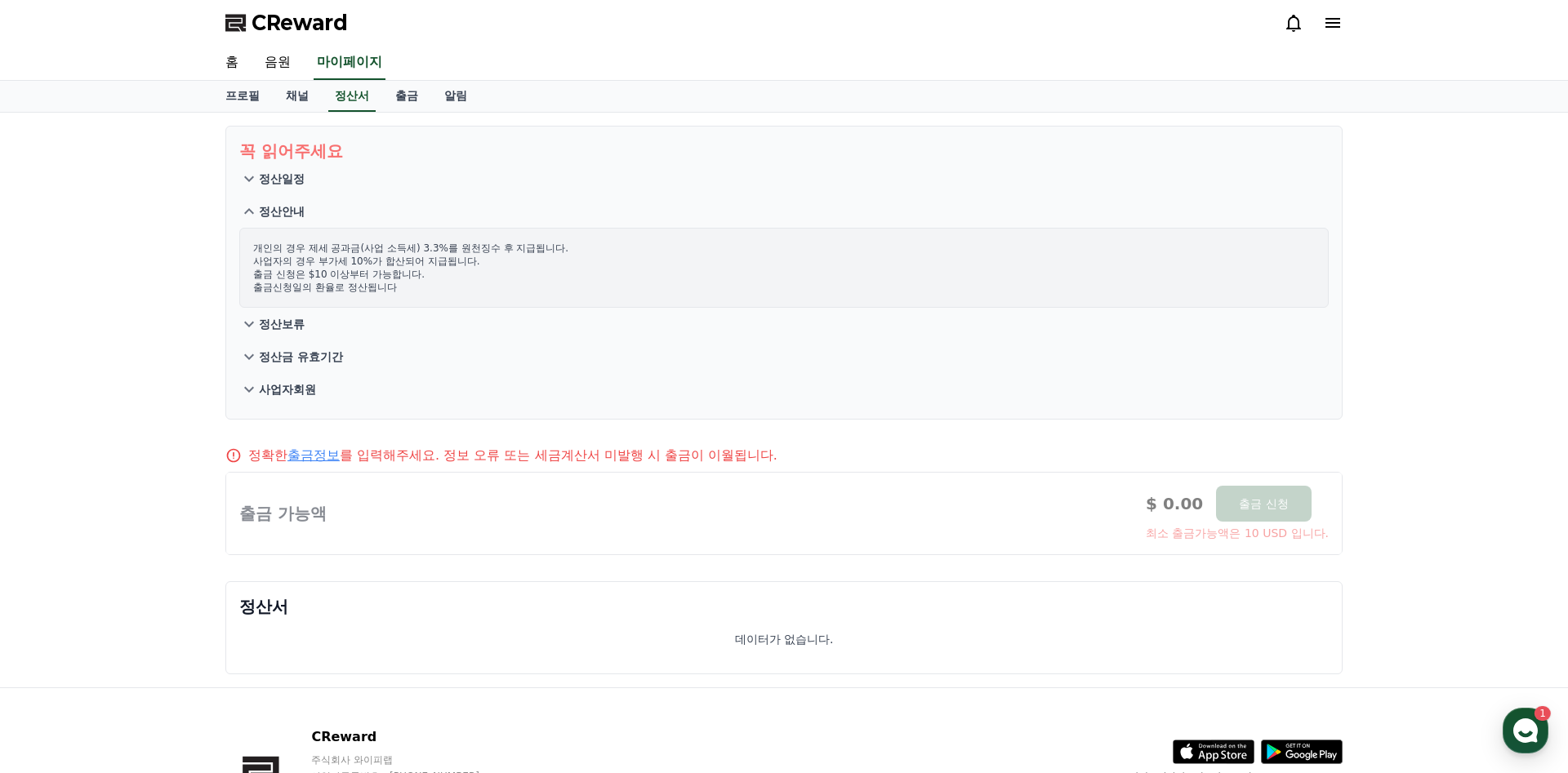
drag, startPoint x: 270, startPoint y: 245, endPoint x: 555, endPoint y: 254, distance: 285.1
click at [554, 254] on p "개인의 경우 제세 공과금(사업 소득세) 3.3%를 원천징수 후 지급됩니다. 사업자의 경우 부가세 10%가 합산되어 지급됩니다. 출금 신청은 $…" at bounding box center [784, 268] width 1062 height 52
drag, startPoint x: 294, startPoint y: 264, endPoint x: 509, endPoint y: 267, distance: 215.0
click at [506, 267] on p "개인의 경우 제세 공과금(사업 소득세) 3.3%를 원천징수 후 지급됩니다. 사업자의 경우 부가세 10%가 합산되어 지급됩니다. 출금 신청은 $…" at bounding box center [784, 268] width 1062 height 52
drag, startPoint x: 253, startPoint y: 273, endPoint x: 461, endPoint y: 277, distance: 208.0
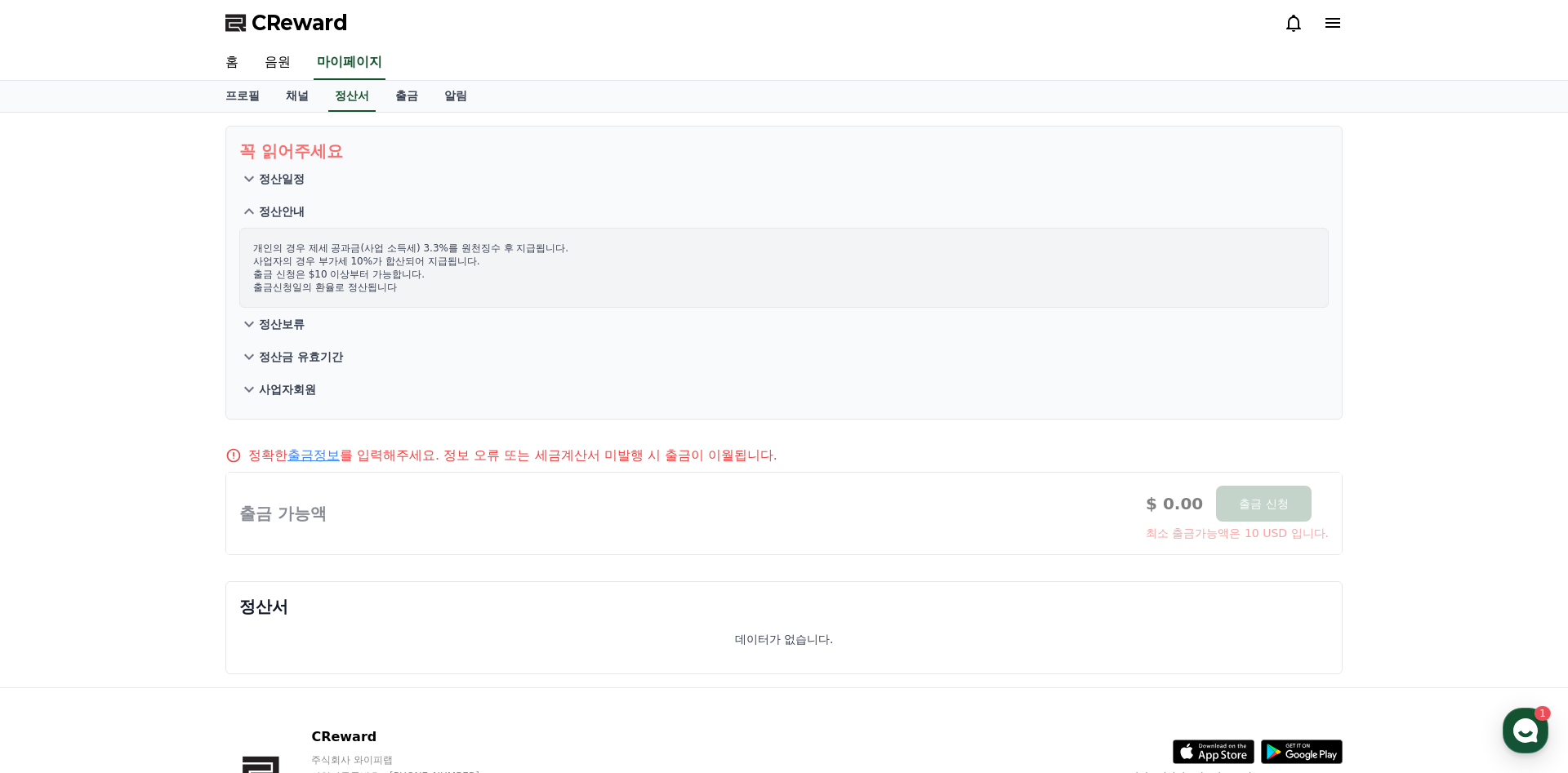
click at [458, 276] on div "개인의 경우 제세 공과금(사업 소득세) 3.3%를 원천징수 후 지급됩니다. 사업자의 경우 부가세 10%가 합산되어 지급됩니다. 출금 신청은 $…" at bounding box center [784, 268] width 1090 height 80
drag, startPoint x: 255, startPoint y: 289, endPoint x: 438, endPoint y: 295, distance: 183.1
click at [438, 294] on div "개인의 경우 제세 공과금(사업 소득세) 3.3%를 원천징수 후 지급됩니다. 사업자의 경우 부가세 10%가 합산되어 지급됩니다. 출금 신청은 $…" at bounding box center [784, 268] width 1090 height 80
click at [283, 322] on p "정산보류" at bounding box center [282, 324] width 45 height 17
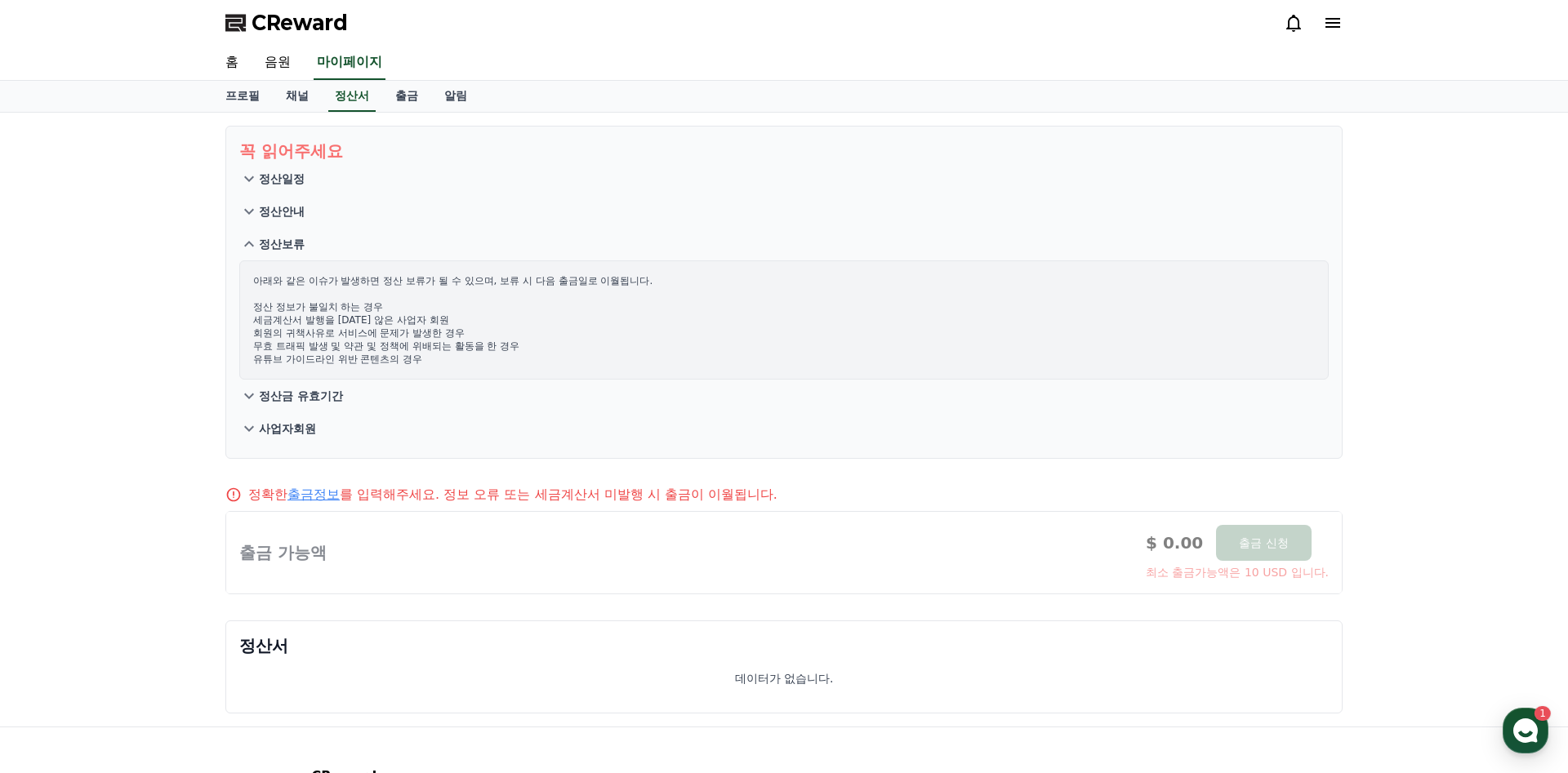
drag, startPoint x: 374, startPoint y: 274, endPoint x: 400, endPoint y: 344, distance: 74.7
click at [576, 282] on p "아래와 같은 이슈가 발생하면 정산 보류가 될 수 있으며, 보류 시 다음 출금일로 이월됩니다. 정산 정보가 불일치 하는 경우 세금계산서 발행을 …" at bounding box center [784, 320] width 1062 height 92
click at [291, 388] on p "정산금 유효기간" at bounding box center [301, 396] width 84 height 17
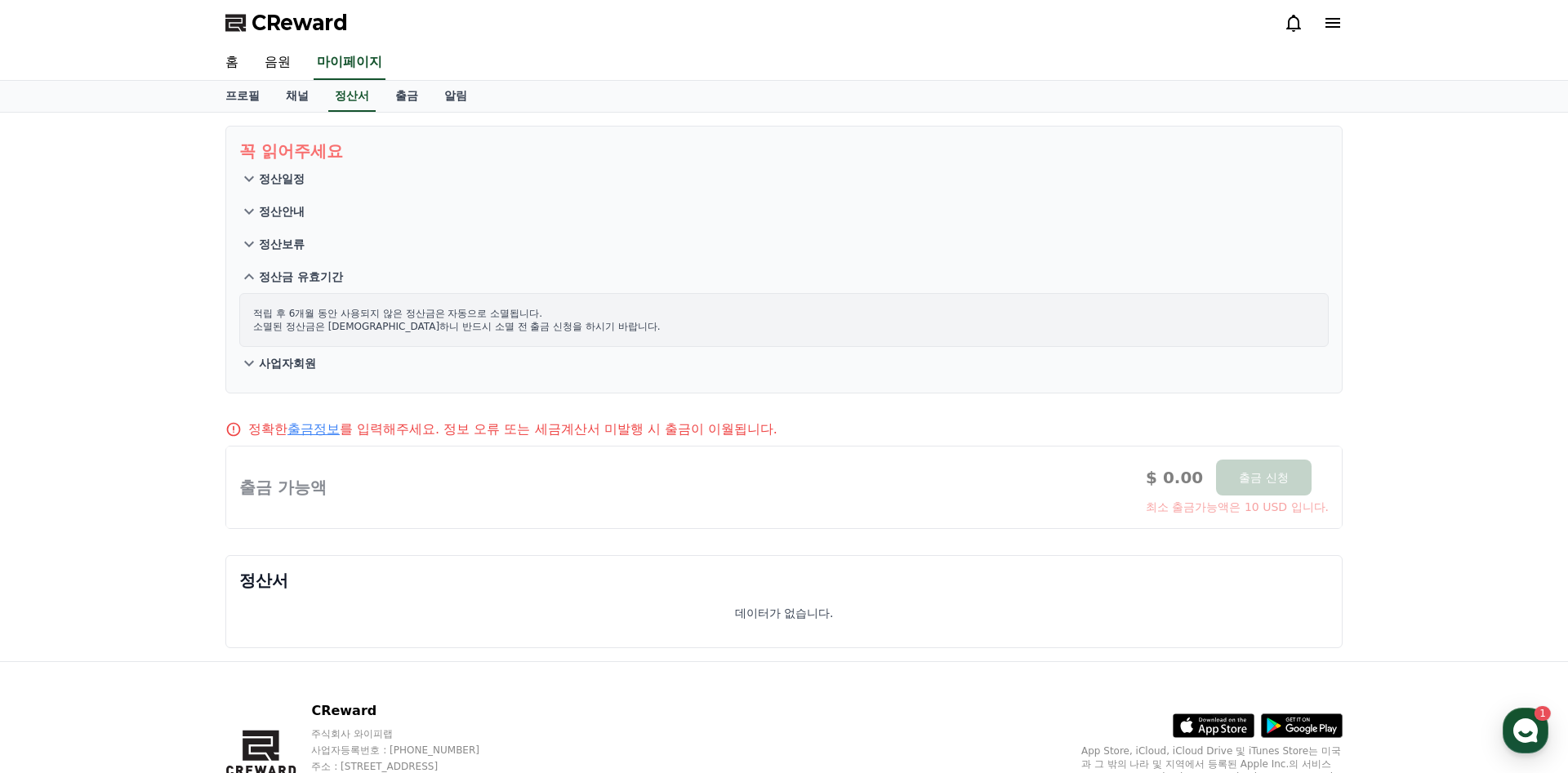
click at [277, 358] on p "사업자회원" at bounding box center [287, 363] width 57 height 17
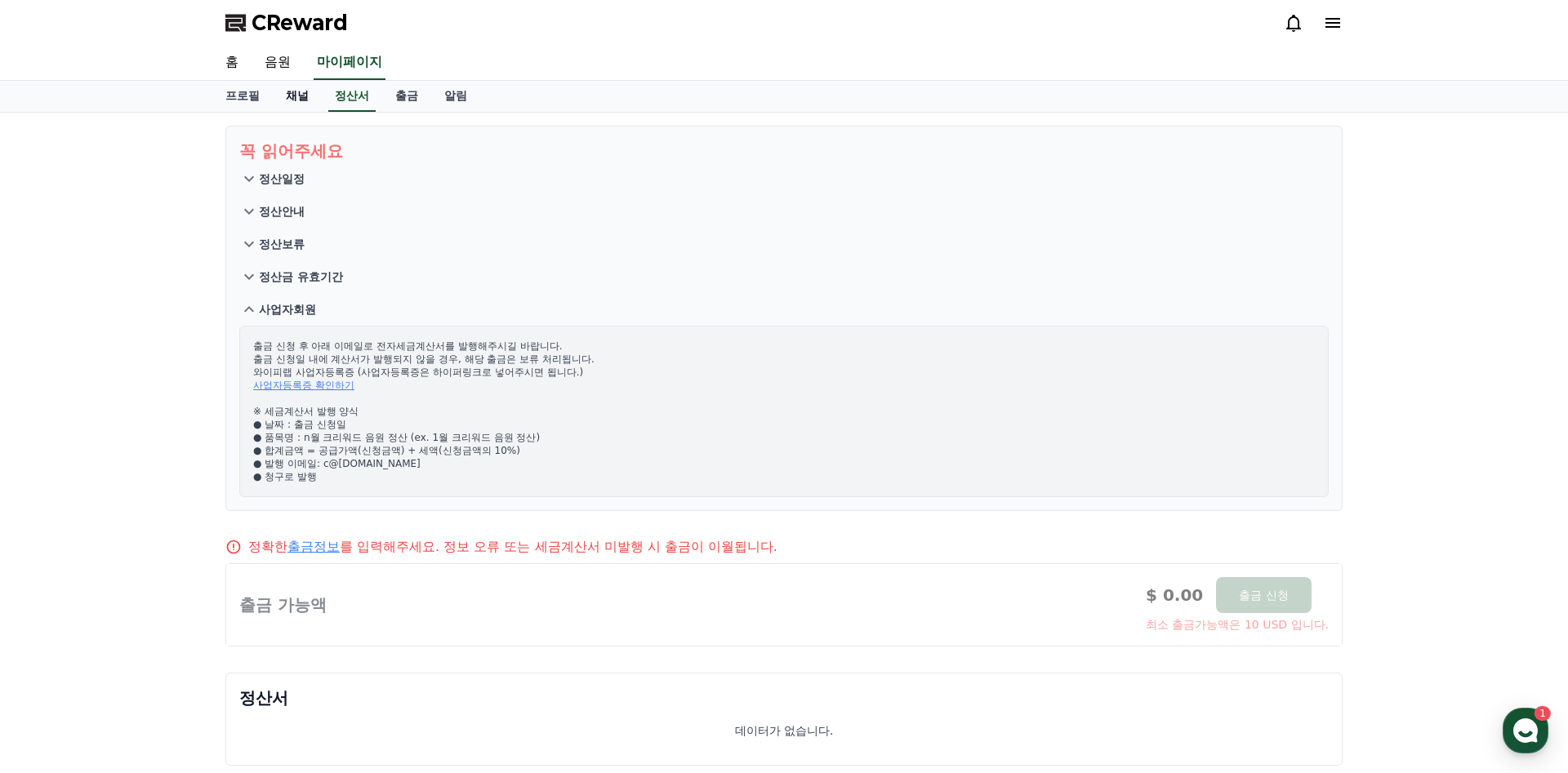
click at [301, 101] on link "채널" at bounding box center [297, 95] width 49 height 31
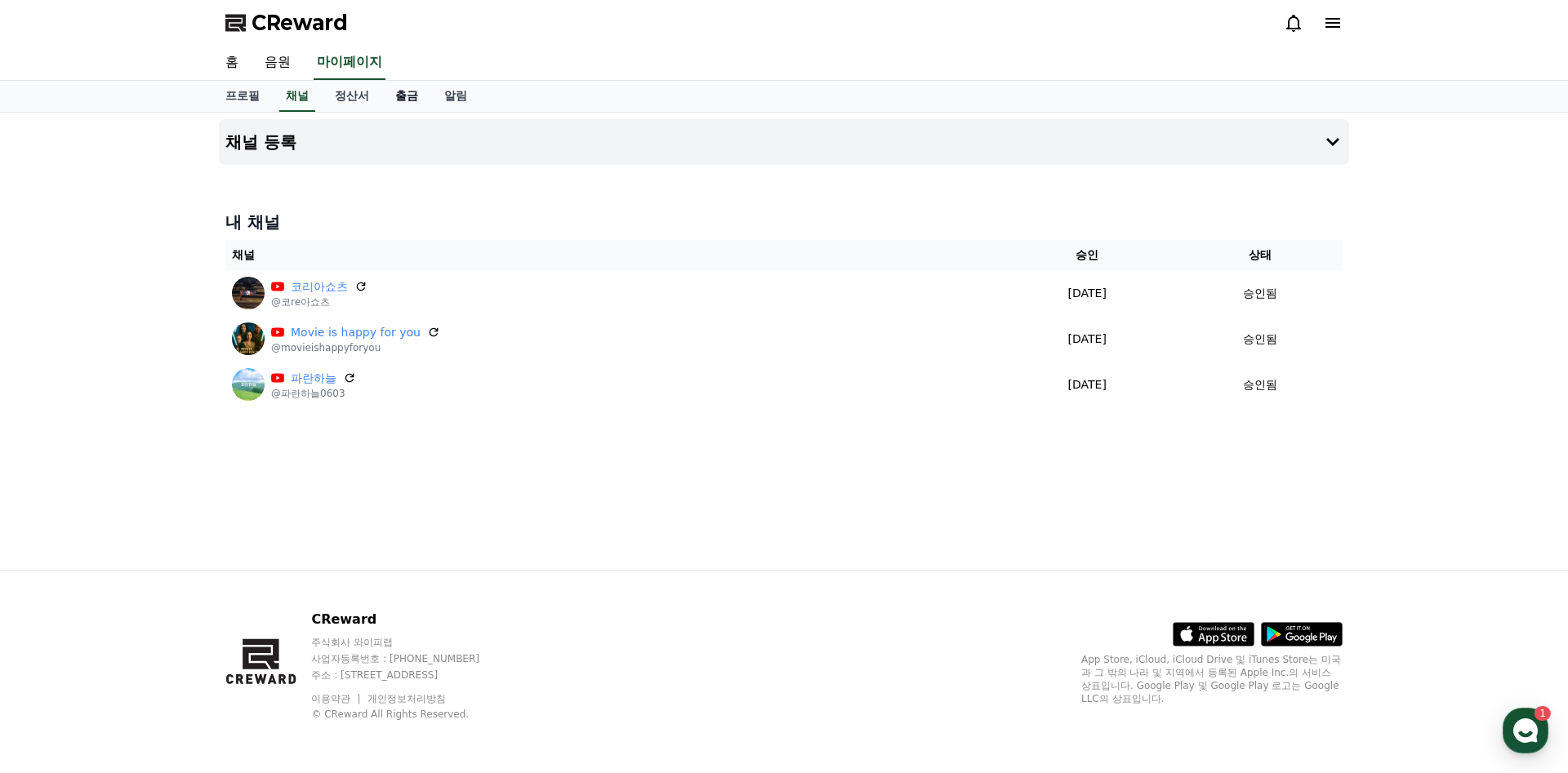
click at [405, 98] on link "출금" at bounding box center [407, 95] width 49 height 31
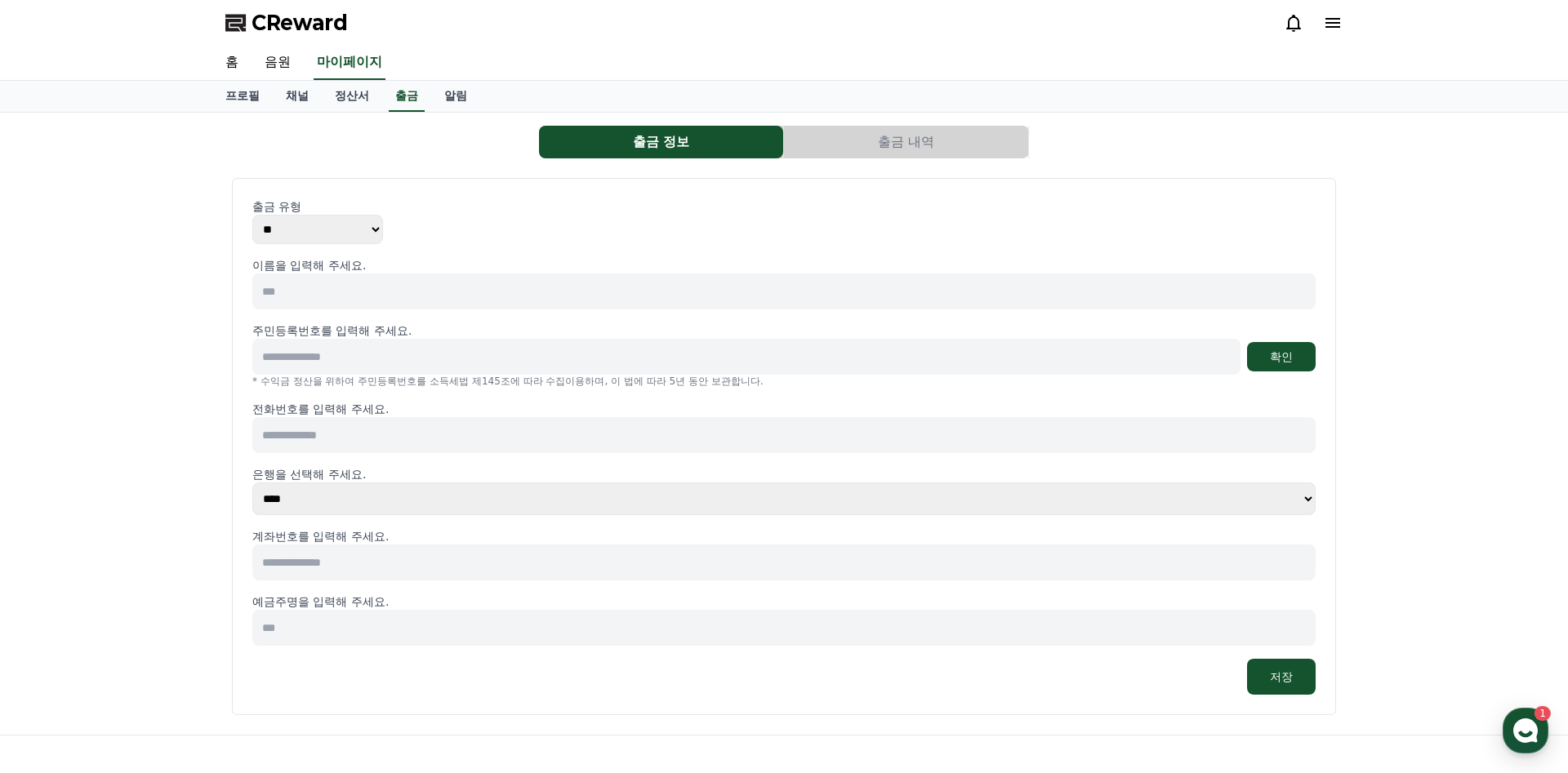
click at [253, 215] on select "** ***" at bounding box center [317, 230] width 130 height 30
click option "**" at bounding box center [0, 0] width 0 height 0
click at [351, 281] on input at bounding box center [784, 291] width 1063 height 36
type input "*"
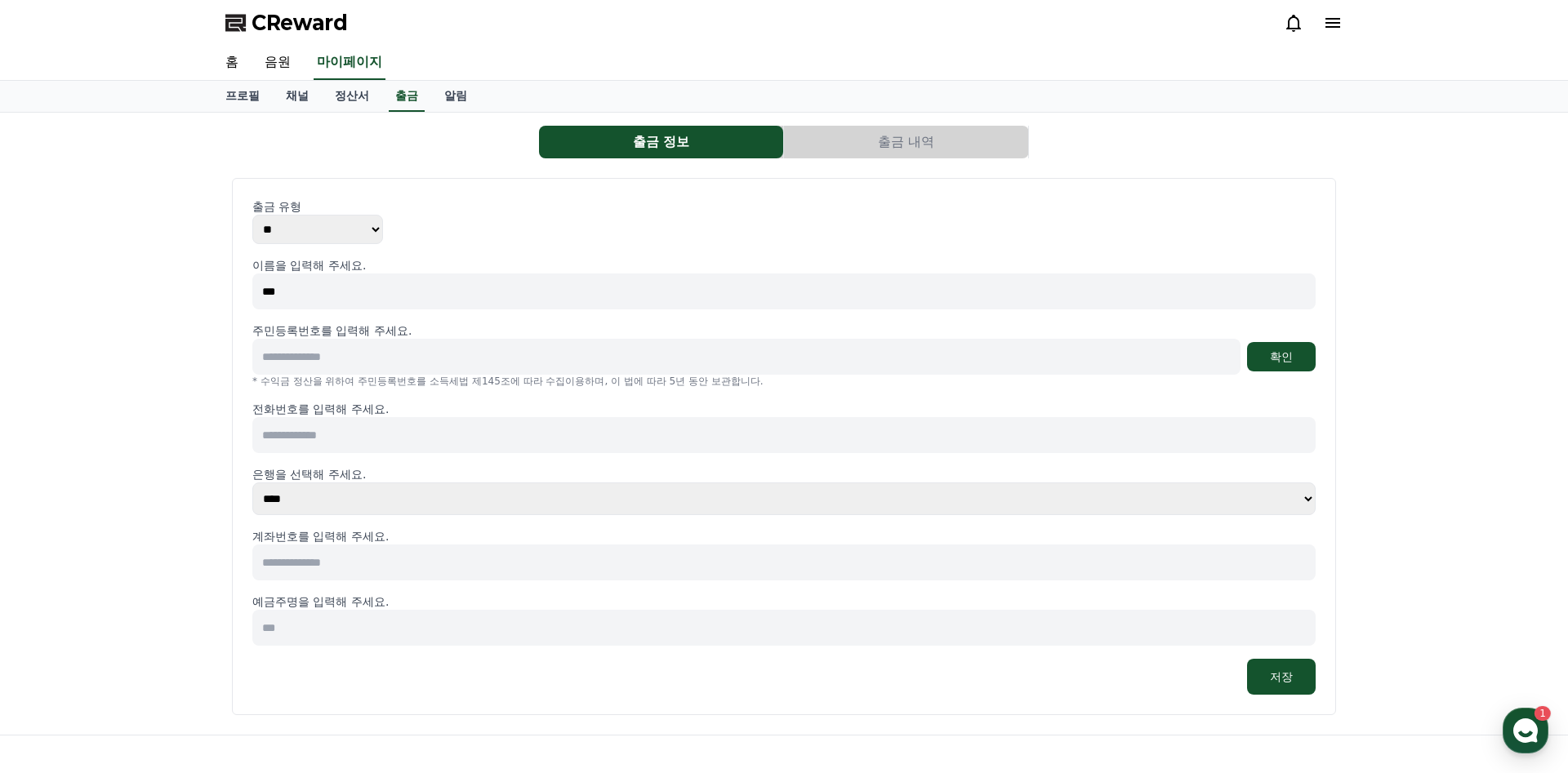
type input "***"
click at [721, 388] on div "이름을 입력해 주세요. *** 주민등록번호를 입력해 주세요. 확인 * 수익금 정산을 위하여 주민등록번호를 소득세법 제145조에 따라 수집이용하…" at bounding box center [784, 476] width 1063 height 438
click at [724, 369] on input at bounding box center [747, 357] width 988 height 36
type input "*"
type input "**********"
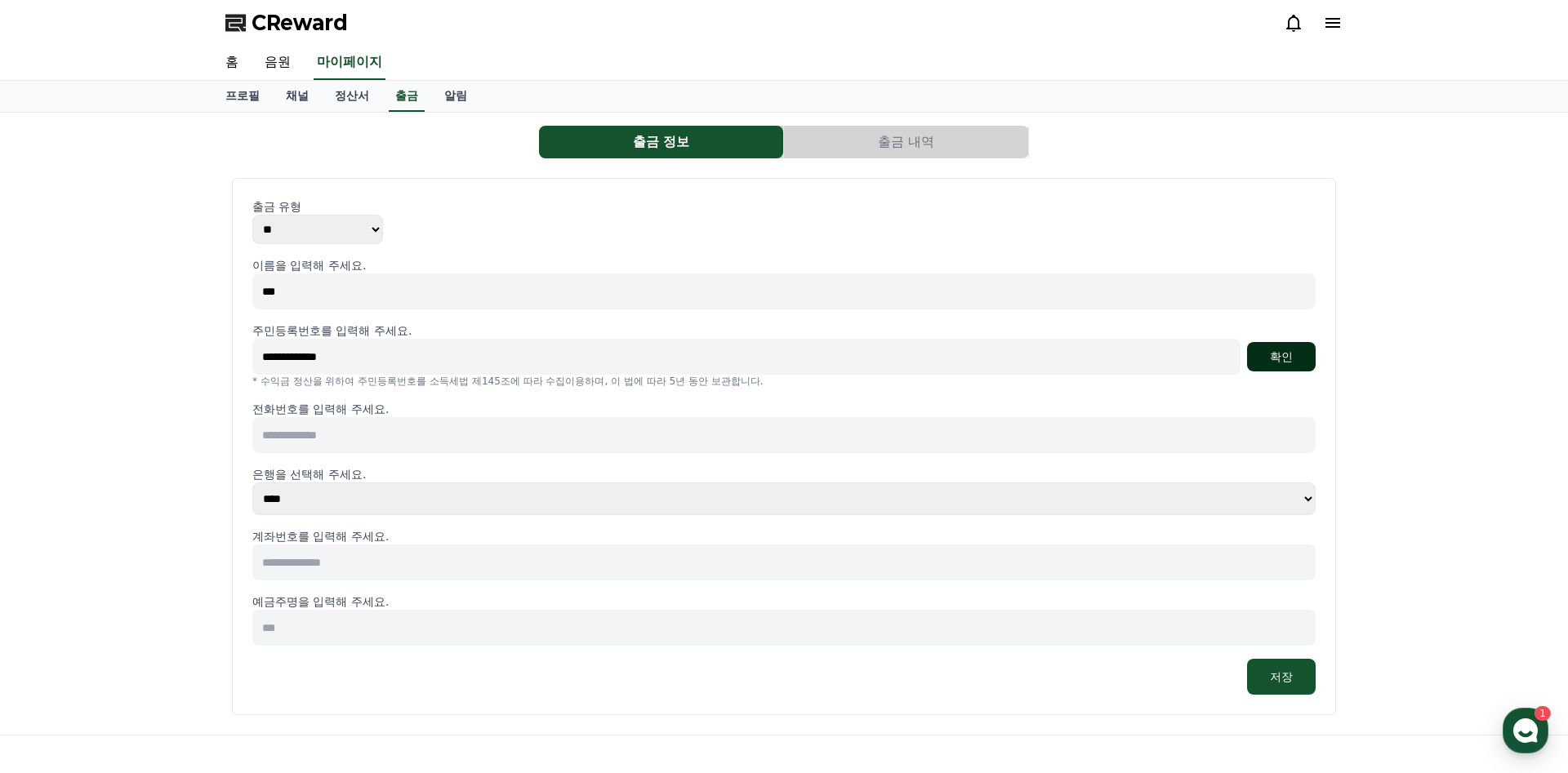
click at [1300, 353] on button "확인" at bounding box center [1281, 357] width 68 height 30
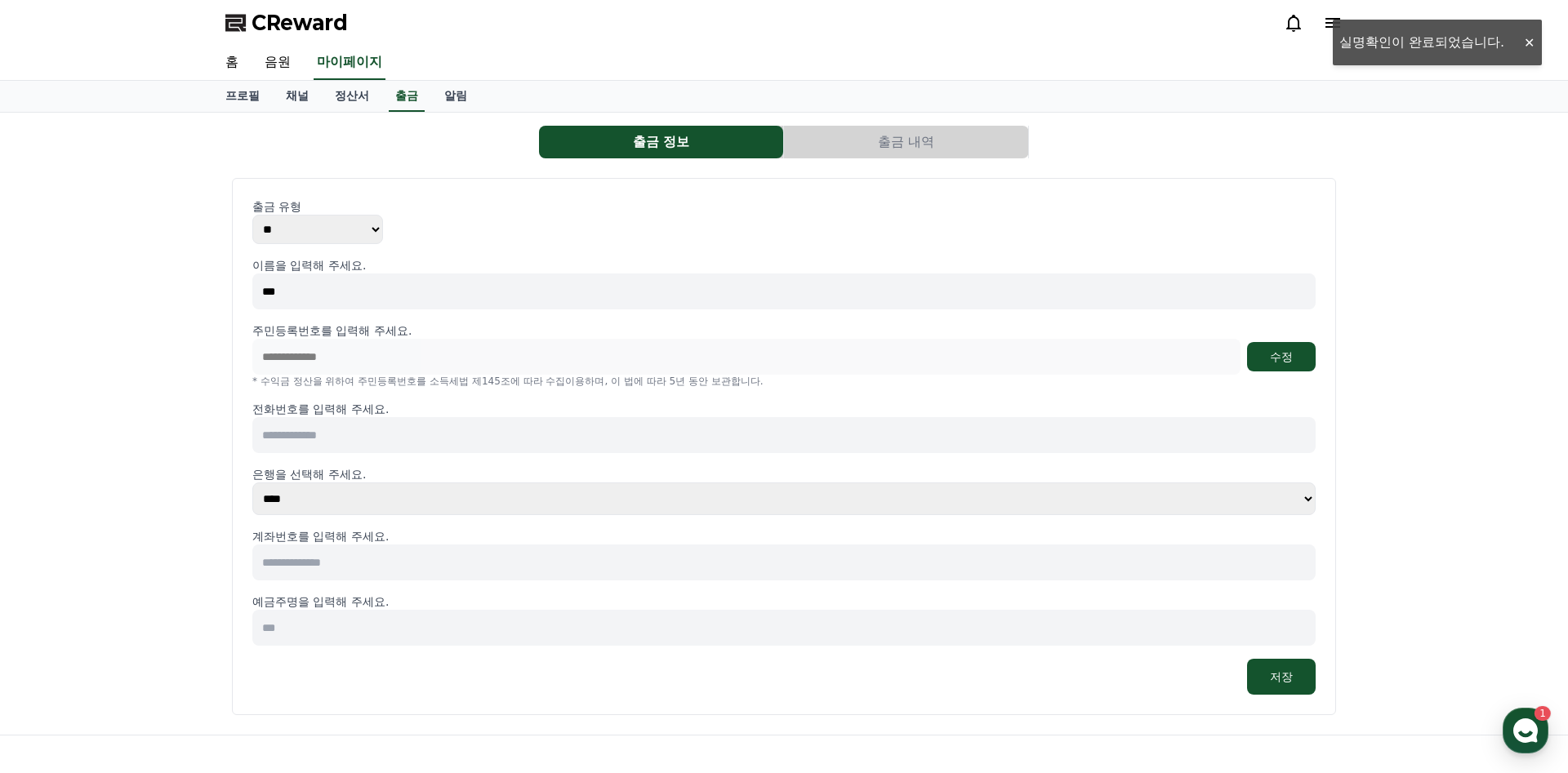
click at [462, 433] on input at bounding box center [784, 435] width 1063 height 36
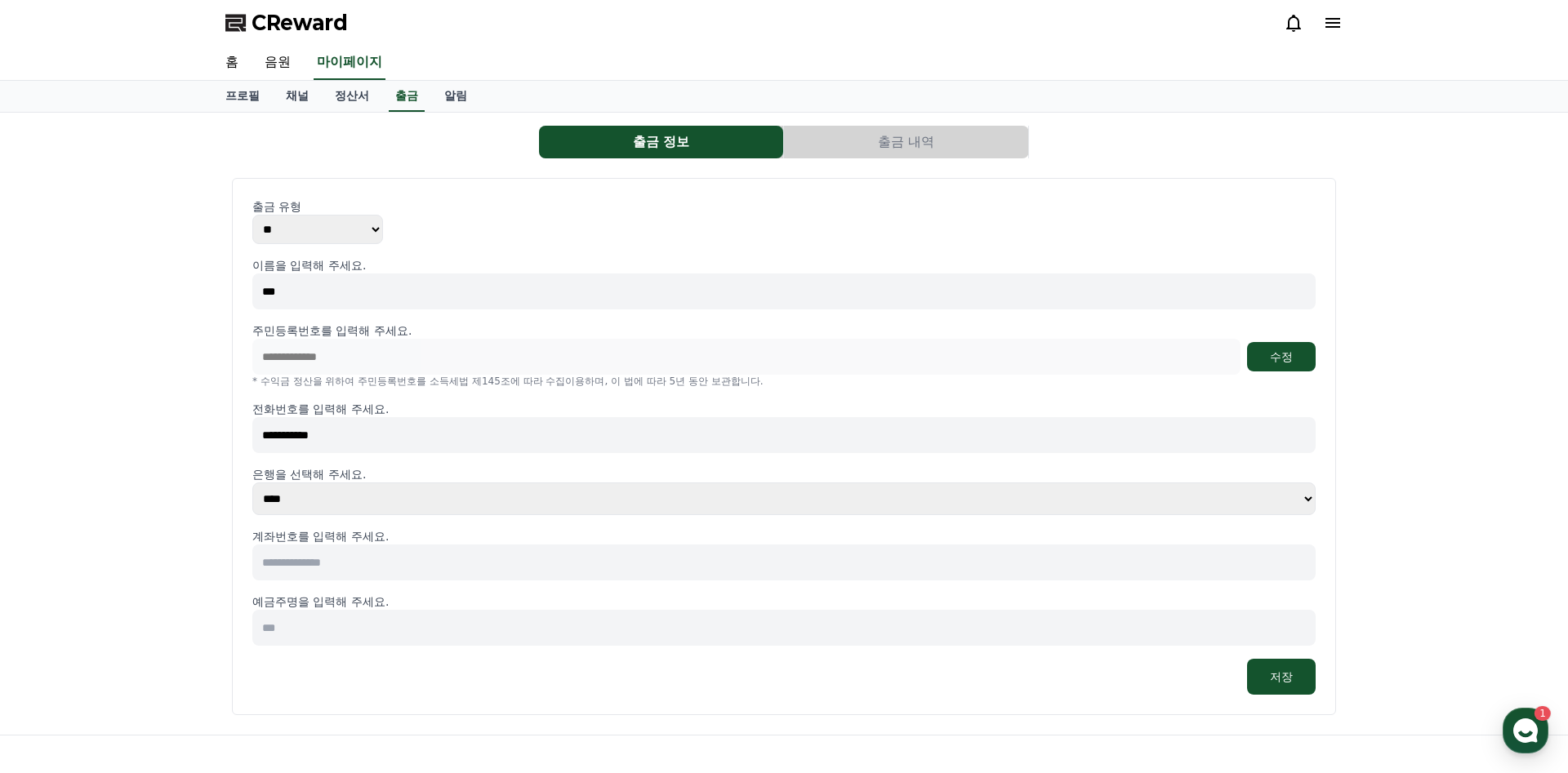
type input "**********"
click at [253, 483] on select "**** **** **** **** **** **** **** ** ** ** ** **** *** **** **** *****" at bounding box center [784, 498] width 1063 height 32
click at [831, 675] on div "저장" at bounding box center [784, 677] width 1063 height 36
click at [253, 483] on select "**** **** **** **** **** **** **** ** ** ** ** **** *** **** **** *****" at bounding box center [784, 498] width 1063 height 32
select select "********"
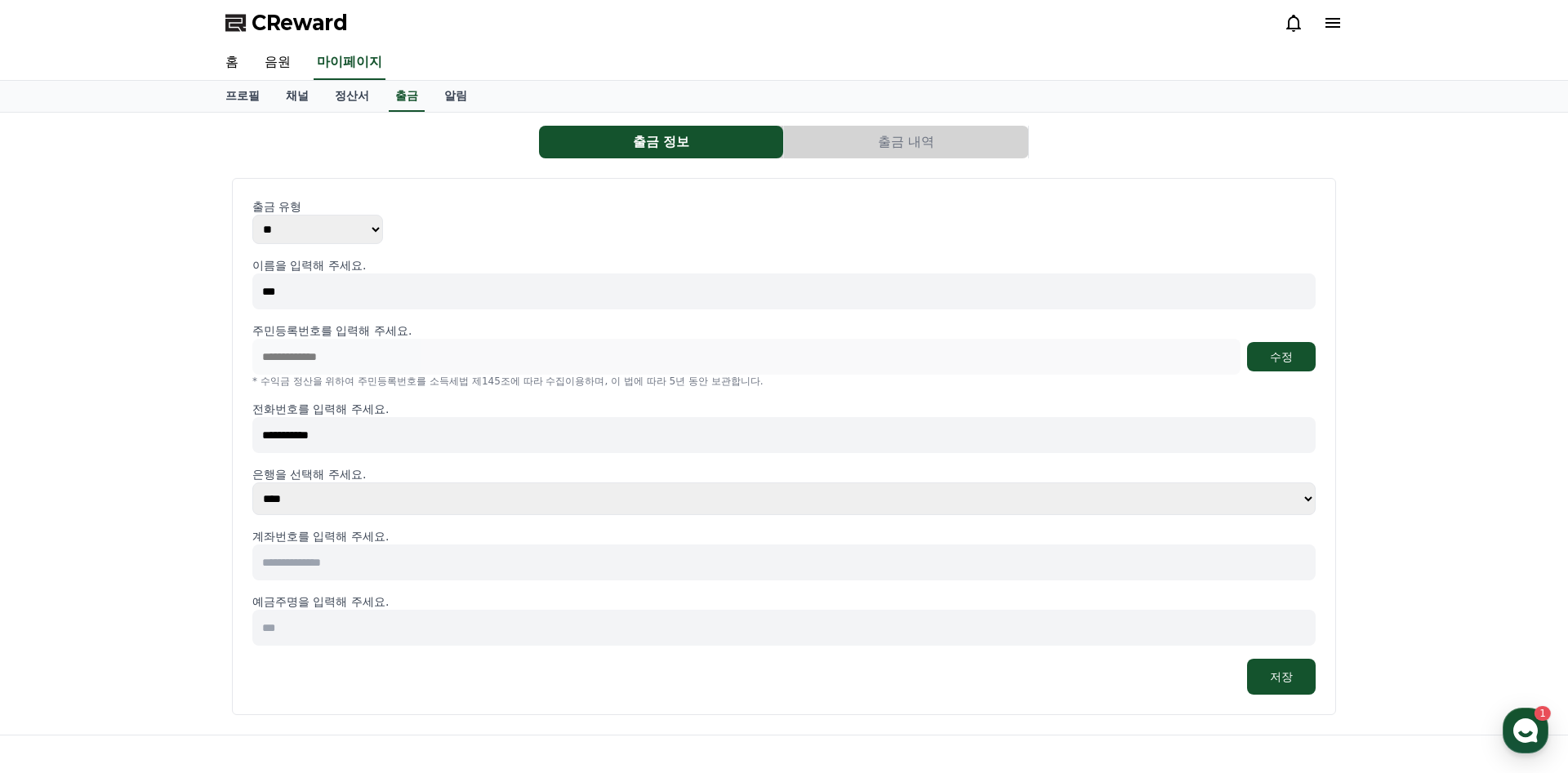
click option "****" at bounding box center [0, 0] width 0 height 0
click at [363, 561] on input at bounding box center [784, 562] width 1063 height 36
type input "**********"
click at [456, 639] on input at bounding box center [784, 628] width 1063 height 36
type input "***"
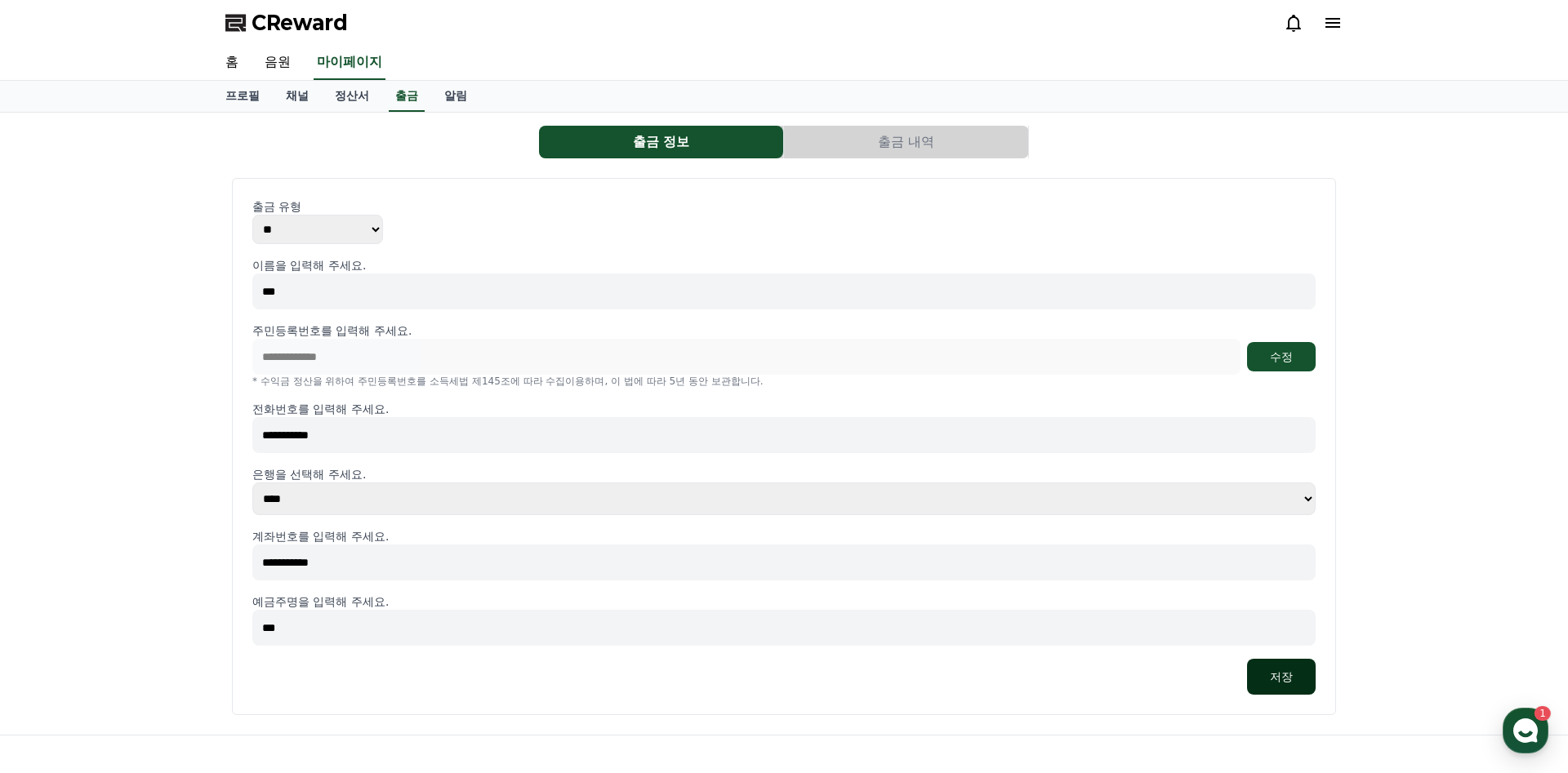
click at [1271, 680] on button "저장" at bounding box center [1281, 677] width 68 height 36
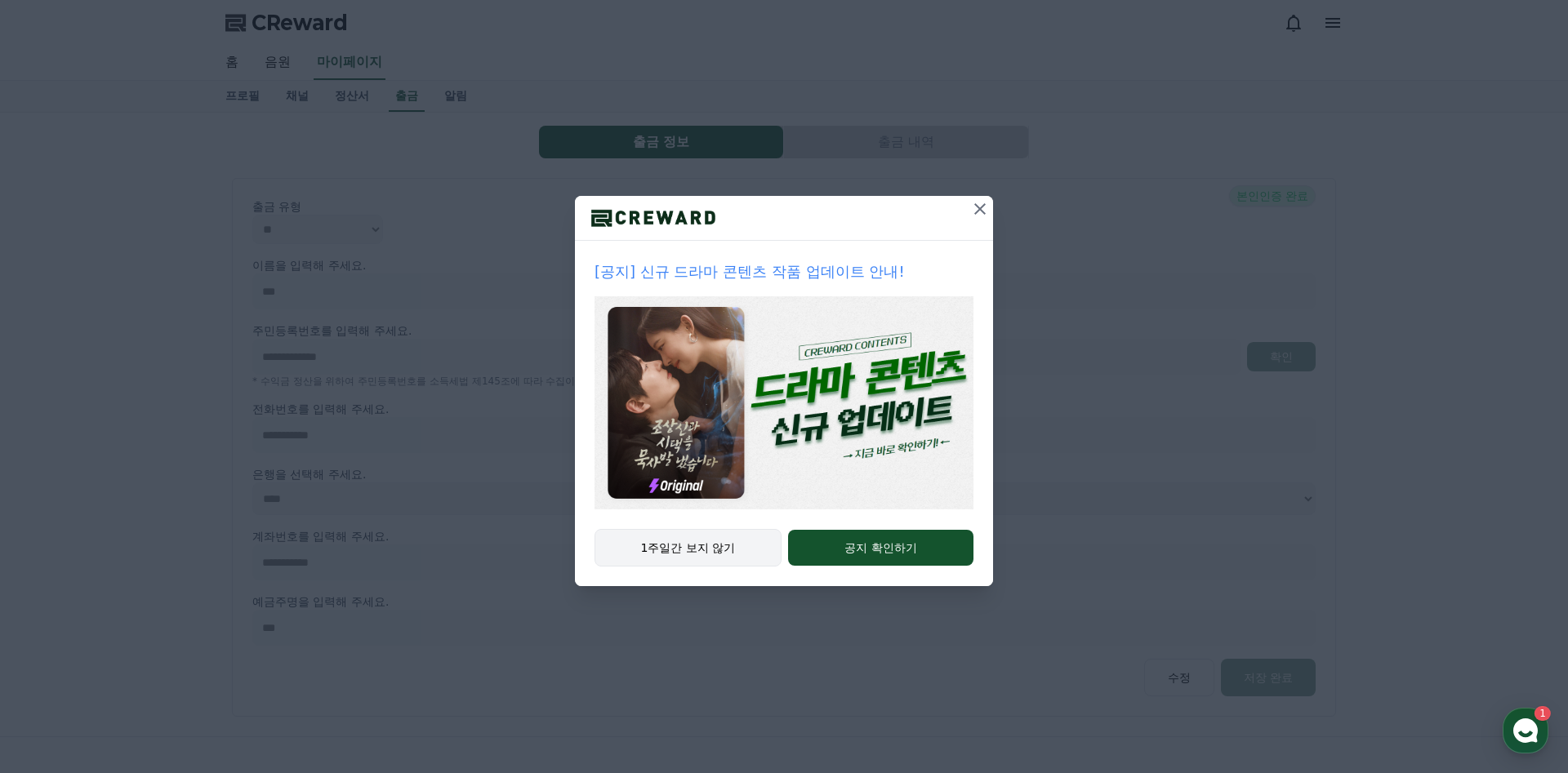
click at [740, 544] on button "1주일간 보지 않기" at bounding box center [688, 547] width 187 height 38
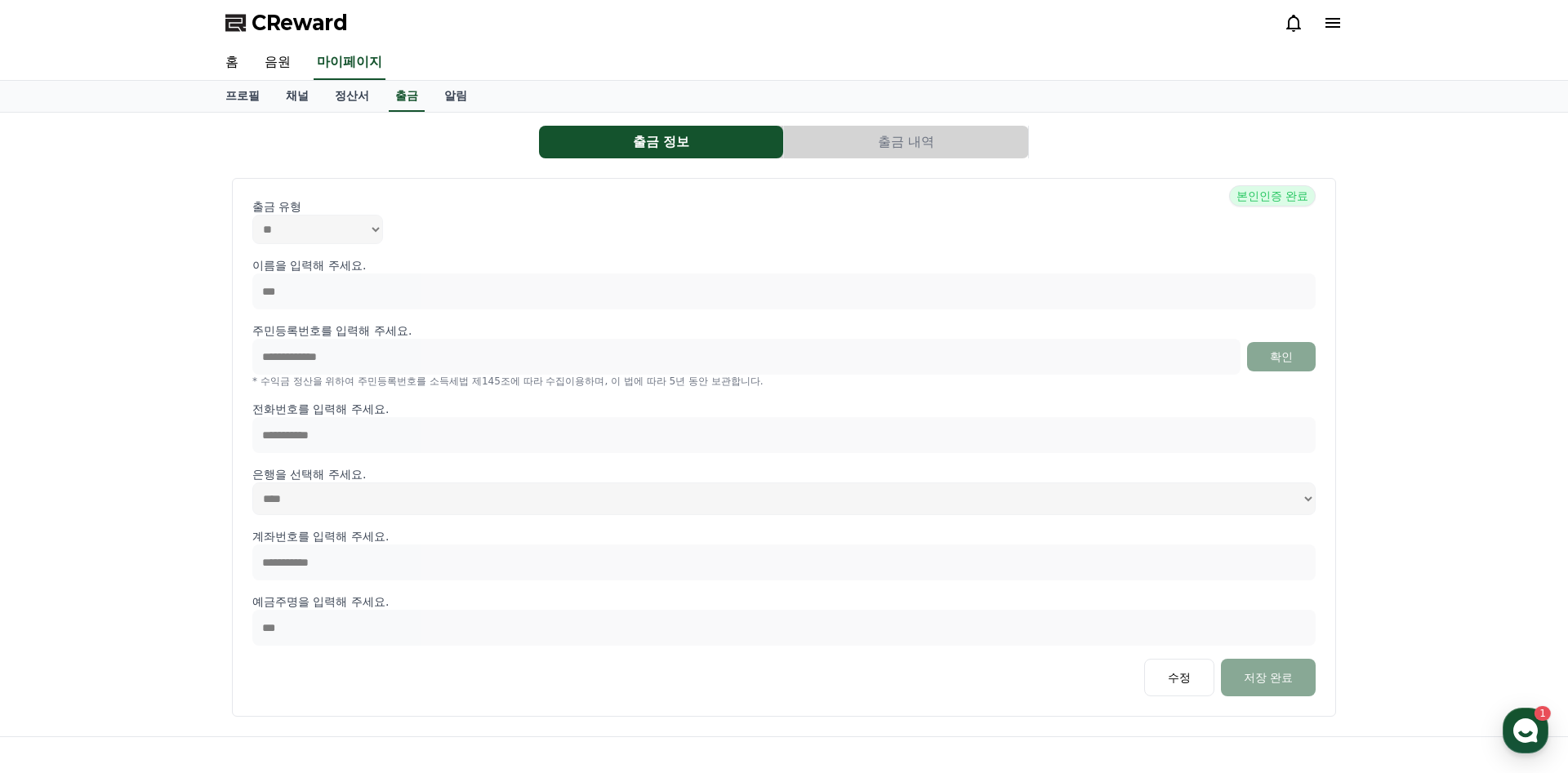
click at [876, 142] on button "출금 내역" at bounding box center [905, 142] width 244 height 32
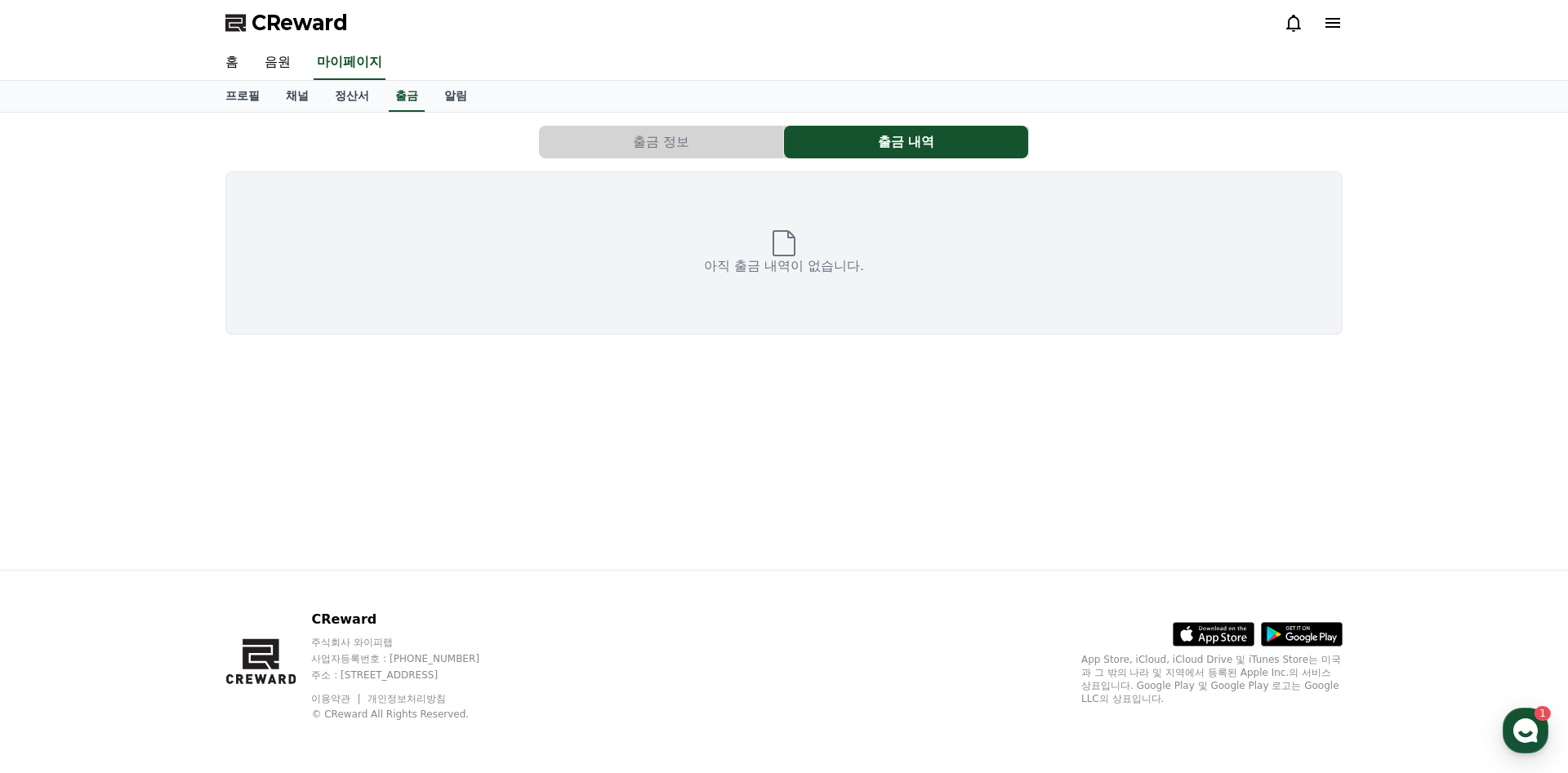
click at [681, 143] on button "출금 정보" at bounding box center [660, 142] width 244 height 32
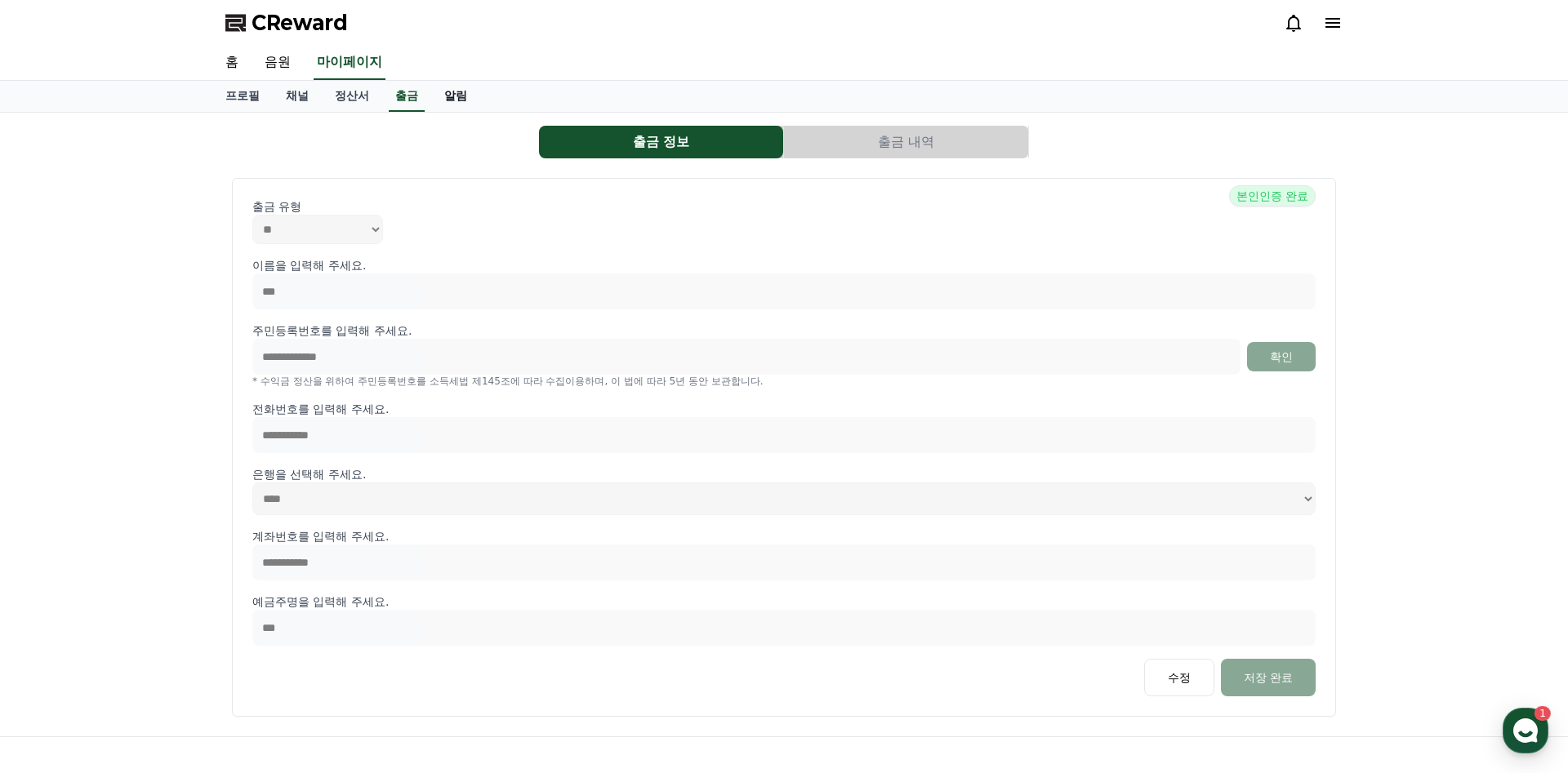
click at [473, 101] on link "알림" at bounding box center [456, 95] width 49 height 31
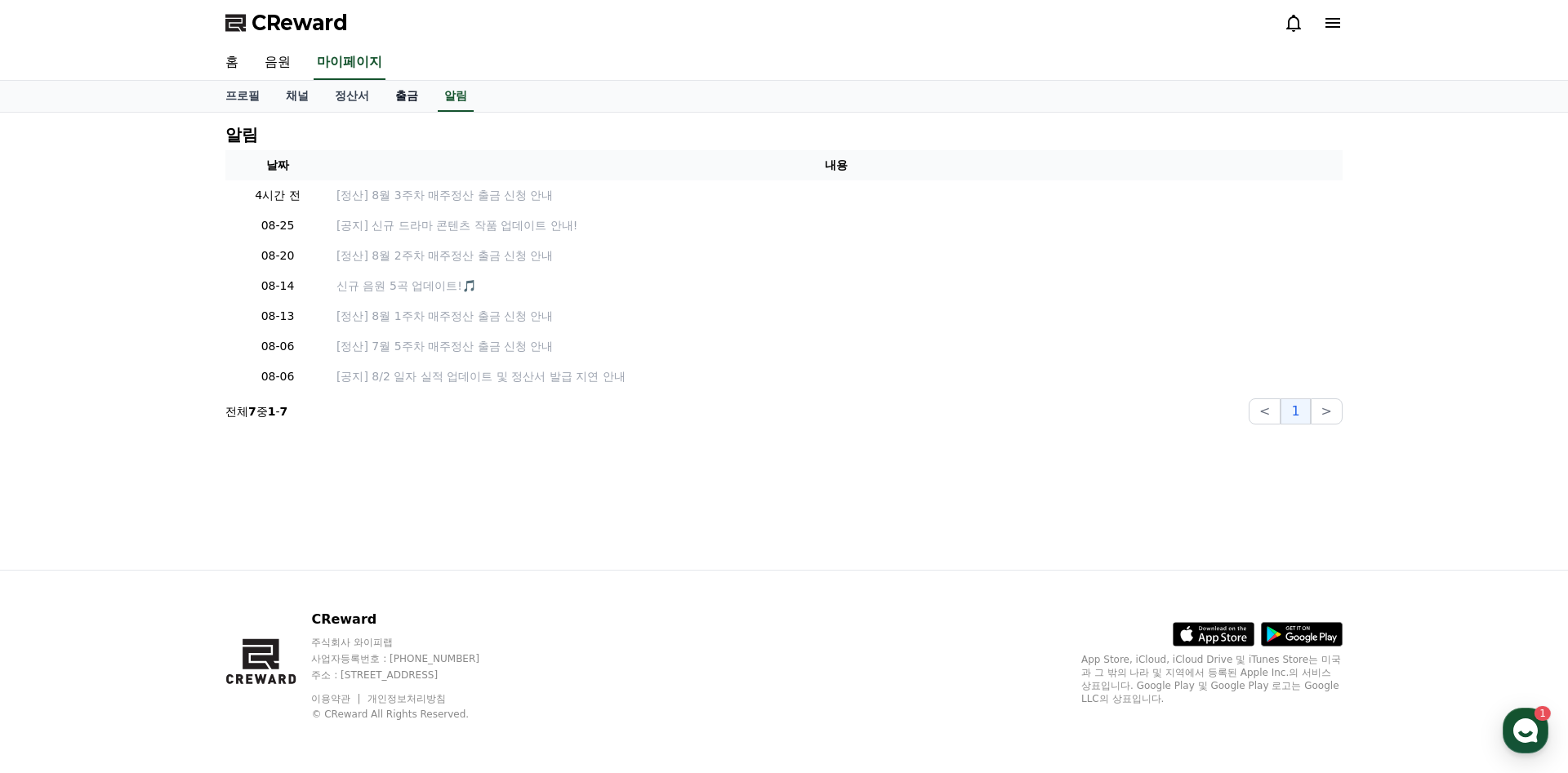
click at [405, 93] on link "출금" at bounding box center [407, 95] width 49 height 31
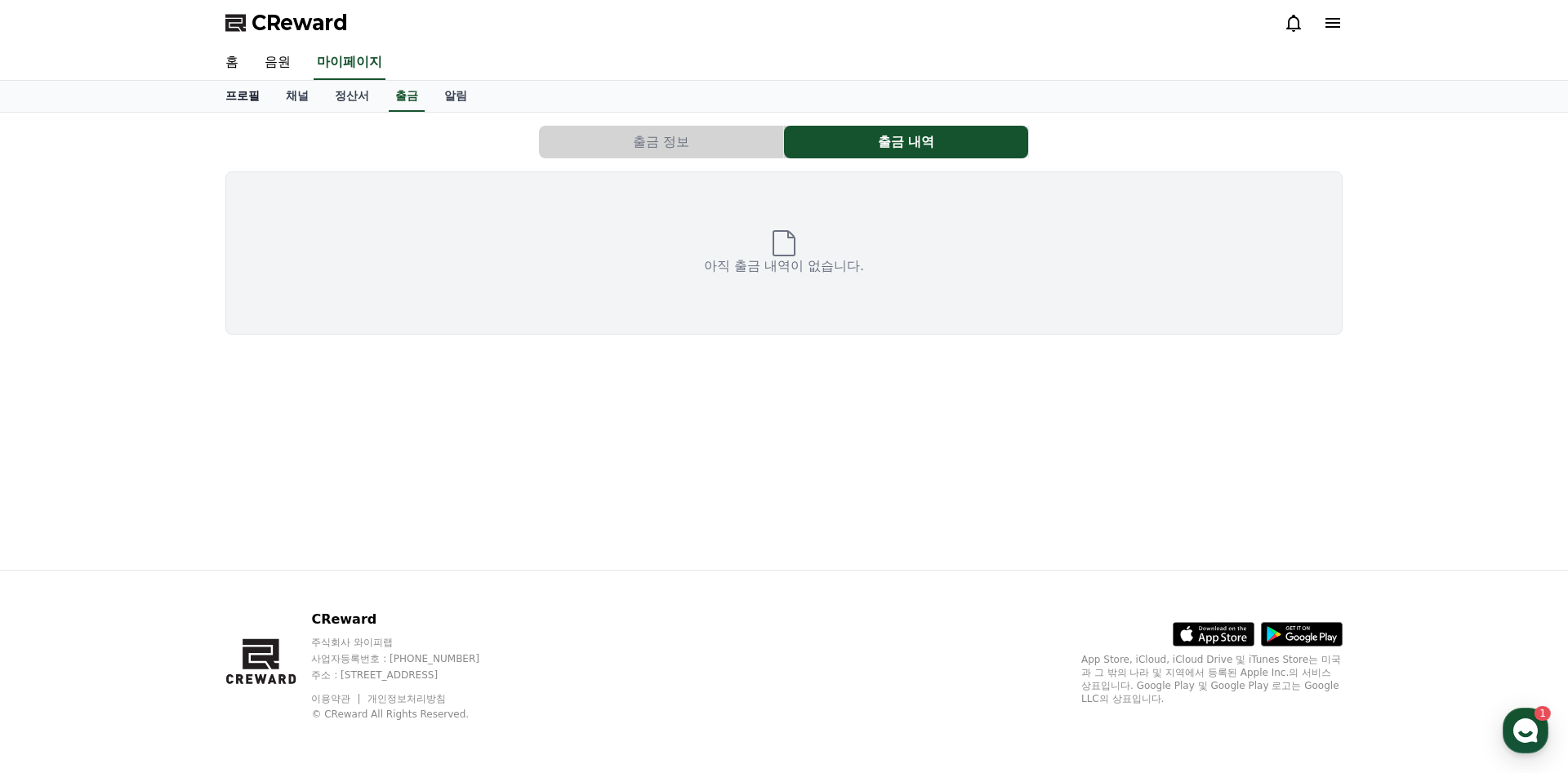
click at [241, 103] on link "프로필" at bounding box center [242, 95] width 60 height 31
select select "**********"
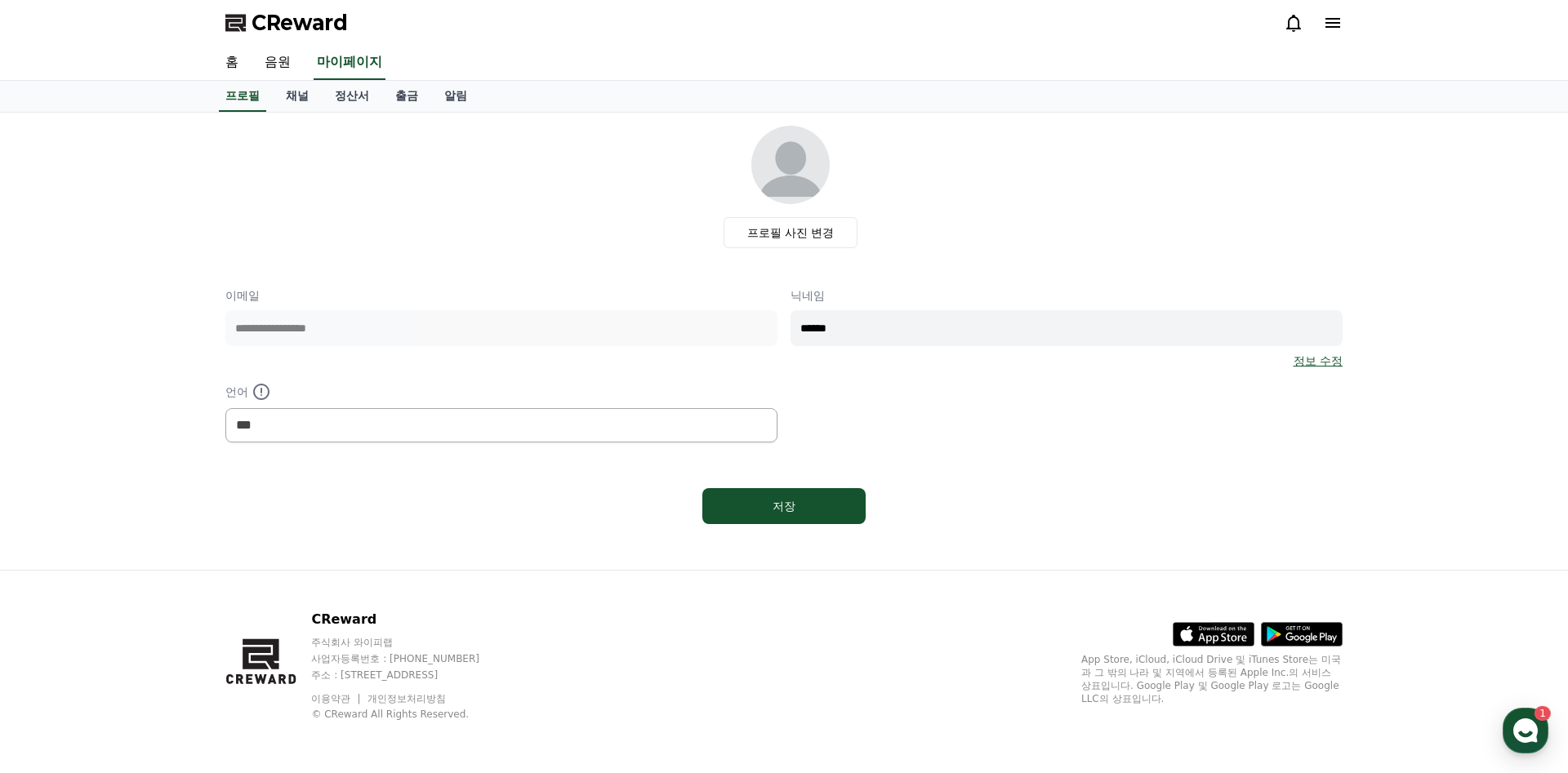
click at [1341, 29] on icon at bounding box center [1333, 23] width 19 height 19
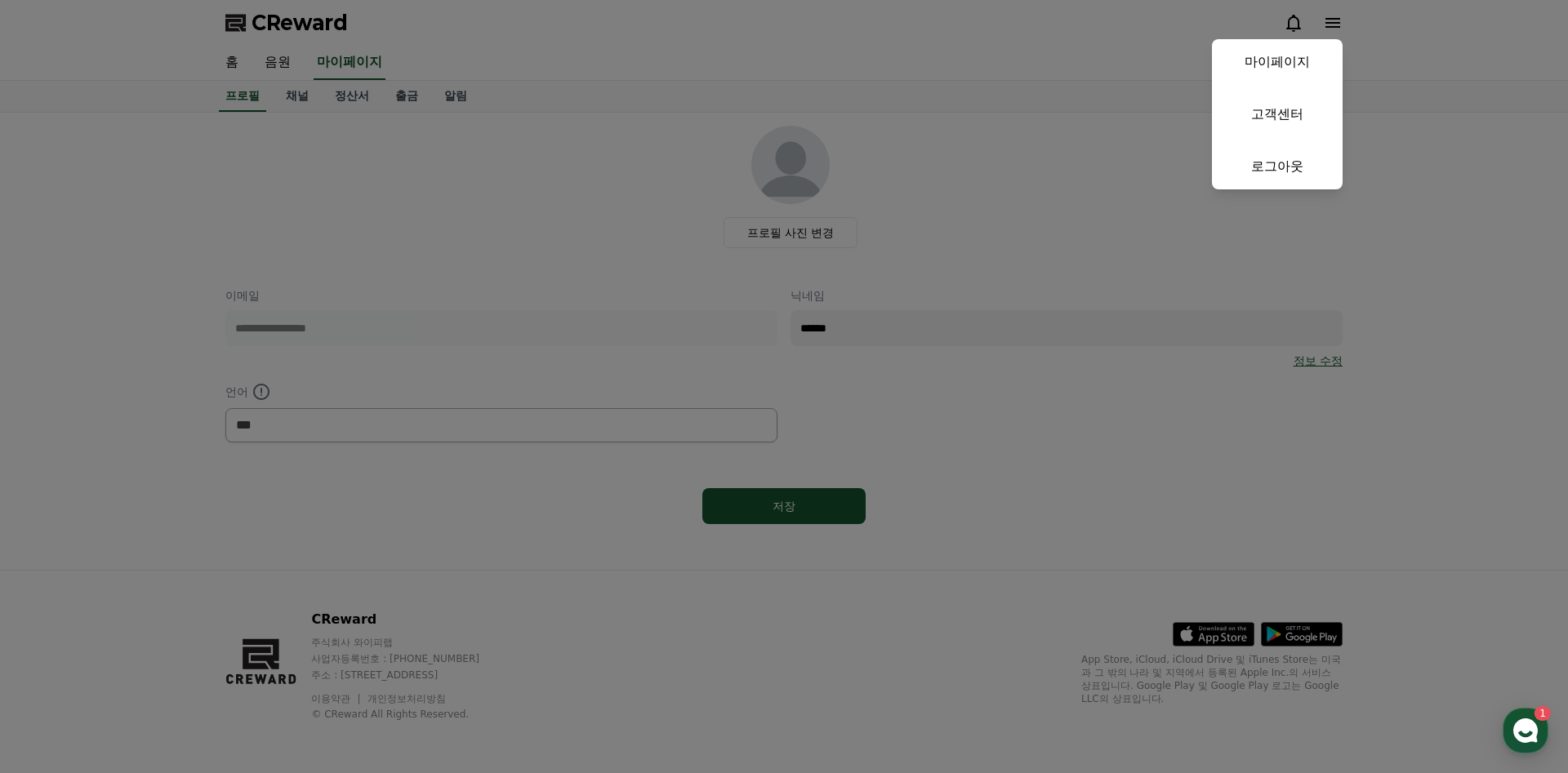
click at [933, 201] on button "close" at bounding box center [784, 386] width 1568 height 773
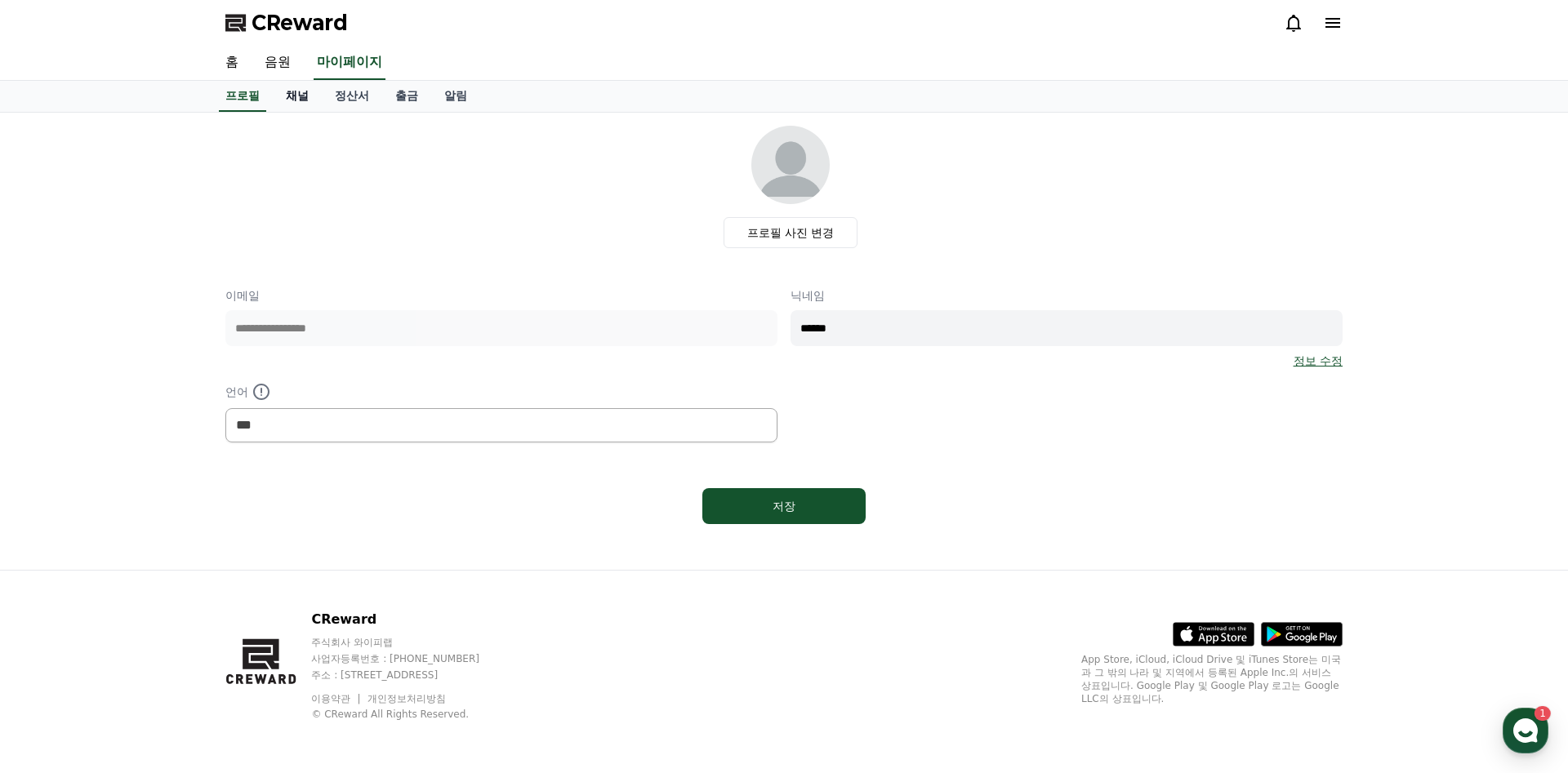
click at [289, 96] on link "채널" at bounding box center [297, 95] width 49 height 31
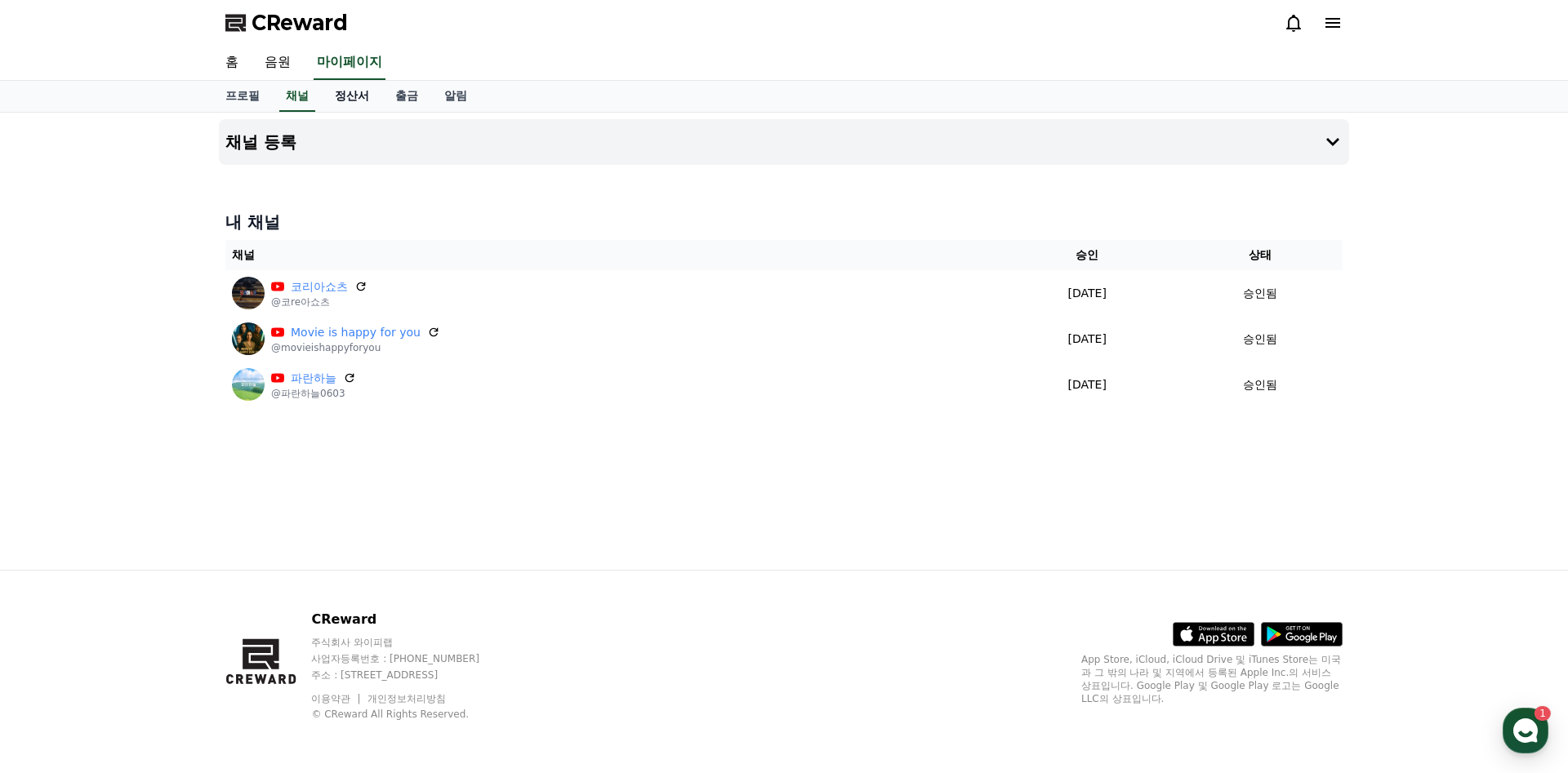
click at [334, 95] on link "정산서" at bounding box center [352, 95] width 60 height 31
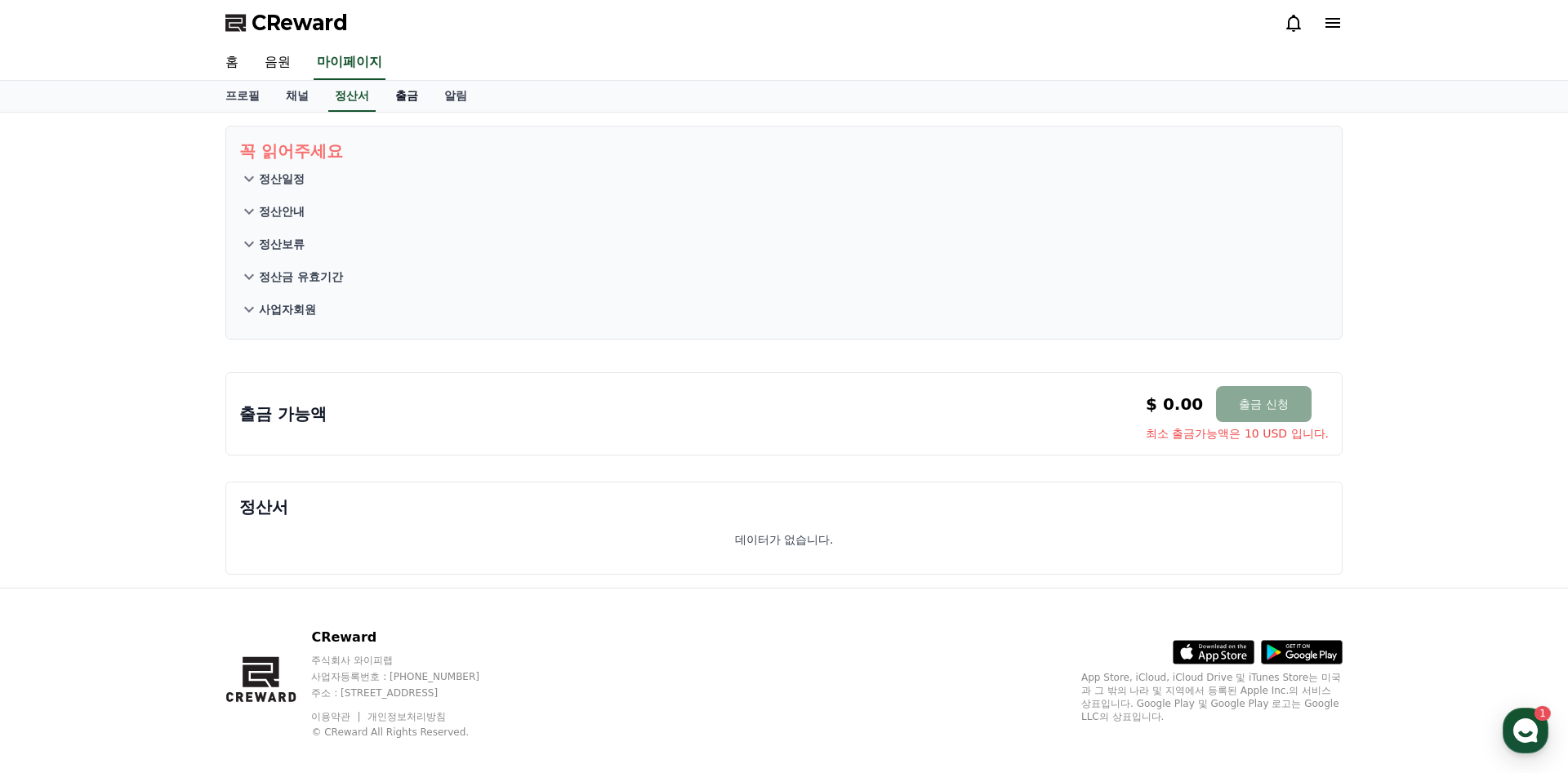
click at [408, 103] on link "출금" at bounding box center [407, 95] width 49 height 31
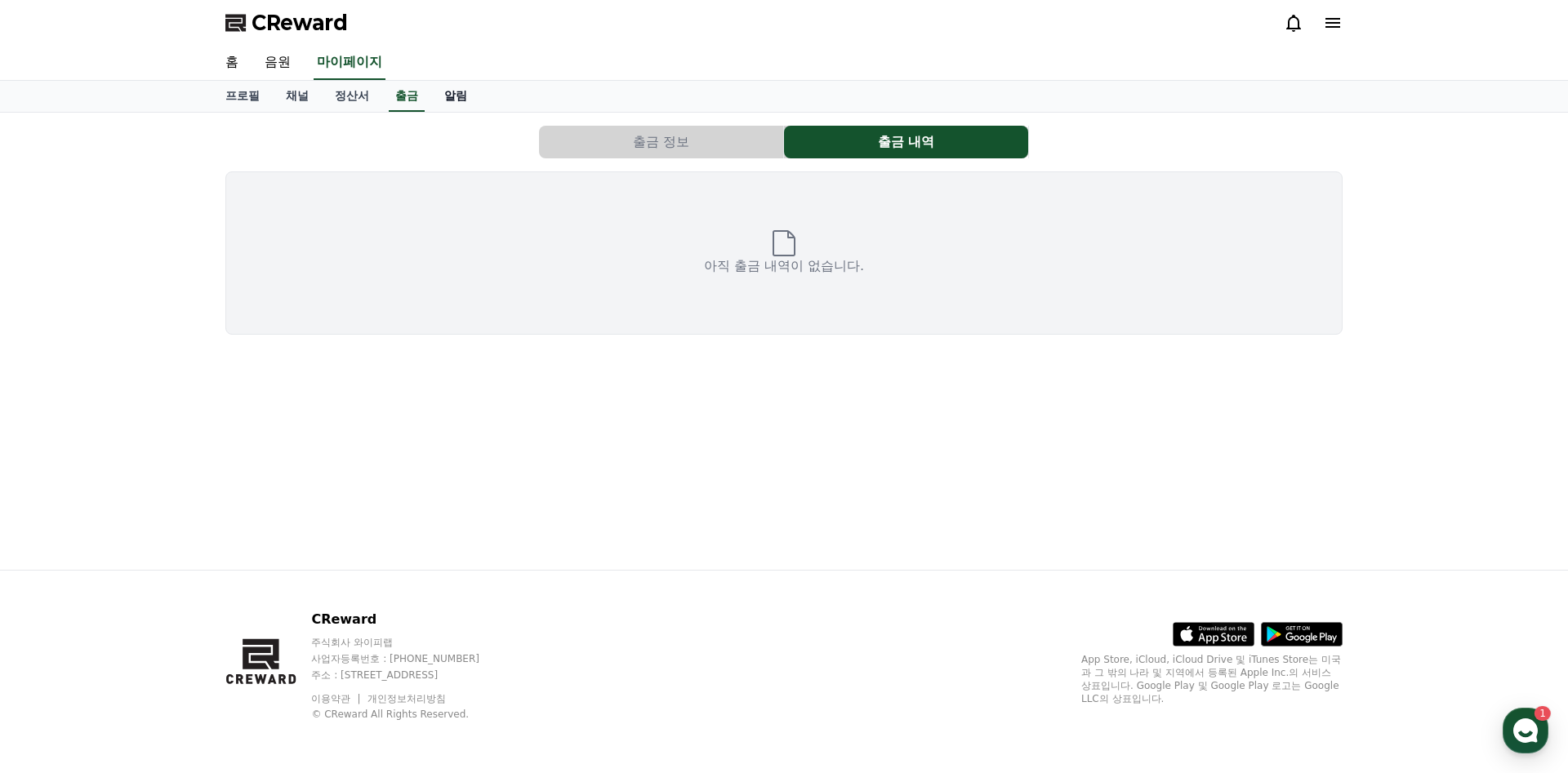
click at [474, 105] on link "알림" at bounding box center [456, 95] width 49 height 31
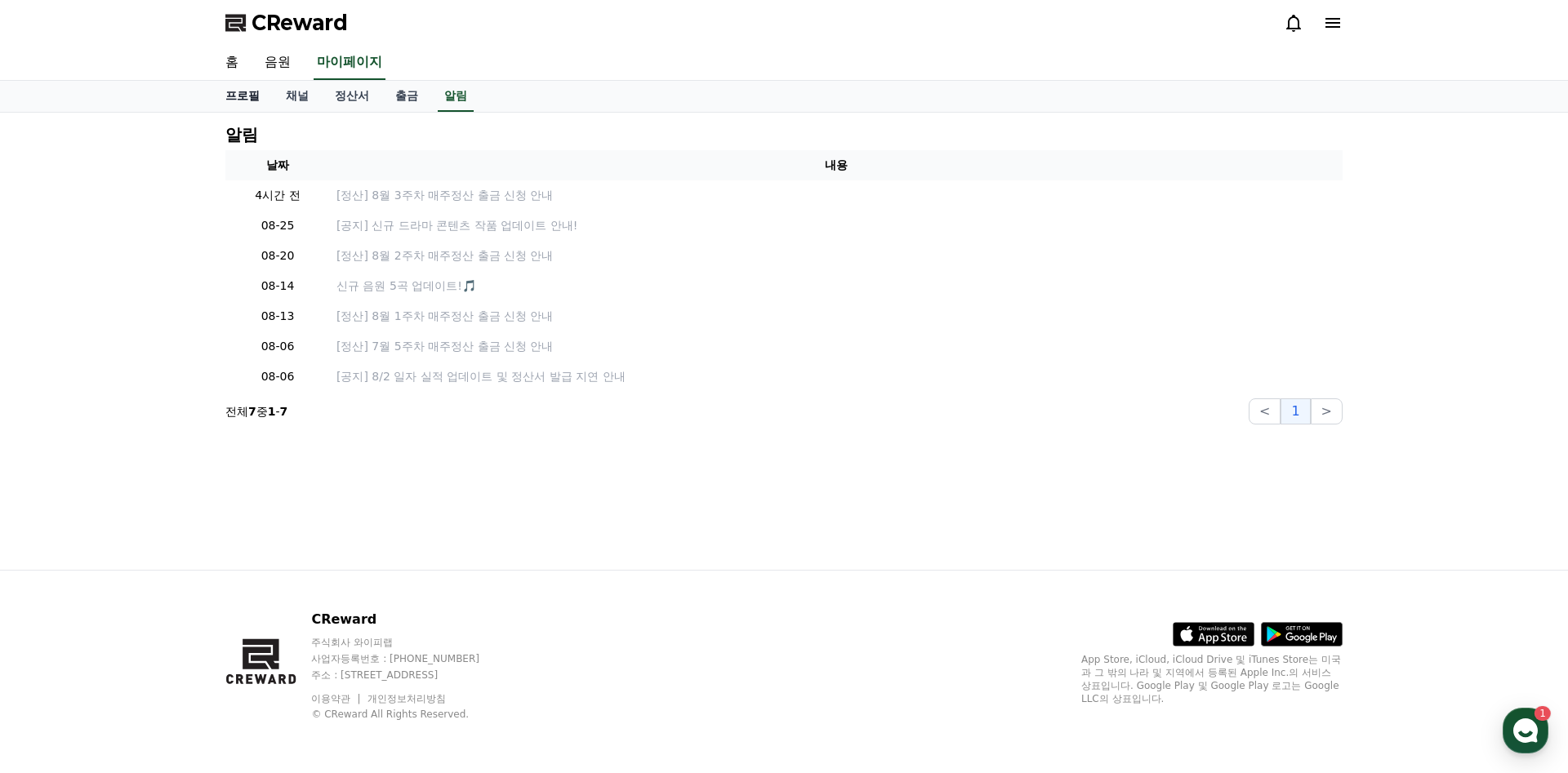
click at [232, 98] on link "프로필" at bounding box center [242, 95] width 60 height 31
select select "**********"
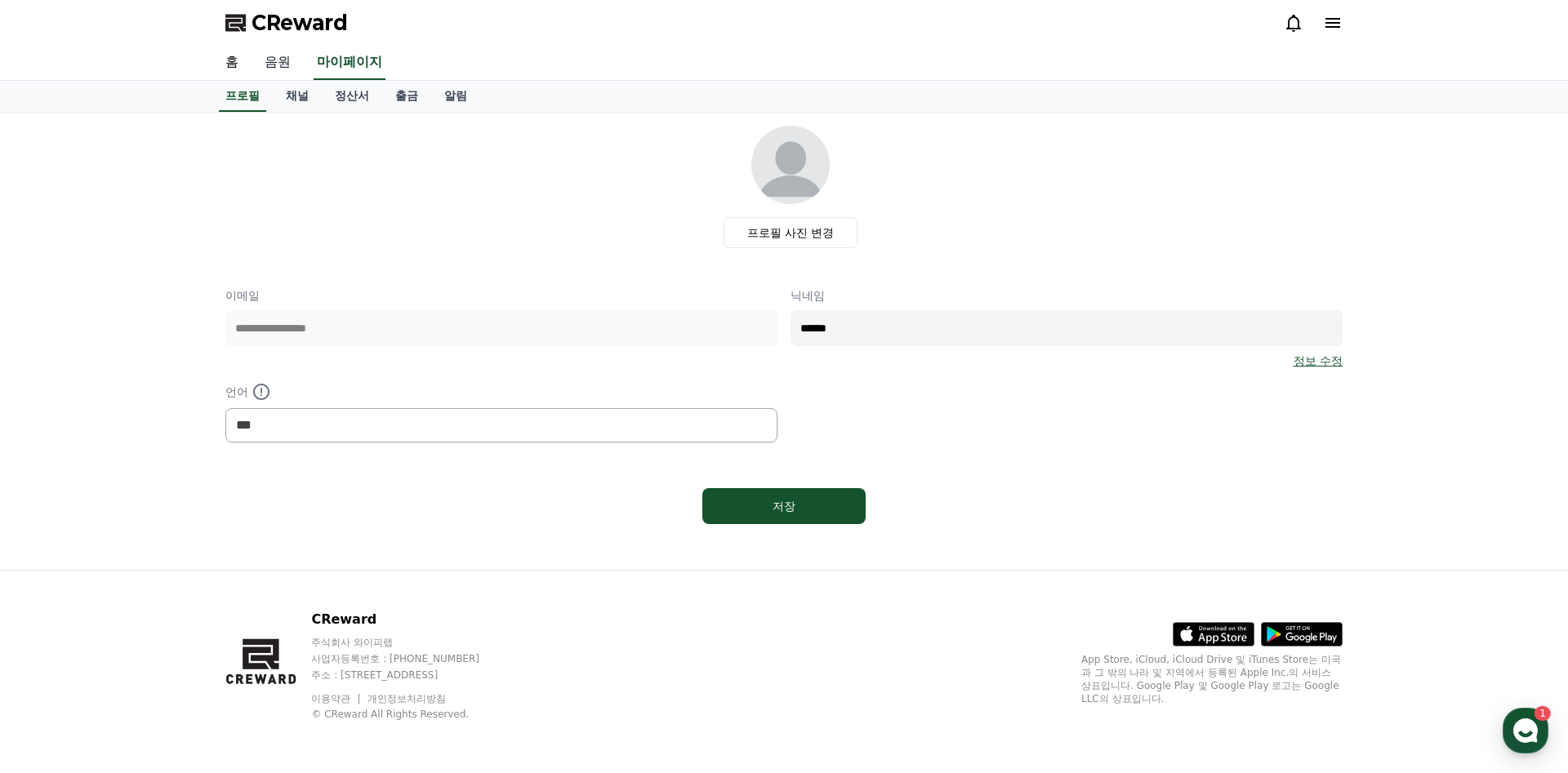
click at [277, 56] on link "음원" at bounding box center [278, 62] width 52 height 34
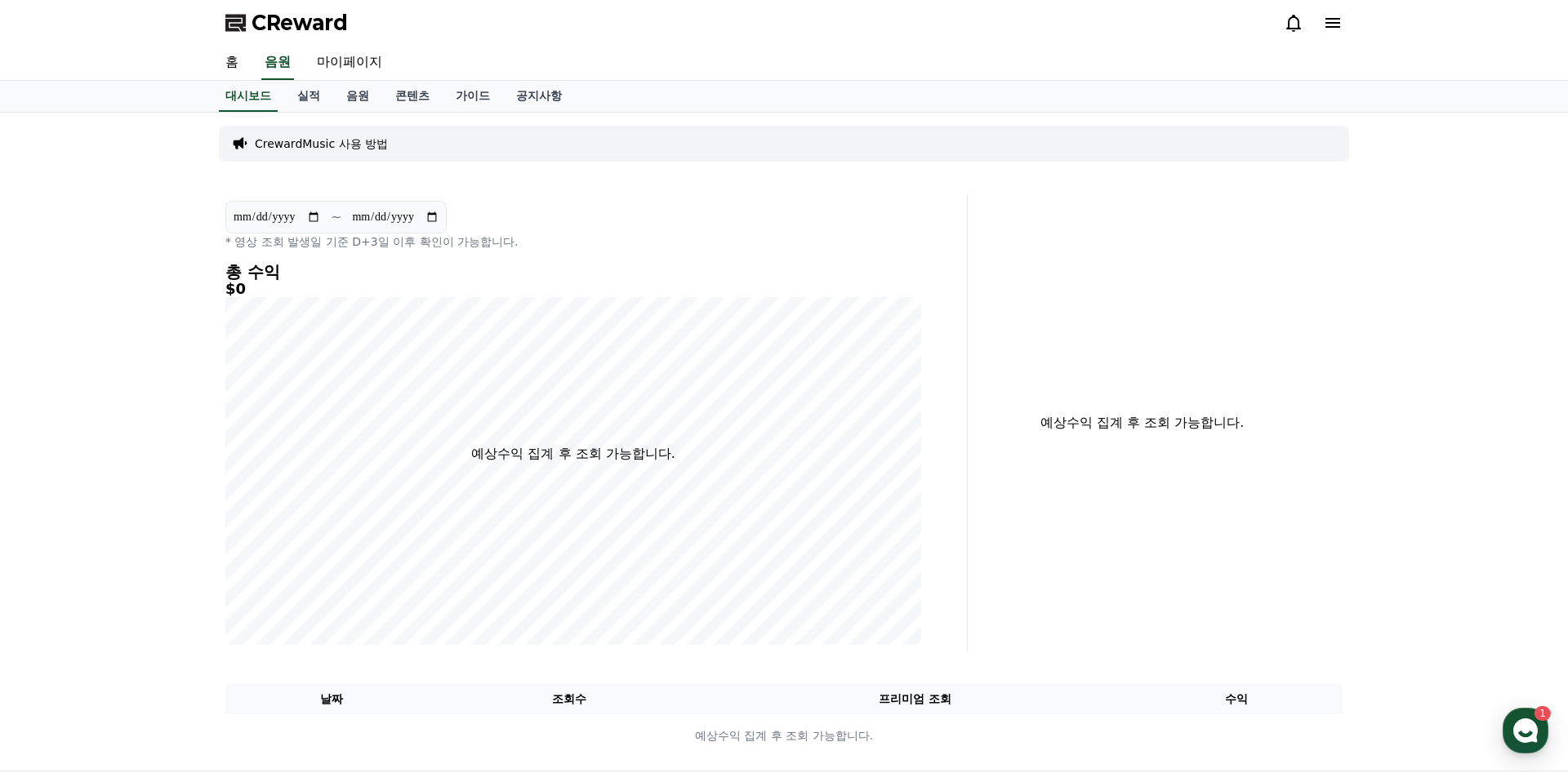
click at [267, 144] on p "CrewardMusic 사용 방법" at bounding box center [321, 143] width 133 height 17
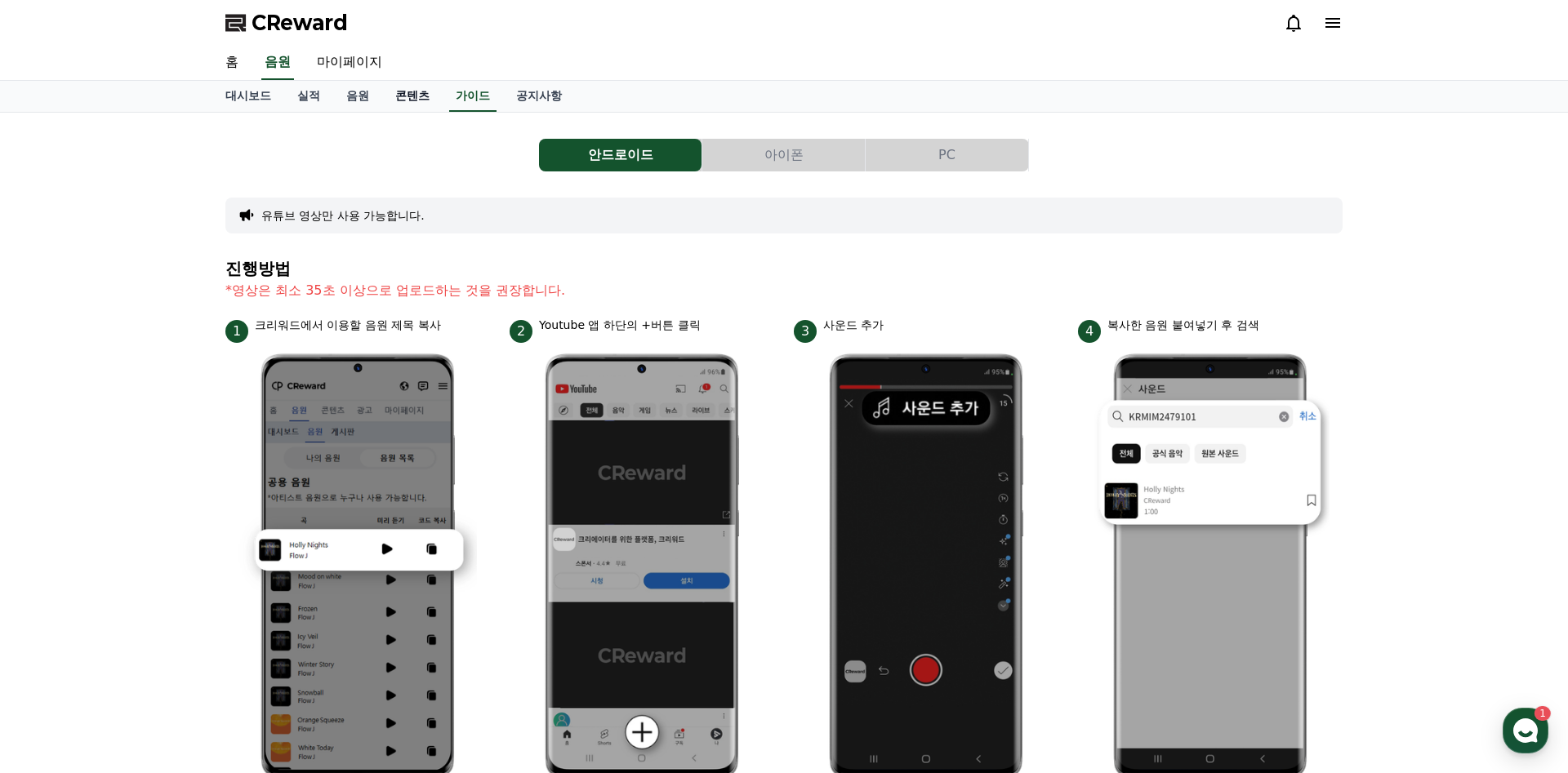
click at [413, 101] on link "콘텐츠" at bounding box center [412, 95] width 60 height 31
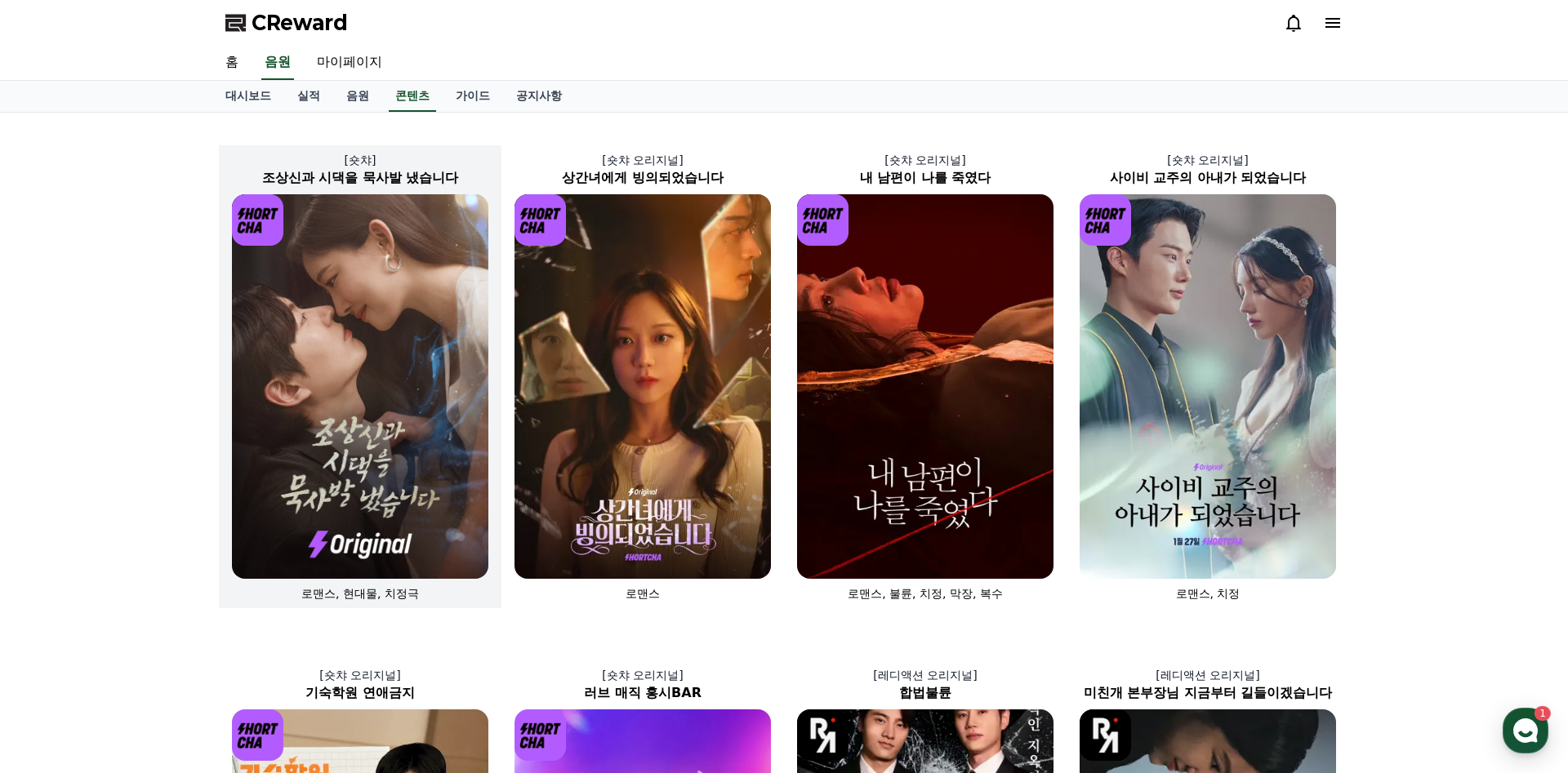
click at [388, 289] on img at bounding box center [359, 386] width 256 height 385
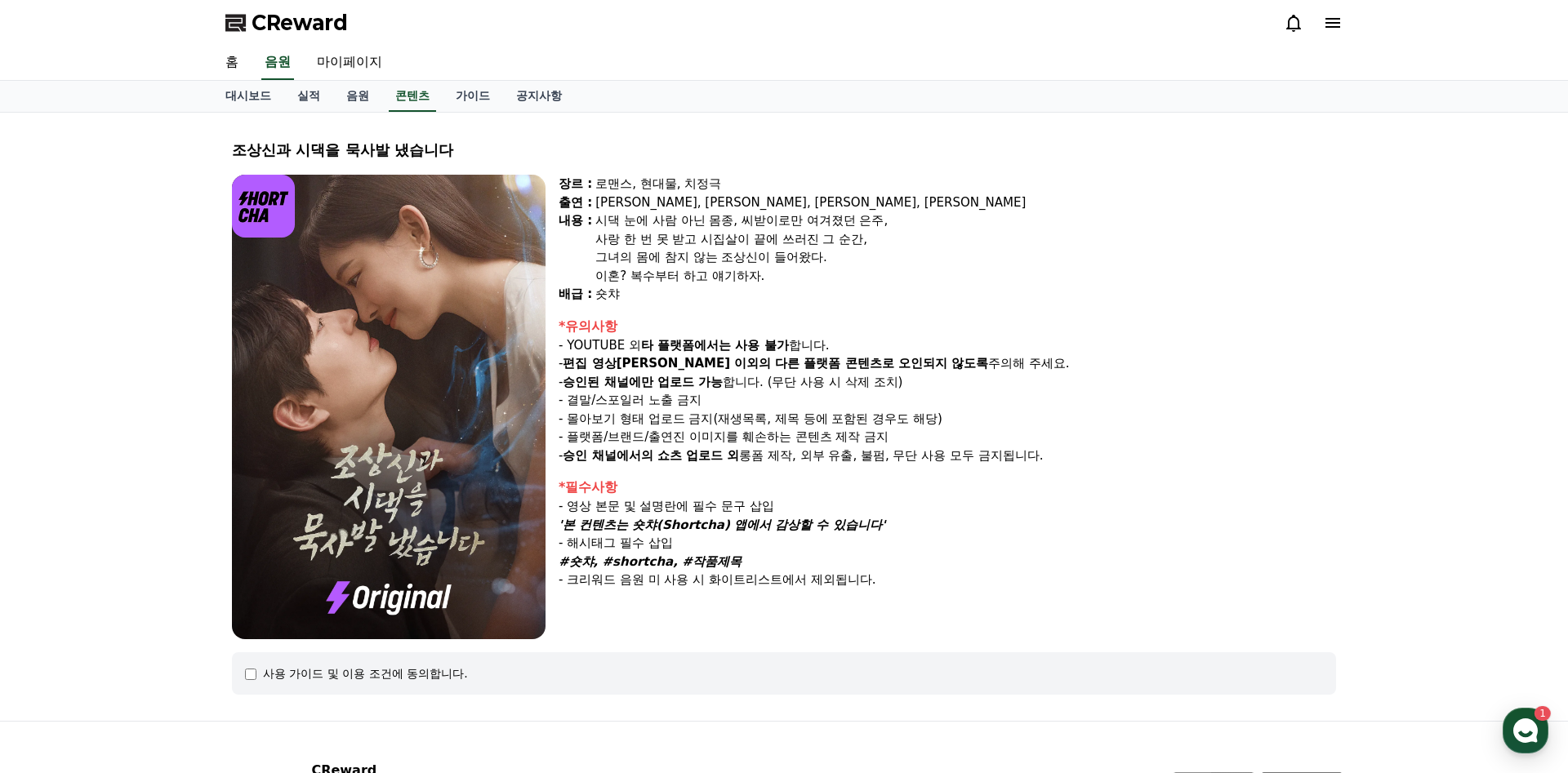
select select
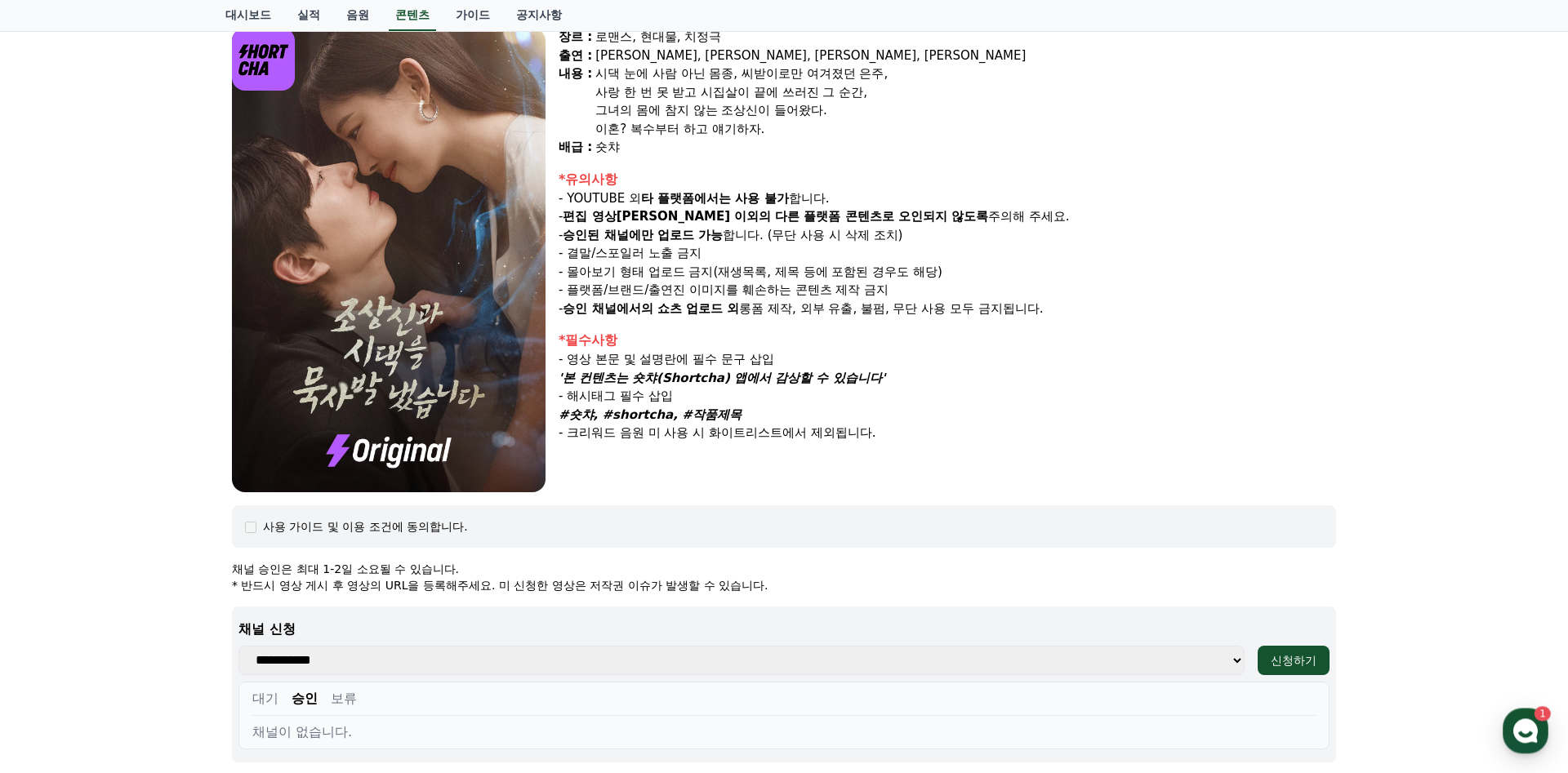
scroll to position [205, 0]
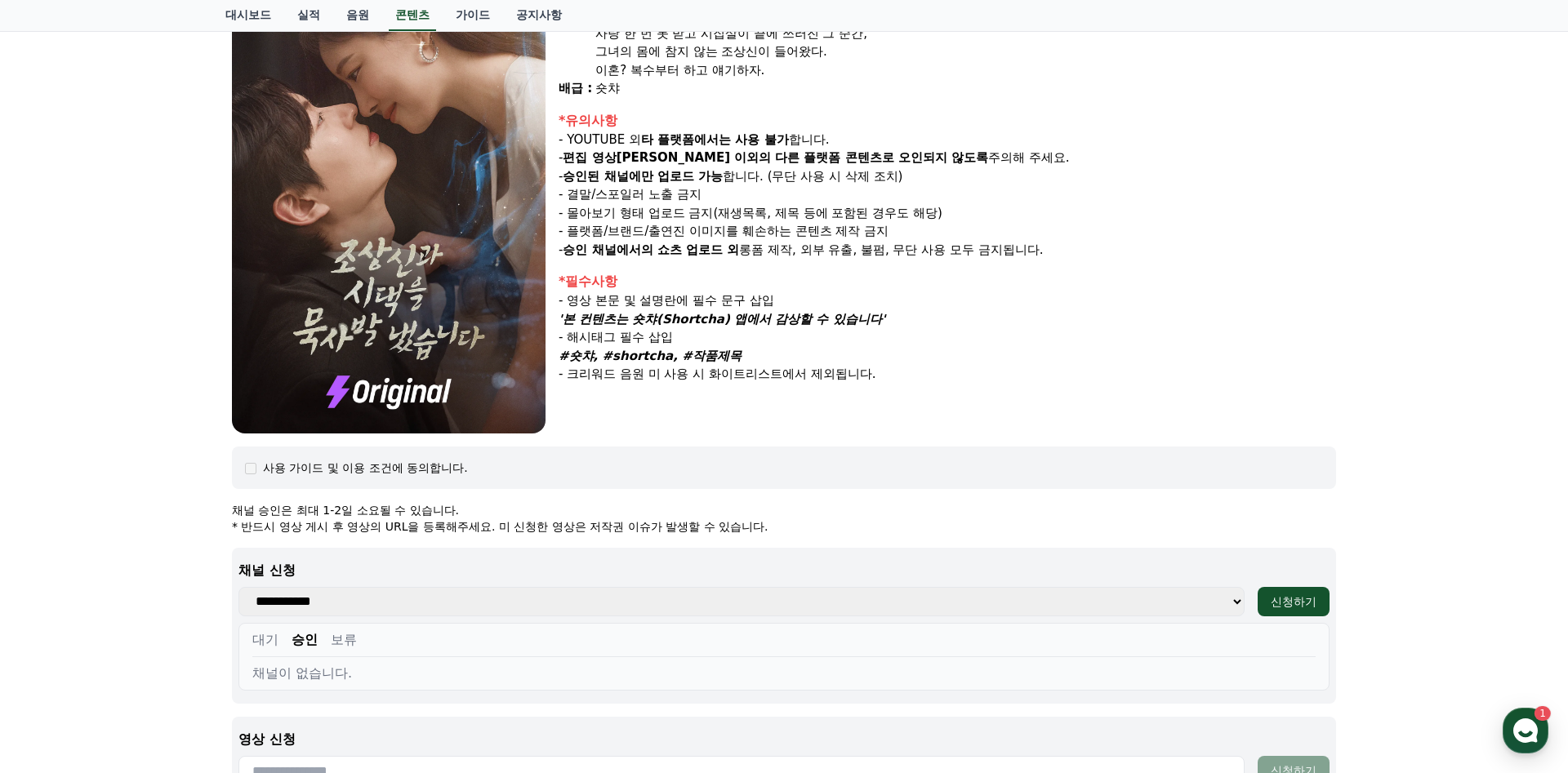
click at [252, 475] on div "사용 가이드 및 이용 조건에 동의합니다." at bounding box center [784, 468] width 1078 height 17
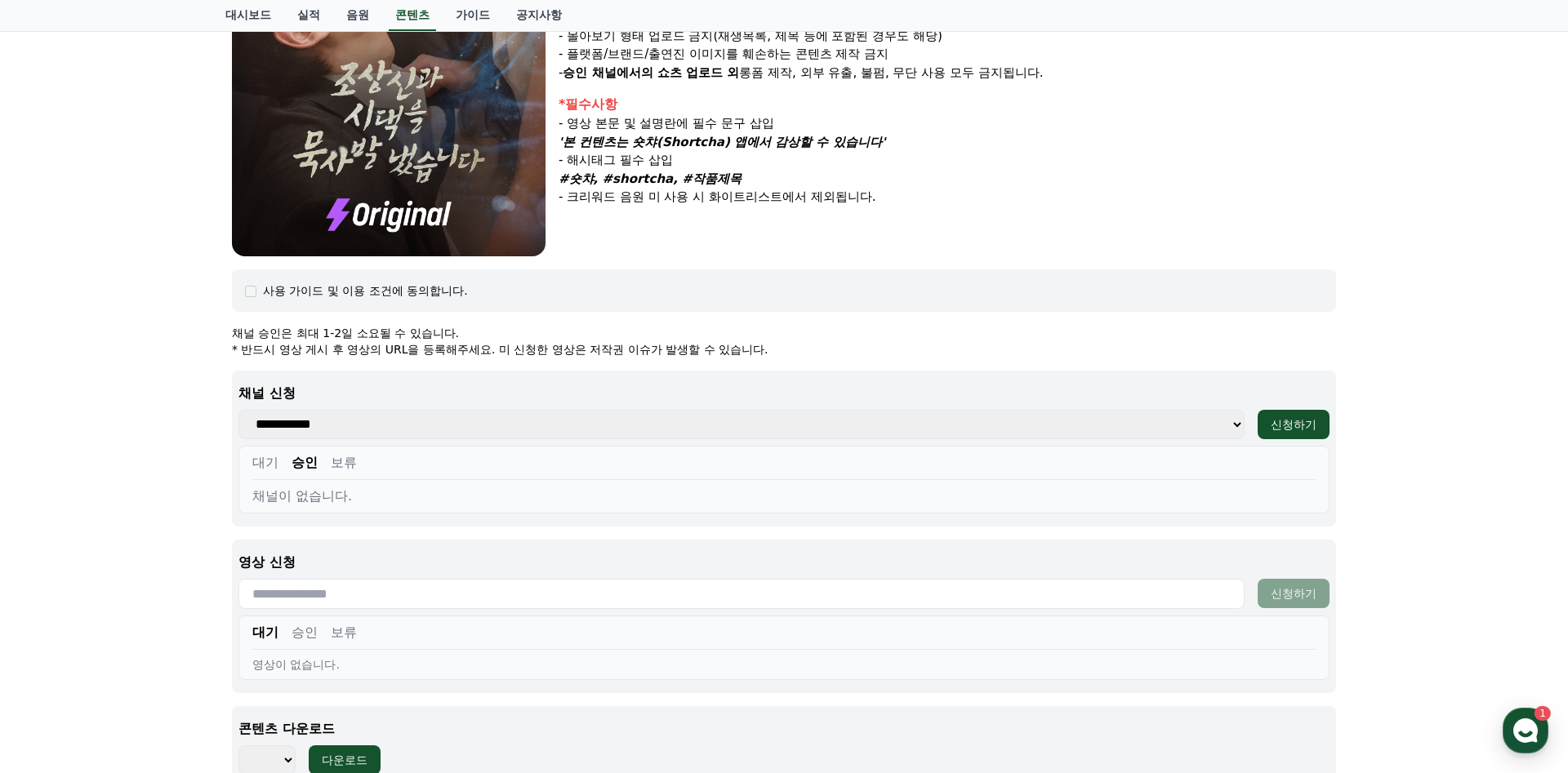
scroll to position [412, 0]
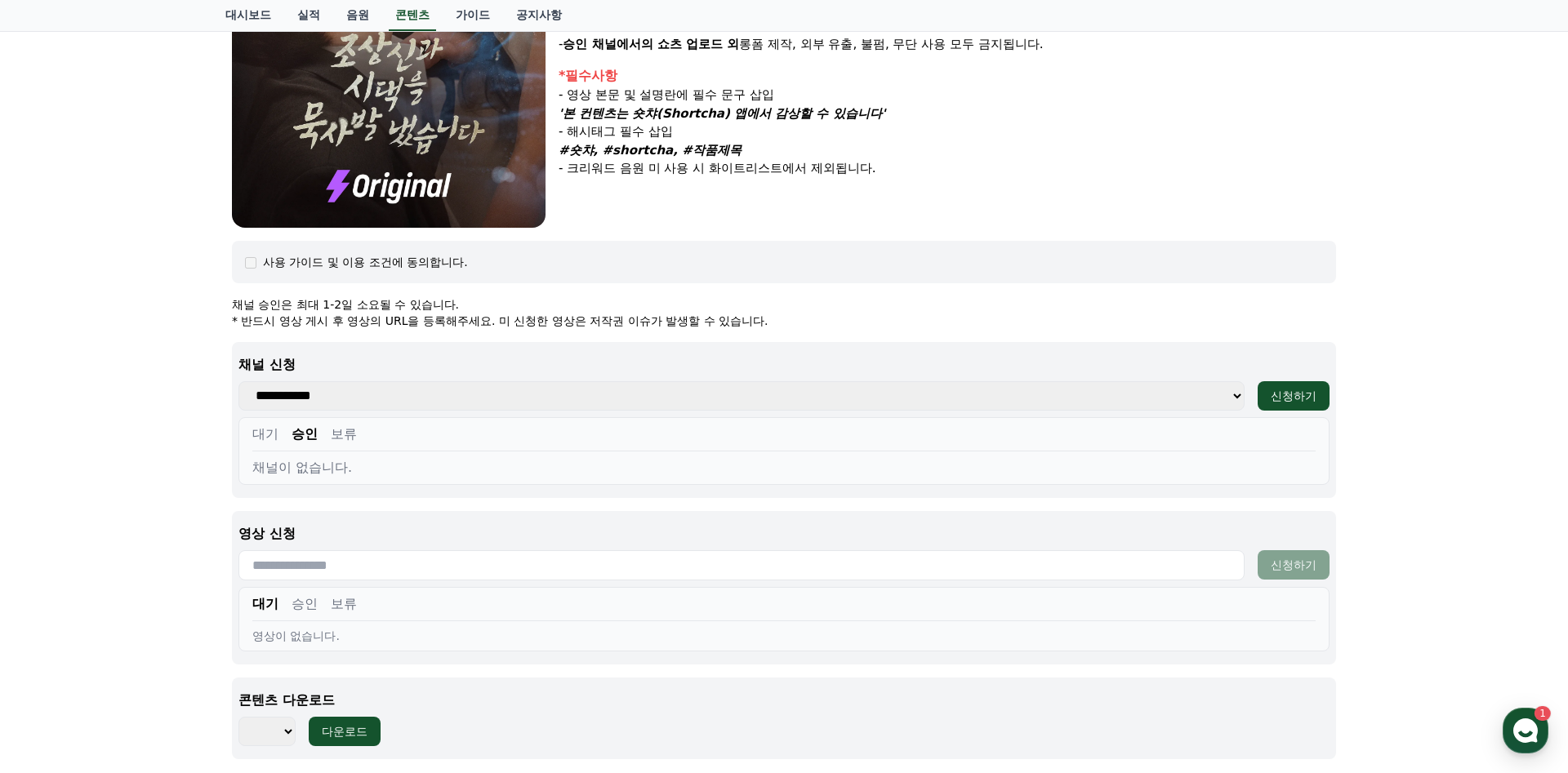
click at [315, 435] on button "승인" at bounding box center [304, 435] width 26 height 19
click at [352, 432] on button "보류" at bounding box center [344, 435] width 26 height 19
click at [263, 432] on button "대기" at bounding box center [266, 435] width 26 height 19
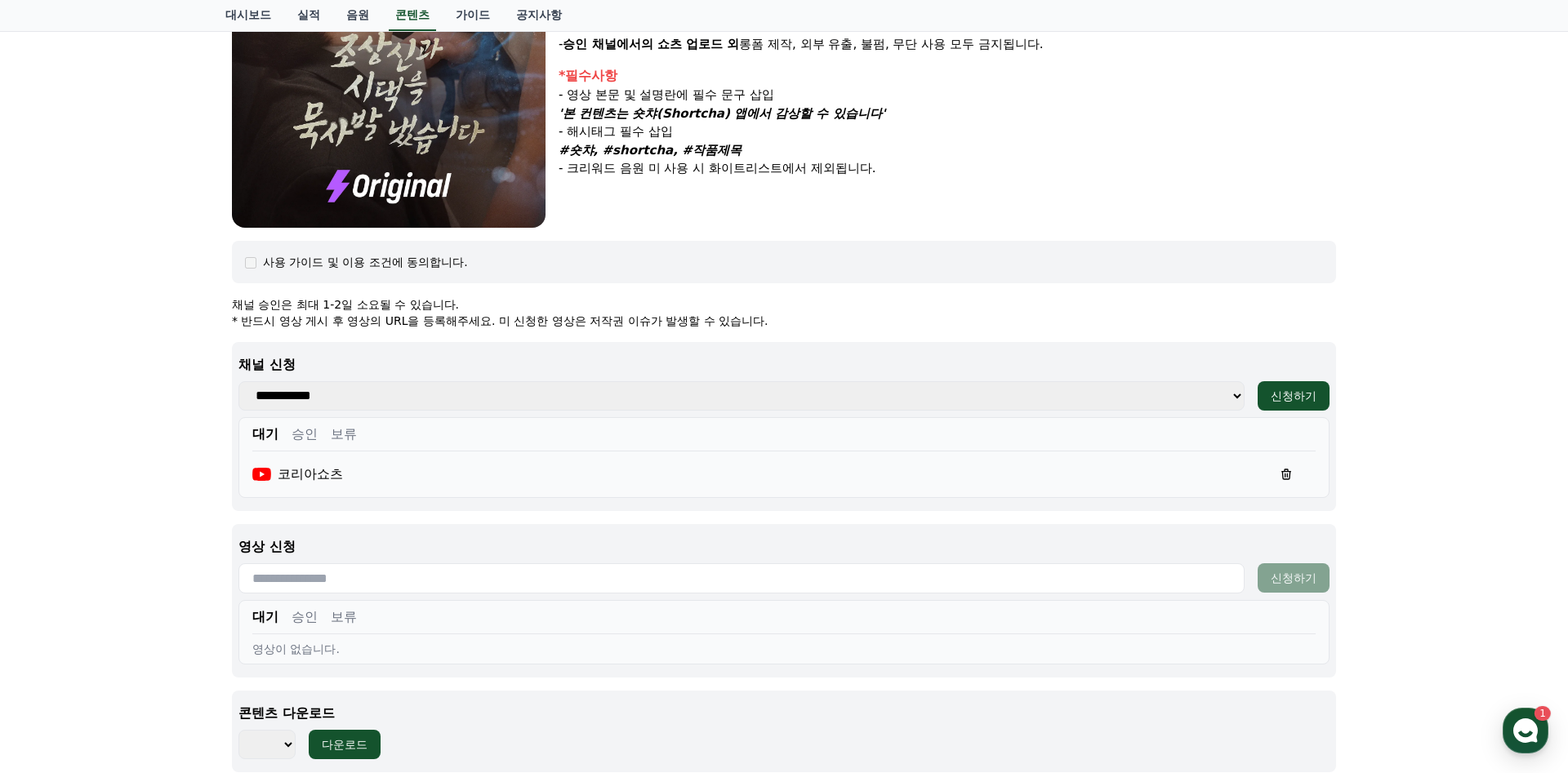
click at [299, 435] on button "승인" at bounding box center [304, 435] width 26 height 19
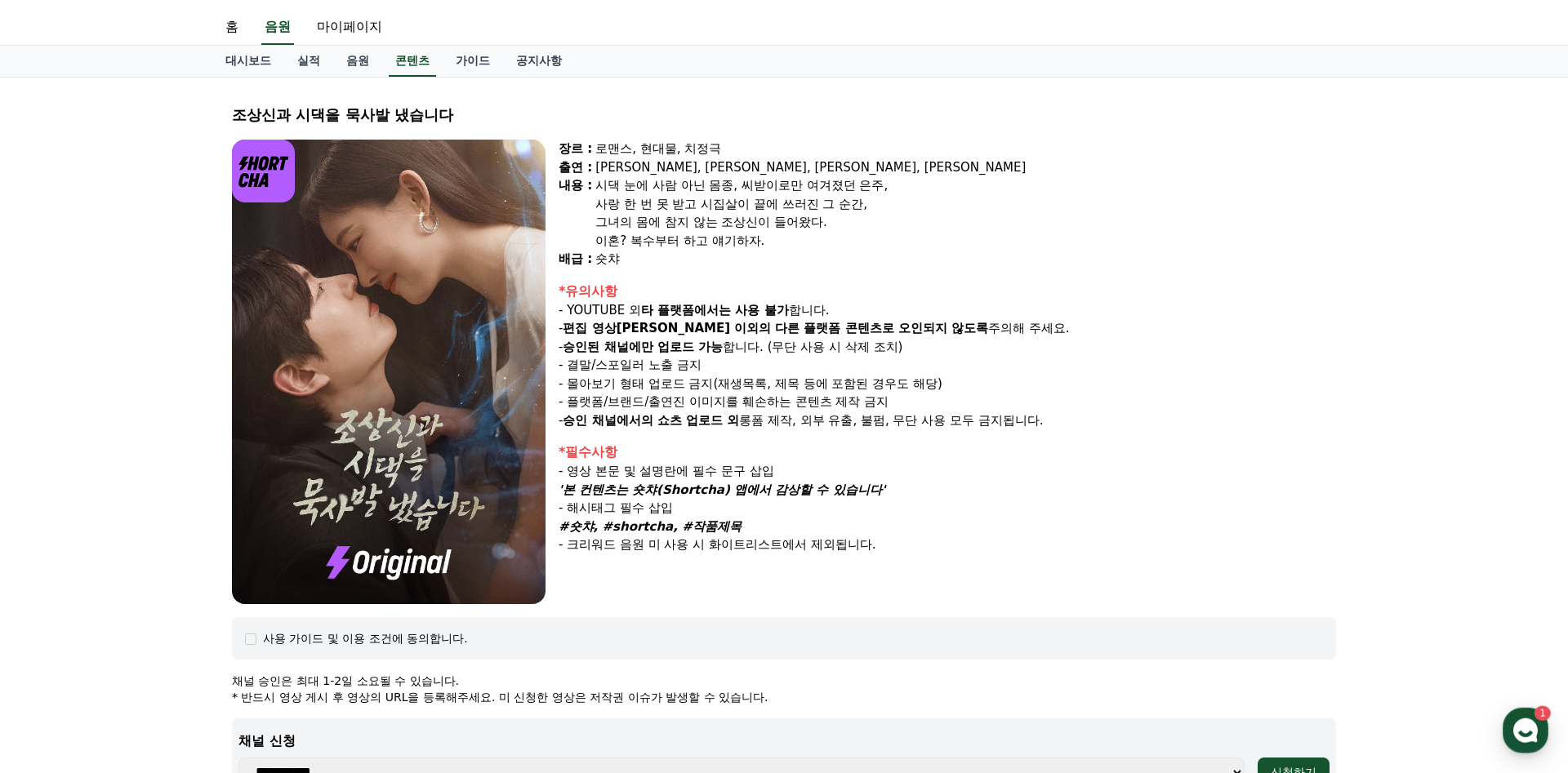
scroll to position [0, 0]
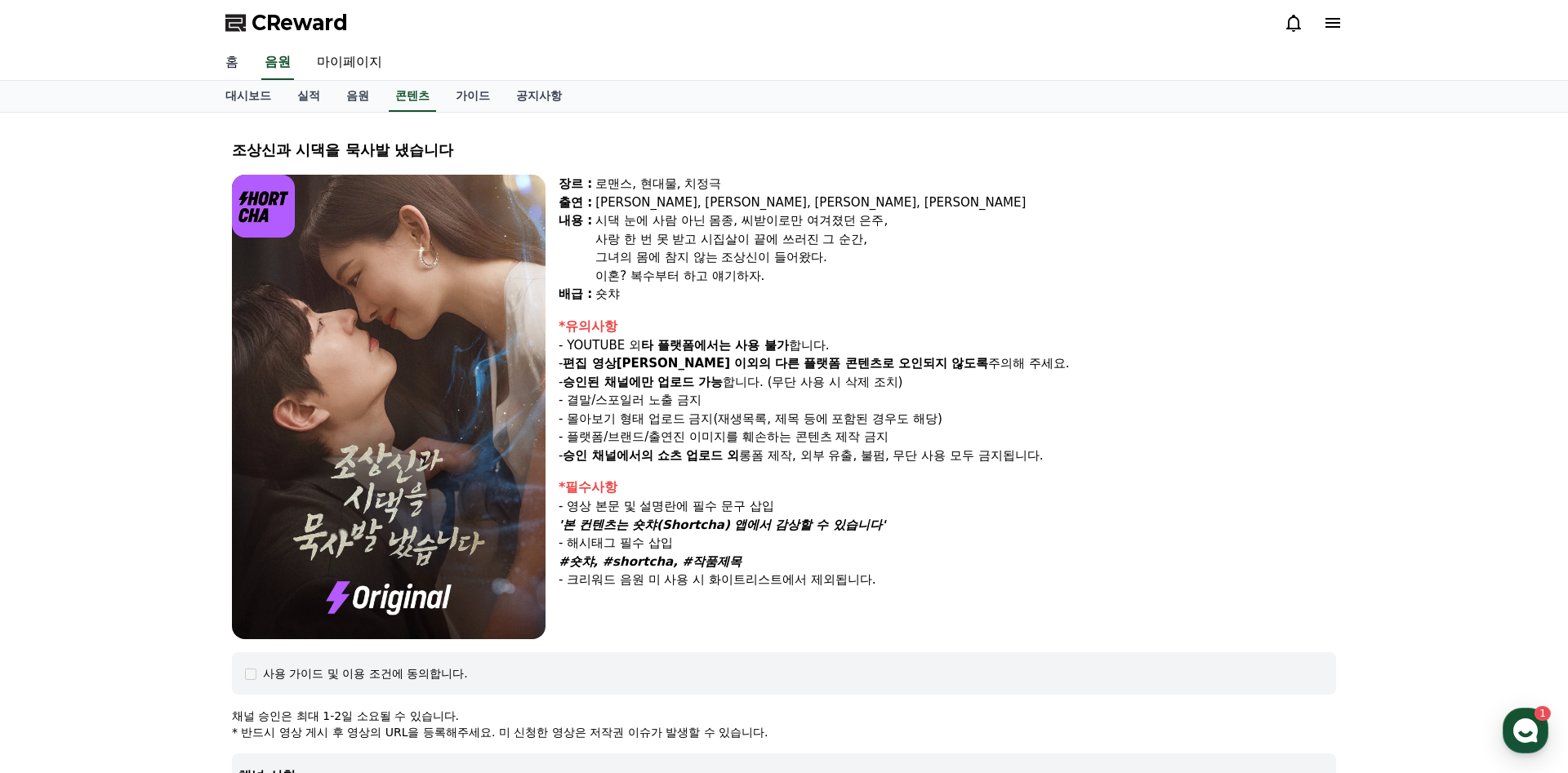
click at [227, 62] on link "홈" at bounding box center [232, 62] width 39 height 34
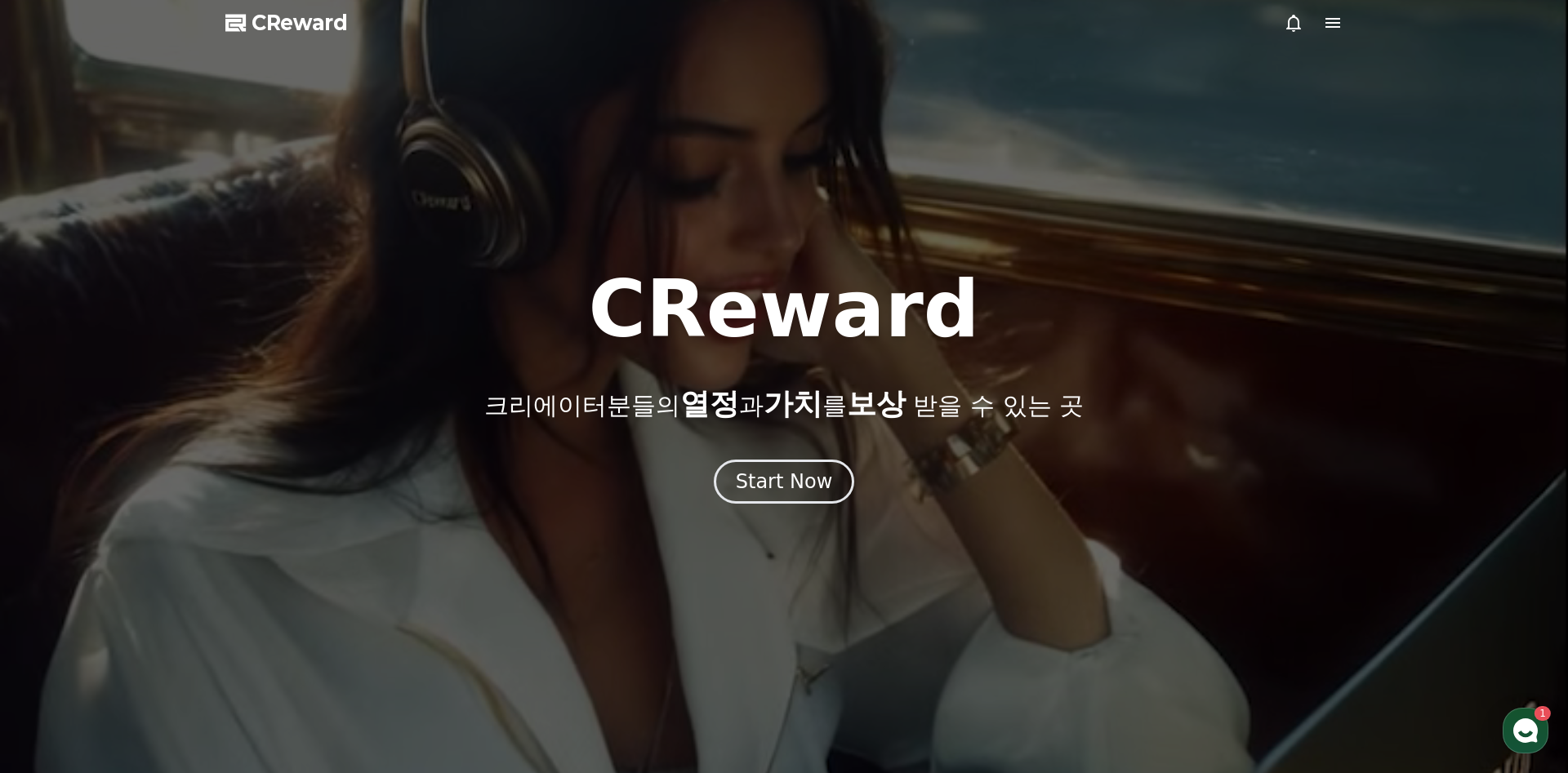
click at [1338, 19] on icon at bounding box center [1333, 23] width 15 height 10
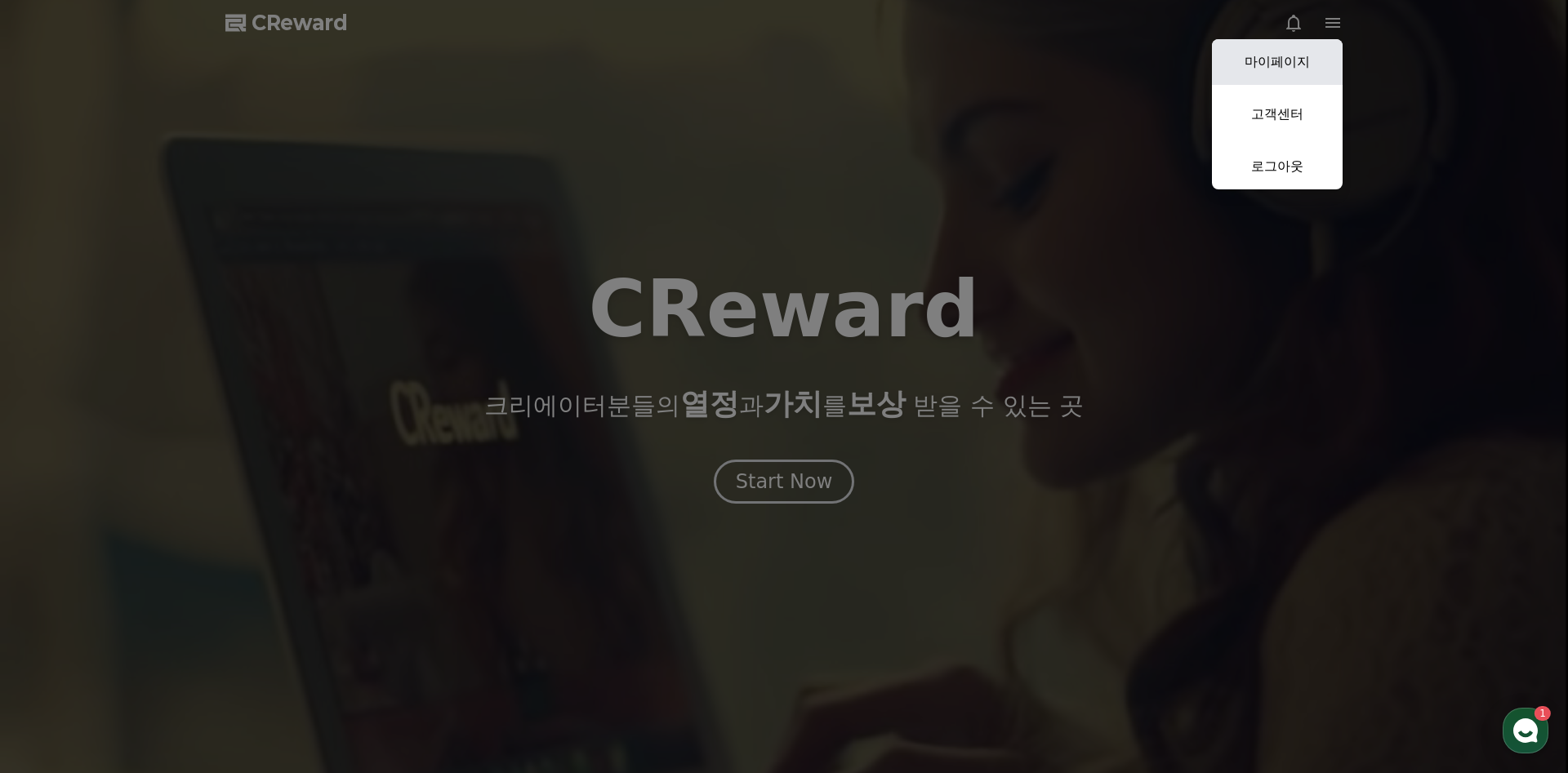
click at [1300, 46] on link "마이페이지" at bounding box center [1277, 62] width 130 height 45
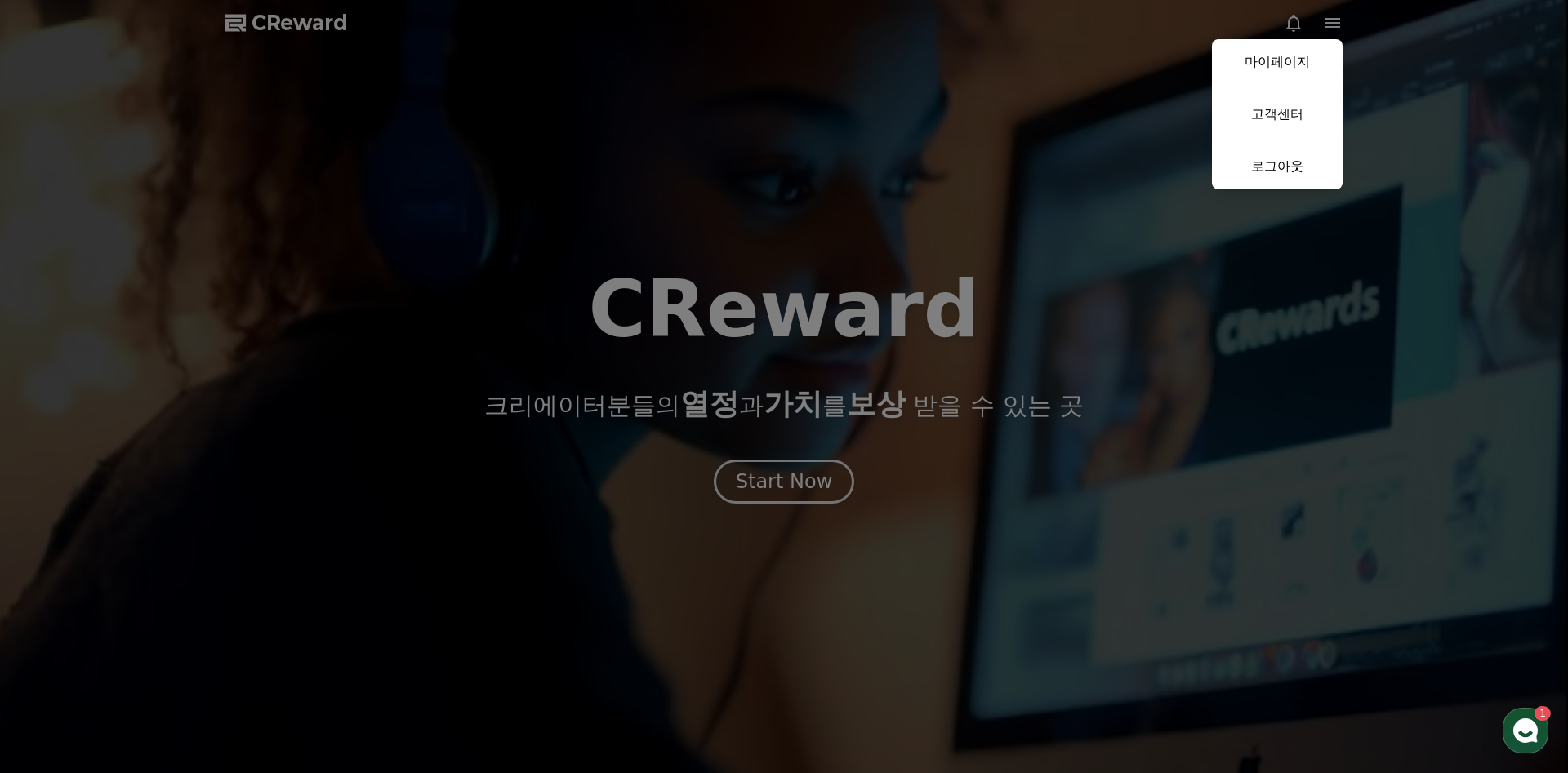
select select "**********"
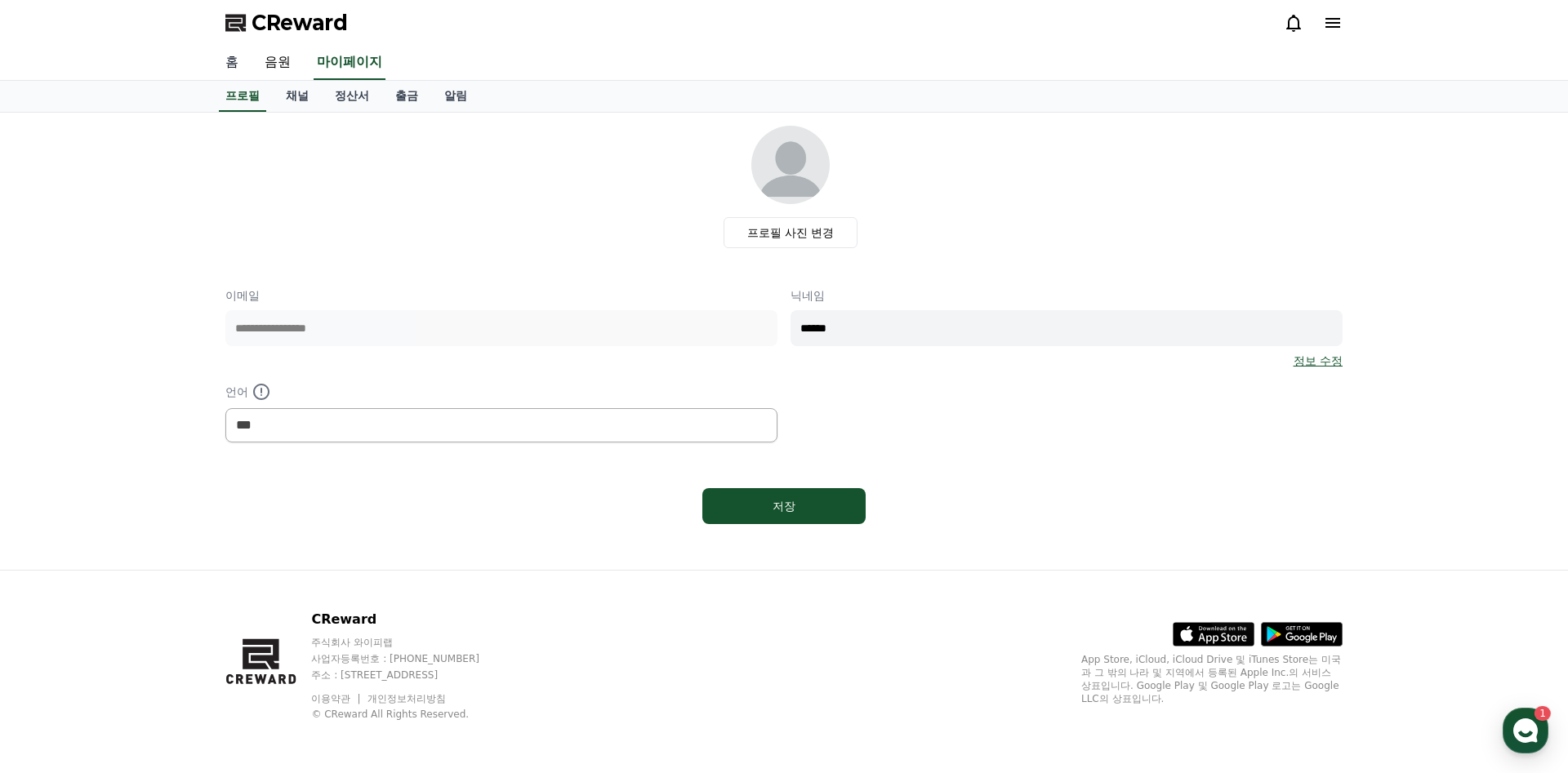
click at [224, 59] on link "홈" at bounding box center [232, 62] width 39 height 34
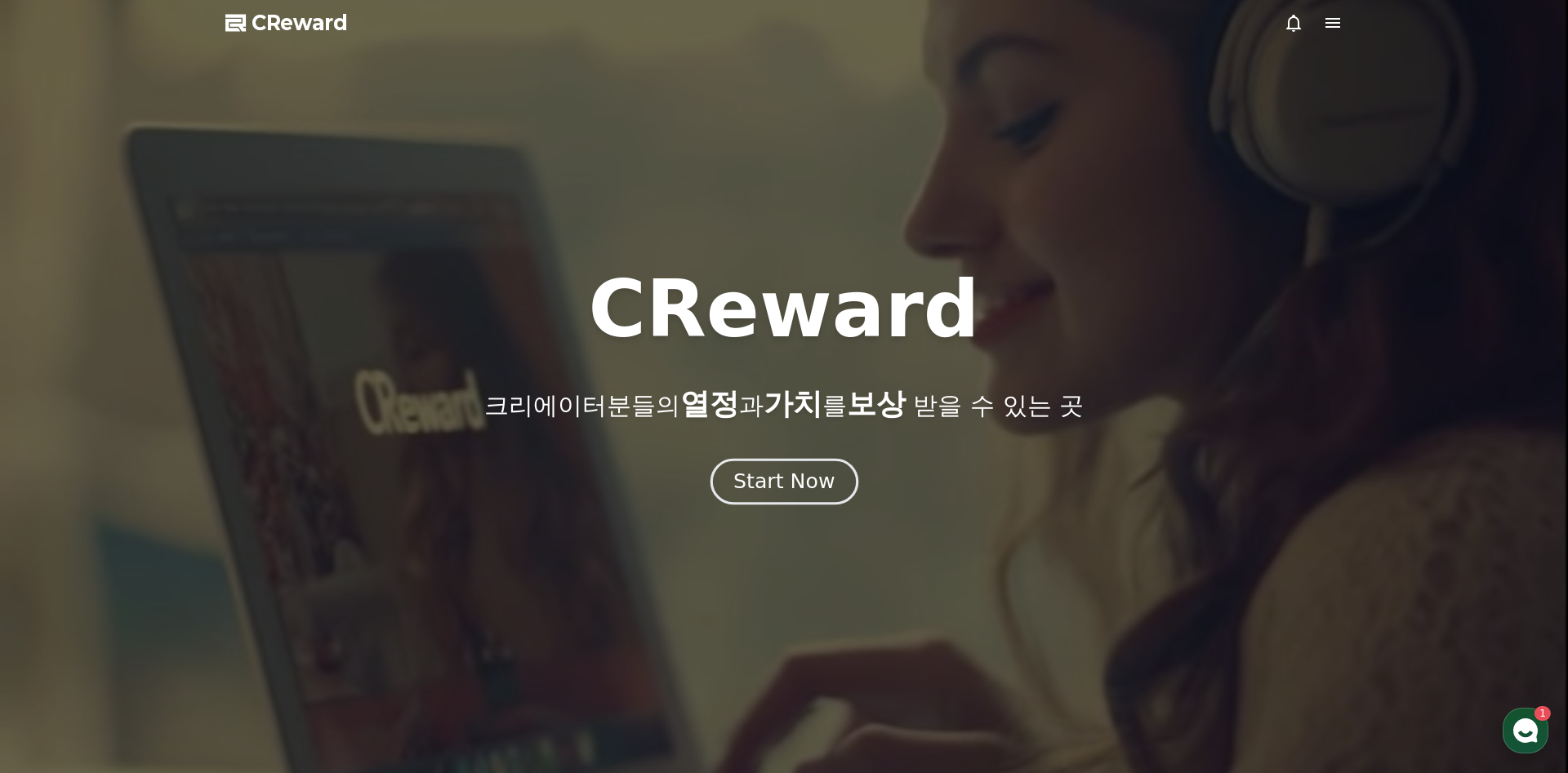
click at [798, 491] on div "Start Now" at bounding box center [784, 482] width 101 height 28
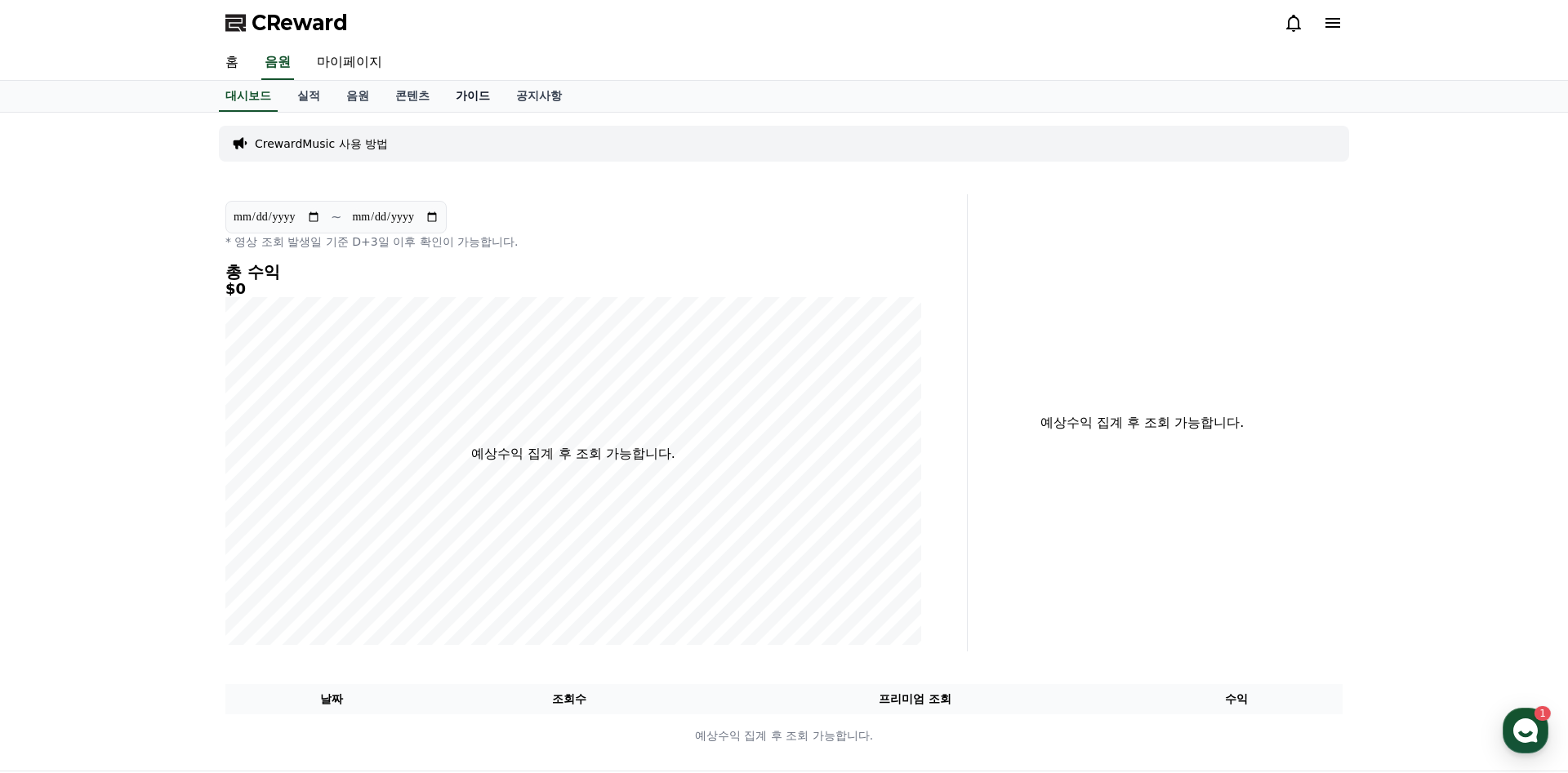
click at [461, 94] on link "가이드" at bounding box center [472, 95] width 60 height 31
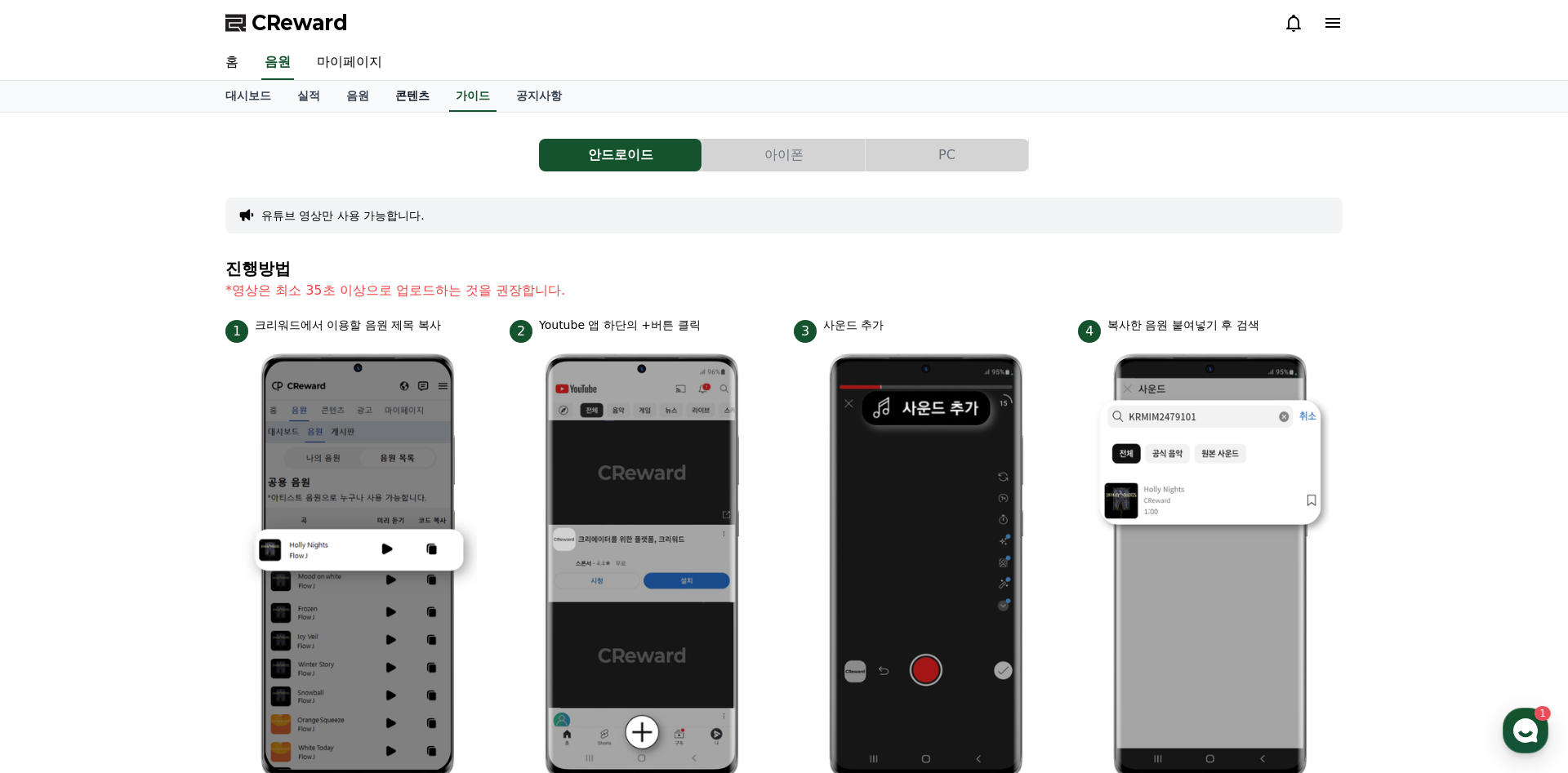
click at [415, 93] on link "콘텐츠" at bounding box center [412, 95] width 60 height 31
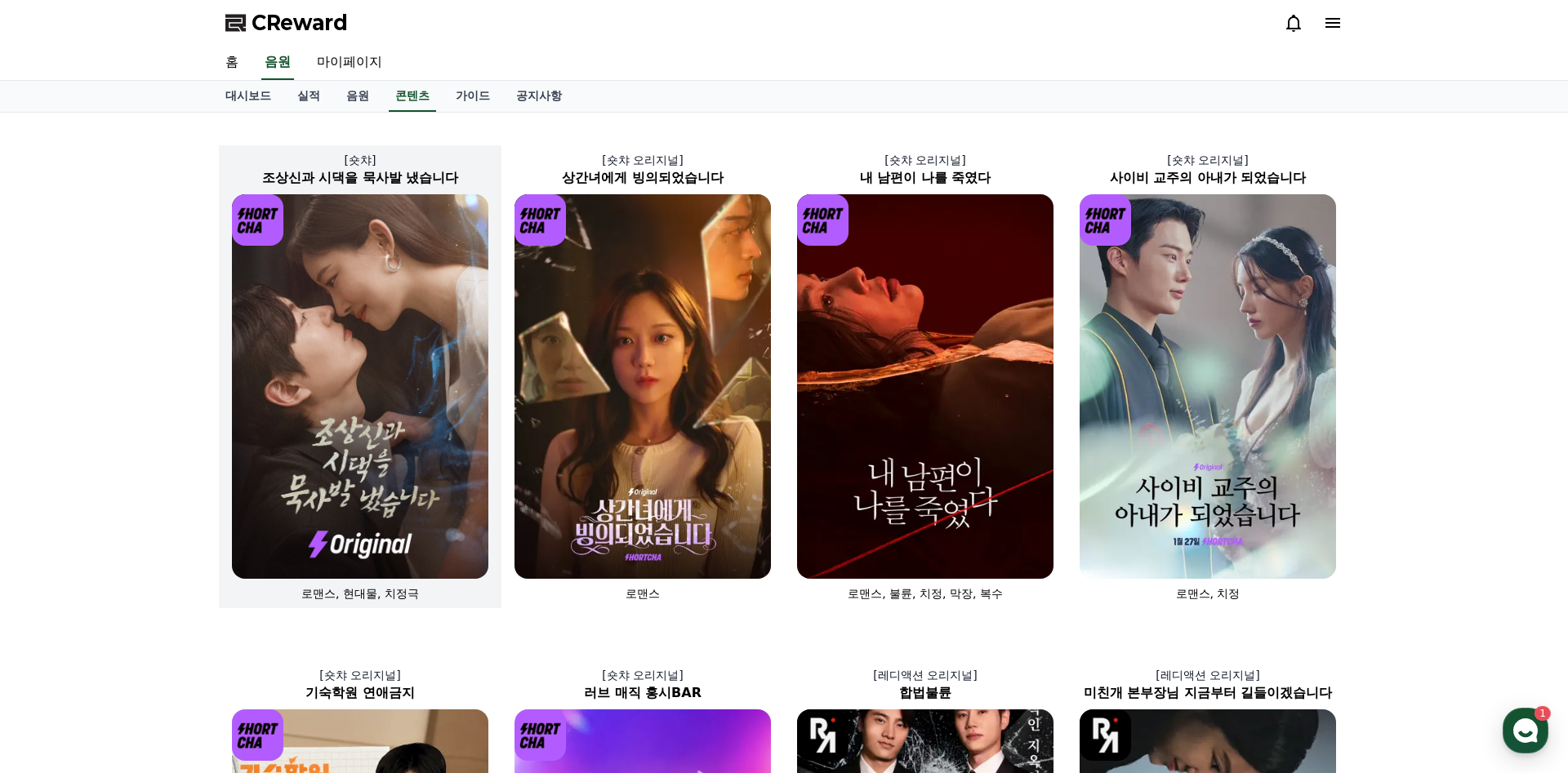
click at [401, 504] on img at bounding box center [359, 386] width 256 height 385
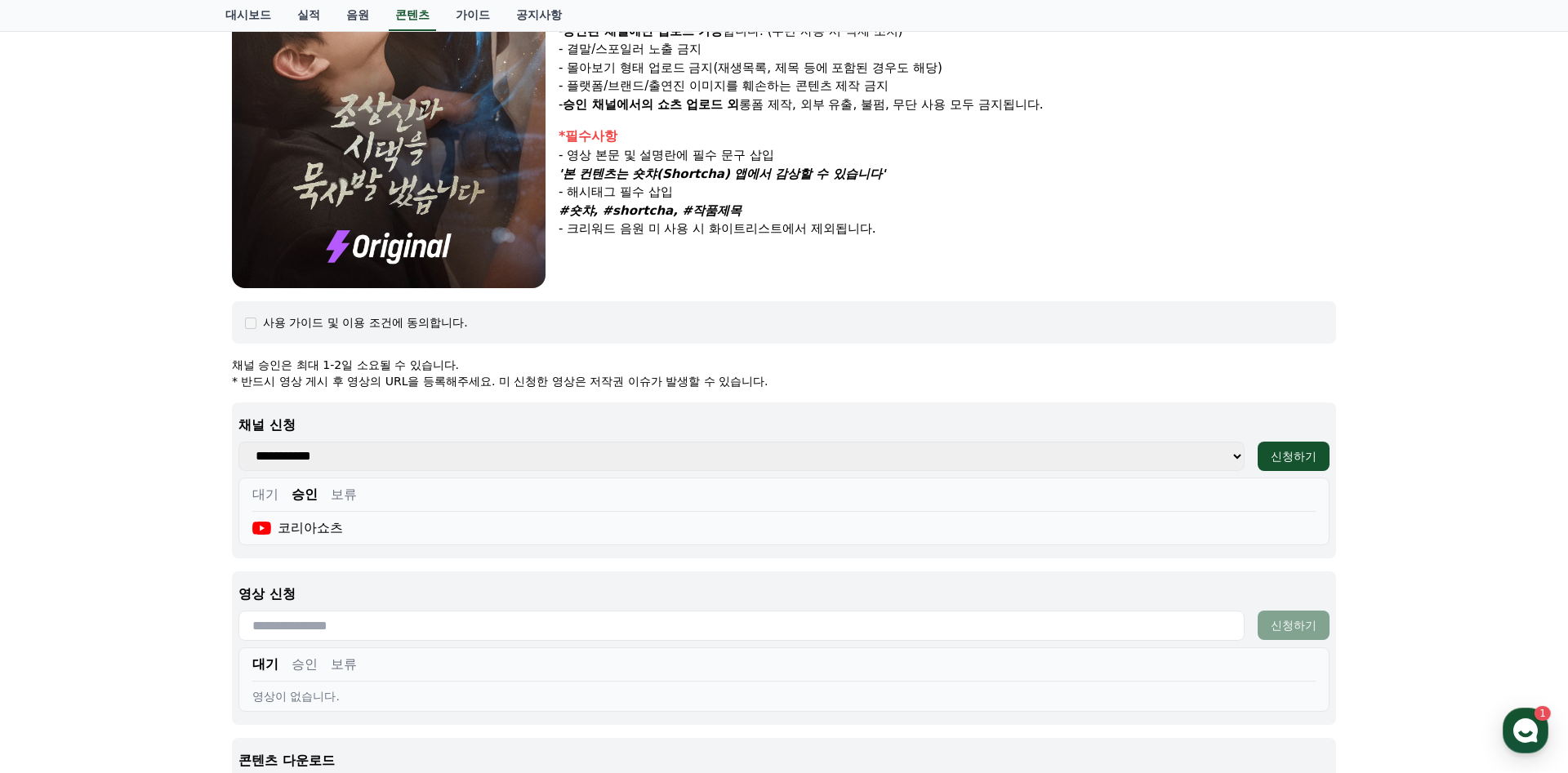
scroll to position [627, 0]
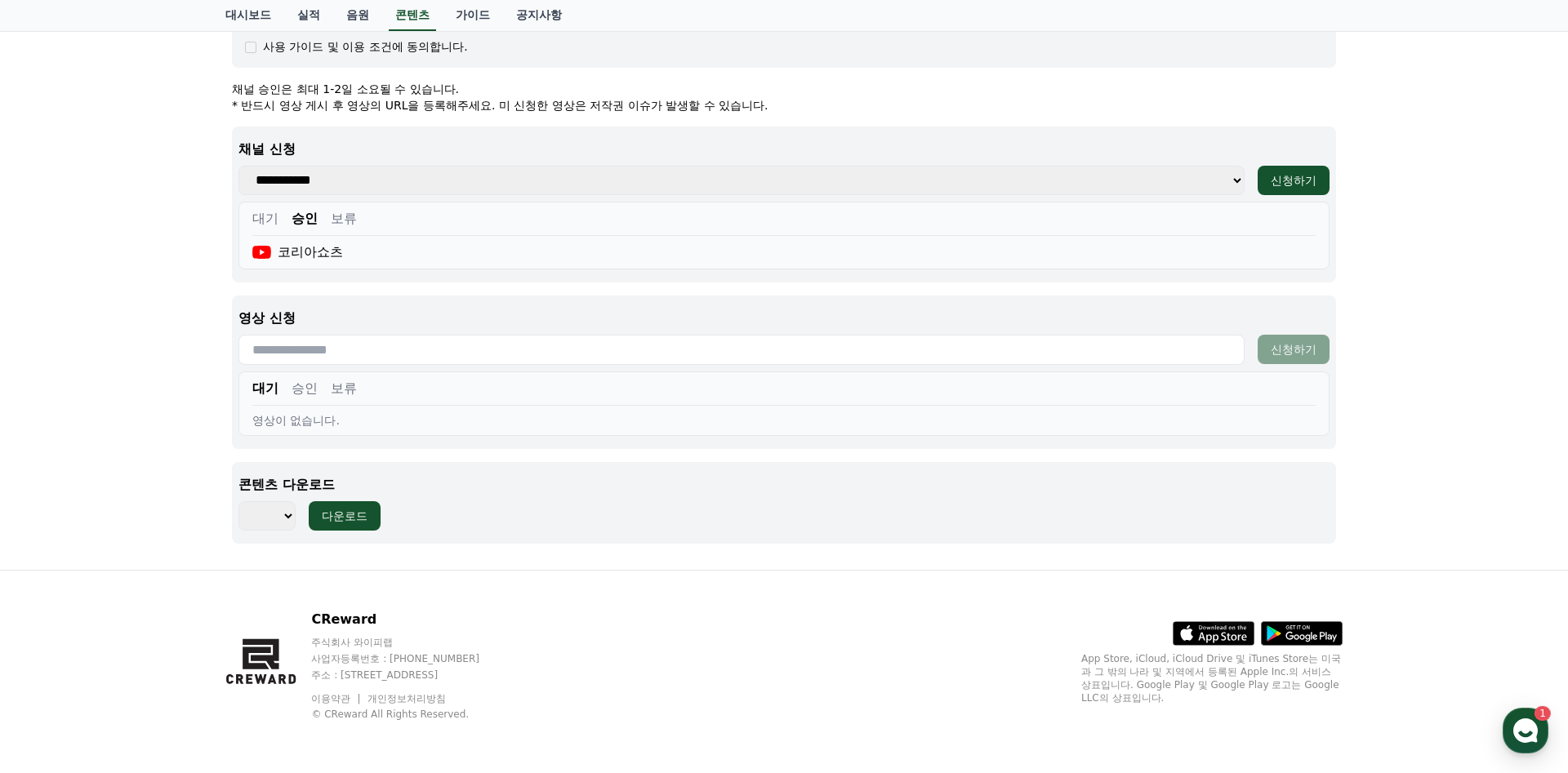
click at [239, 501] on select "*** *** *** *** *** *** *** *** *** *** *** *** *** *** *** *** *** *** *** ***…" at bounding box center [267, 516] width 57 height 30
select select "**********"
click option "***" at bounding box center [0, 0] width 0 height 0
click at [366, 528] on button "다운로드" at bounding box center [345, 516] width 72 height 30
click at [239, 501] on select "*** *** *** *** *** *** *** *** *** *** *** *** *** *** *** *** *** *** *** ***…" at bounding box center [267, 516] width 57 height 30
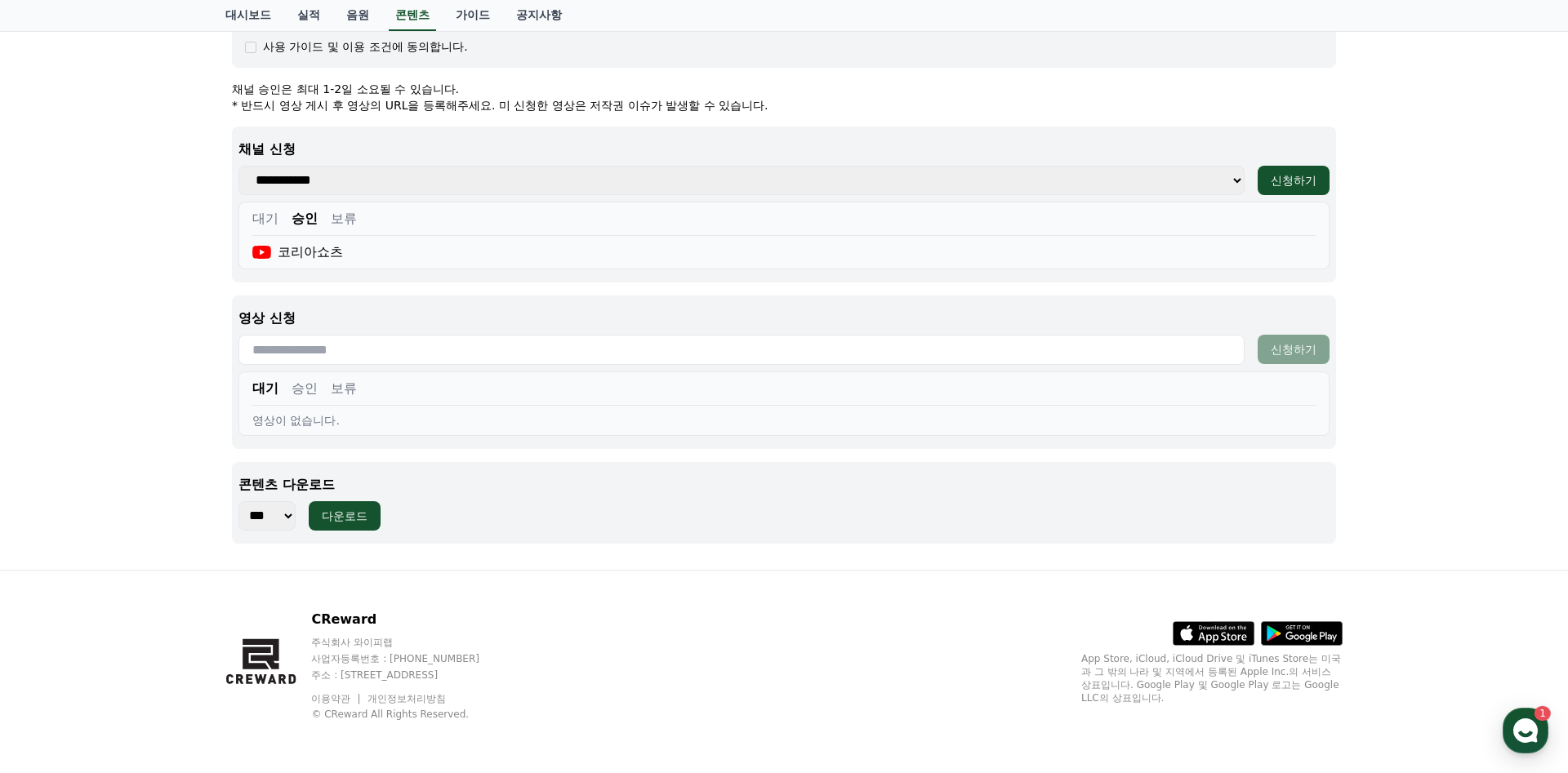
click at [512, 487] on p "콘텐츠 다운로드" at bounding box center [784, 484] width 1091 height 19
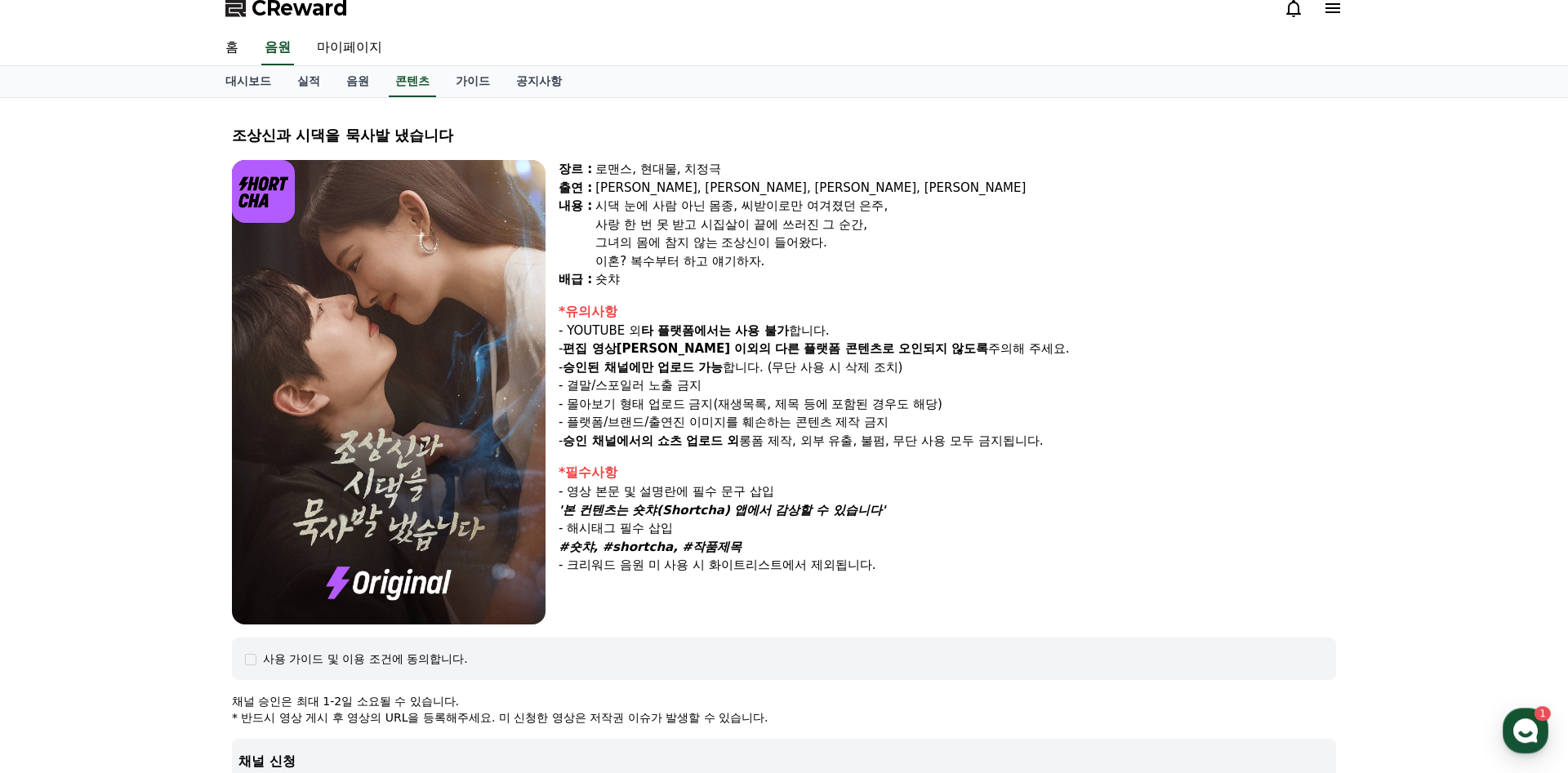
scroll to position [10, 0]
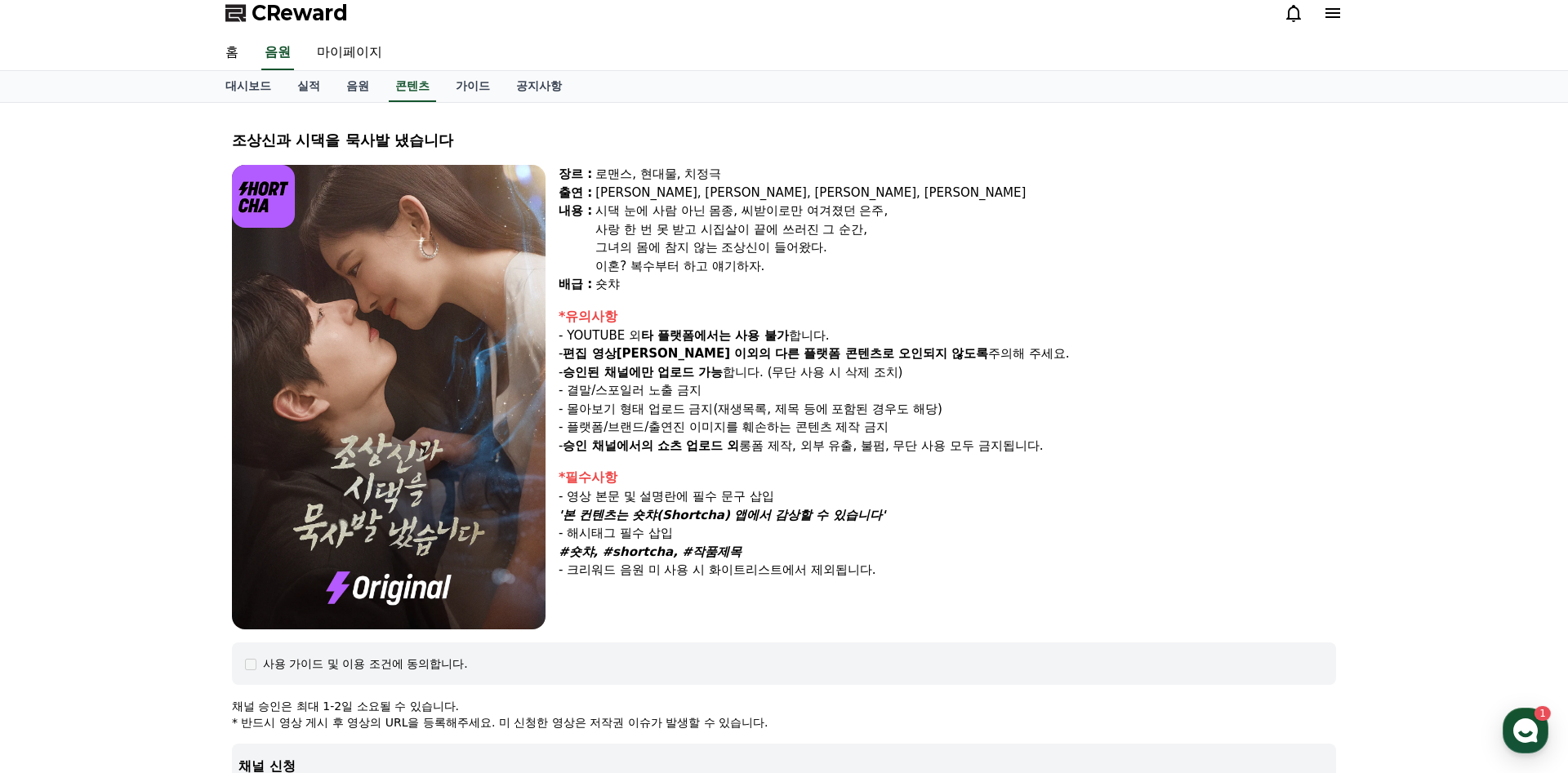
drag, startPoint x: 592, startPoint y: 327, endPoint x: 1005, endPoint y: 366, distance: 414.8
click at [1005, 366] on div "*유의사항 - YOUTUBE 외 타 플랫폼에서는 사용 불가 합니다. - 편집 영상[PERSON_NAME] 이외의 다른 플랫폼 콘텐츠로 오인되지…" at bounding box center [947, 381] width 777 height 149
click at [1019, 606] on div "장르 : 로맨스, 현대물, 치정극 출연 : [PERSON_NAME], [PERSON_NAME], [PERSON_NAME], [PERSON_NA…" at bounding box center [947, 397] width 777 height 464
drag, startPoint x: 577, startPoint y: 415, endPoint x: 942, endPoint y: 420, distance: 365.0
click at [942, 420] on div "*유의사항 - YOUTUBE 외 타 플랫폼에서는 사용 불가 합니다. - 편집 영상[PERSON_NAME] 이외의 다른 플랫폼 콘텐츠로 오인되지…" at bounding box center [947, 381] width 777 height 149
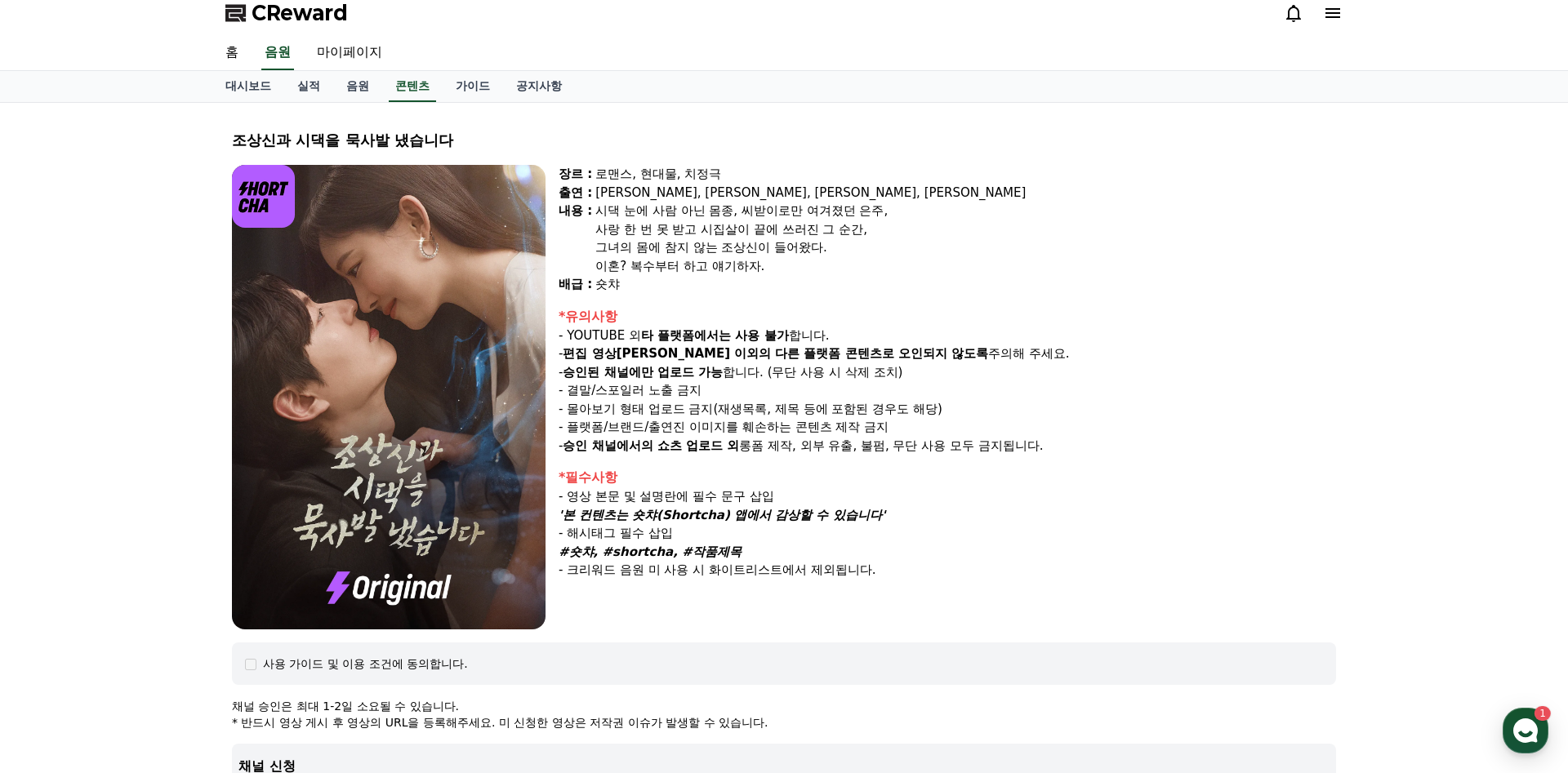
click at [942, 420] on p "- 플랫폼/브랜드/출연진 이미지를 훼손하는 콘텐츠 제작 금지" at bounding box center [947, 427] width 777 height 18
drag, startPoint x: 721, startPoint y: 413, endPoint x: 951, endPoint y: 421, distance: 230.1
click at [951, 421] on div "*유의사항 - YOUTUBE 외 타 플랫폼에서는 사용 불가 합니다. - 편집 영상[PERSON_NAME] 이외의 다른 플랫폼 콘텐츠로 오인되지…" at bounding box center [947, 381] width 777 height 149
drag, startPoint x: 625, startPoint y: 438, endPoint x: 536, endPoint y: 432, distance: 89.2
click at [624, 438] on strong "승인 채널에서의 쇼츠 업로드 외" at bounding box center [651, 445] width 177 height 15
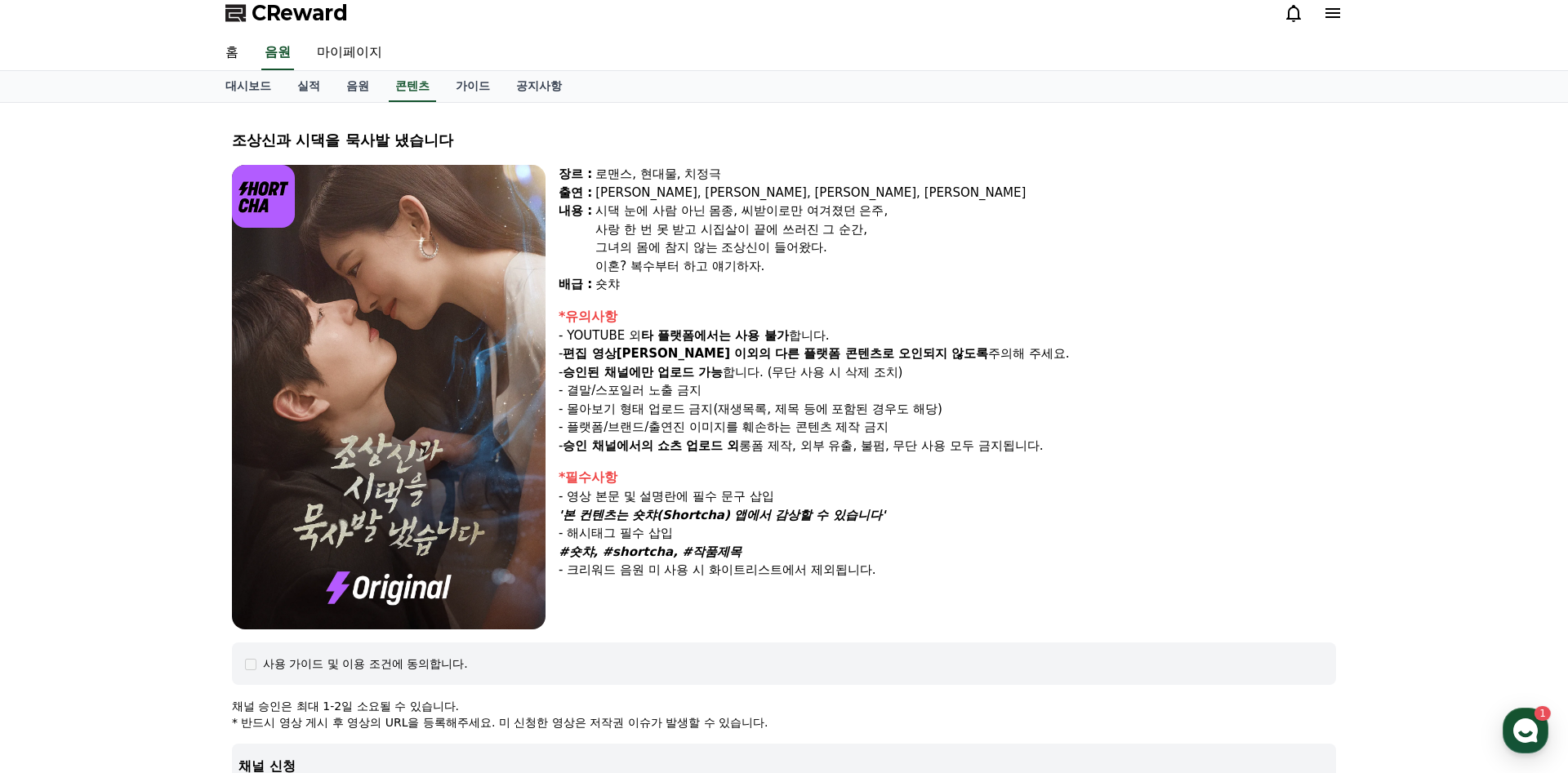
drag, startPoint x: 577, startPoint y: 425, endPoint x: 958, endPoint y: 435, distance: 381.1
click at [958, 435] on p "- 플랫폼/브랜드/출연진 이미지를 훼손하는 콘텐츠 제작 금지" at bounding box center [947, 427] width 777 height 18
drag, startPoint x: 568, startPoint y: 442, endPoint x: 972, endPoint y: 450, distance: 404.1
click at [1011, 449] on p "- 승인 채널에서의 쇼츠 업로드 외 롱폼 제작, 외부 유출, 불펌, 무단 사용 모두 금지됩니다." at bounding box center [947, 446] width 777 height 18
drag, startPoint x: 607, startPoint y: 331, endPoint x: 889, endPoint y: 352, distance: 282.8
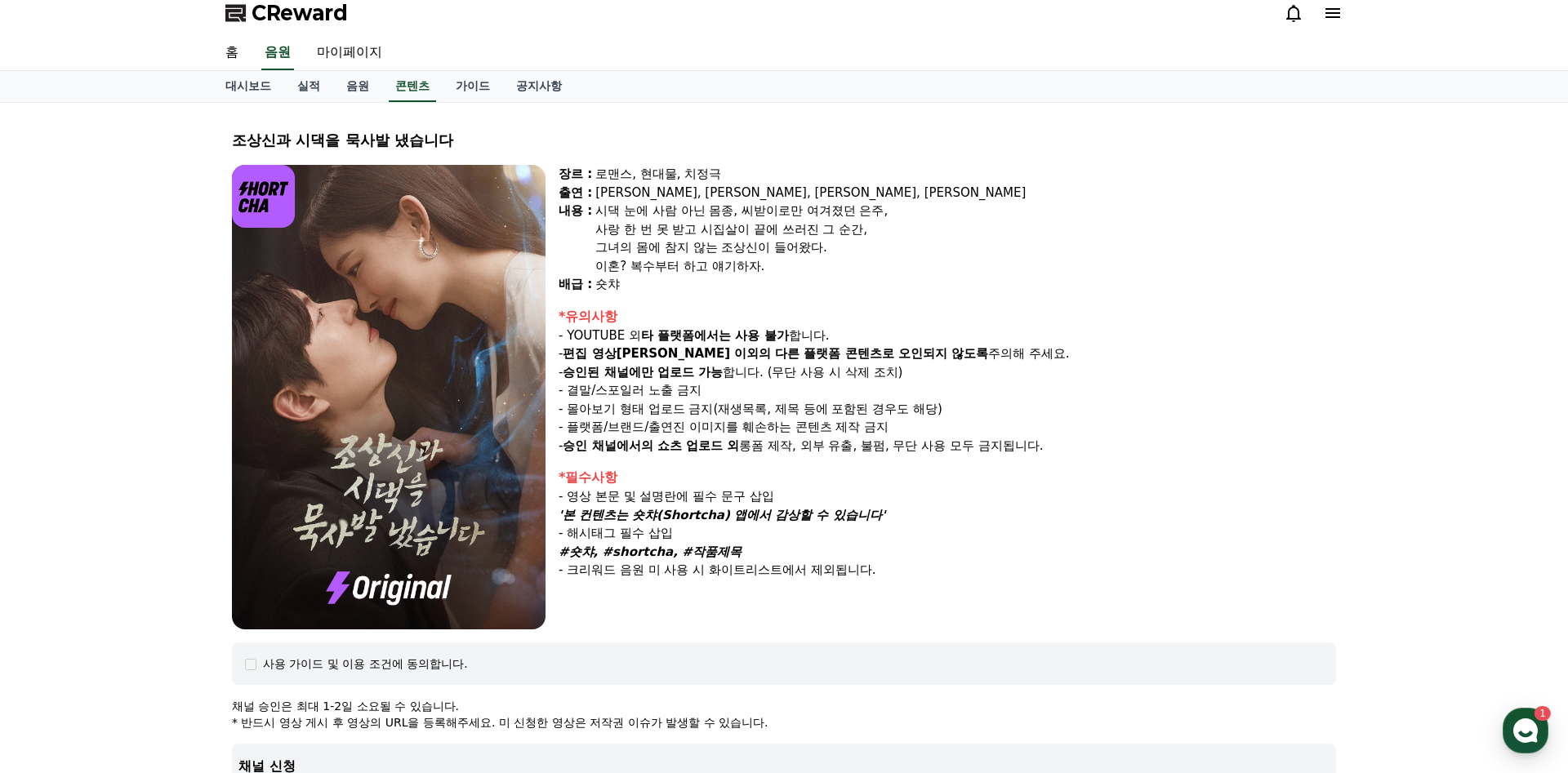
click at [885, 352] on div "*유의사항 - YOUTUBE 외 타 플랫폼에서는 사용 불가 합니다. - 편집 영상[PERSON_NAME] 이외의 다른 플랫폼 콘텐츠로 오인되지…" at bounding box center [947, 381] width 777 height 149
drag, startPoint x: 600, startPoint y: 190, endPoint x: 720, endPoint y: 219, distance: 123.5
click at [799, 194] on div "[PERSON_NAME], [PERSON_NAME], [PERSON_NAME], [PERSON_NAME]" at bounding box center [965, 192] width 741 height 18
drag, startPoint x: 601, startPoint y: 213, endPoint x: 904, endPoint y: 229, distance: 303.4
click at [904, 229] on div "시댁 눈에 사람 아닌 몸종, 씨받이로만 여겨졌던 은주, 사랑 한 번 못 받고 시집살이 끝에 쓰러진 그 순간, 그녀의 몸에 참지 않는 조상신이 …" at bounding box center [965, 239] width 741 height 73
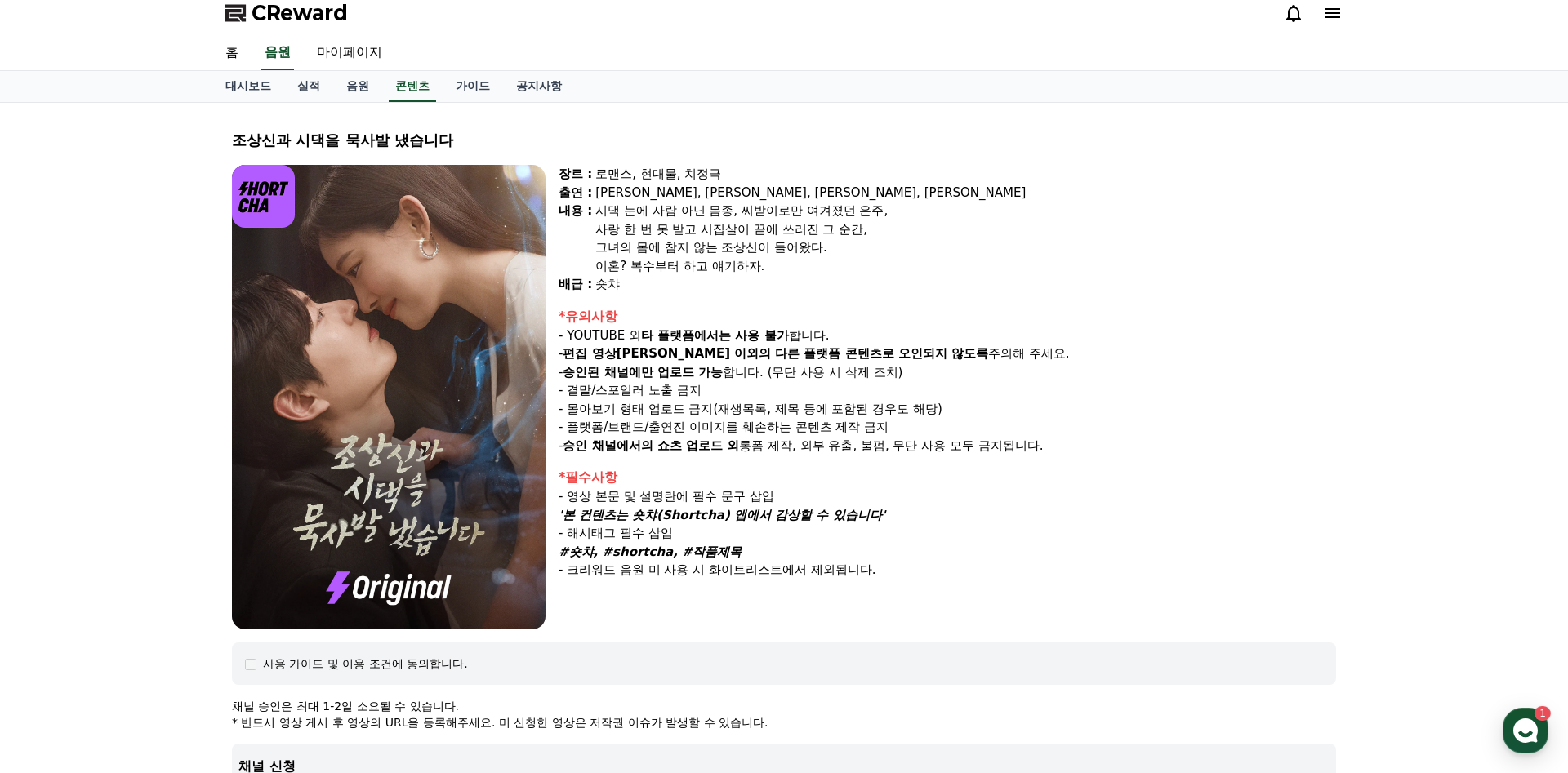
drag, startPoint x: 589, startPoint y: 244, endPoint x: 828, endPoint y: 266, distance: 240.0
click at [828, 266] on div "장르 : 로맨스, 현대물, 치정극 출연 : [PERSON_NAME], [PERSON_NAME], [PERSON_NAME], [PERSON_NA…" at bounding box center [947, 230] width 777 height 129
drag, startPoint x: 598, startPoint y: 167, endPoint x: 826, endPoint y: 198, distance: 230.1
click at [840, 182] on div "로맨스, 현대물, 치정극" at bounding box center [965, 174] width 741 height 18
